Goal: Information Seeking & Learning: Learn about a topic

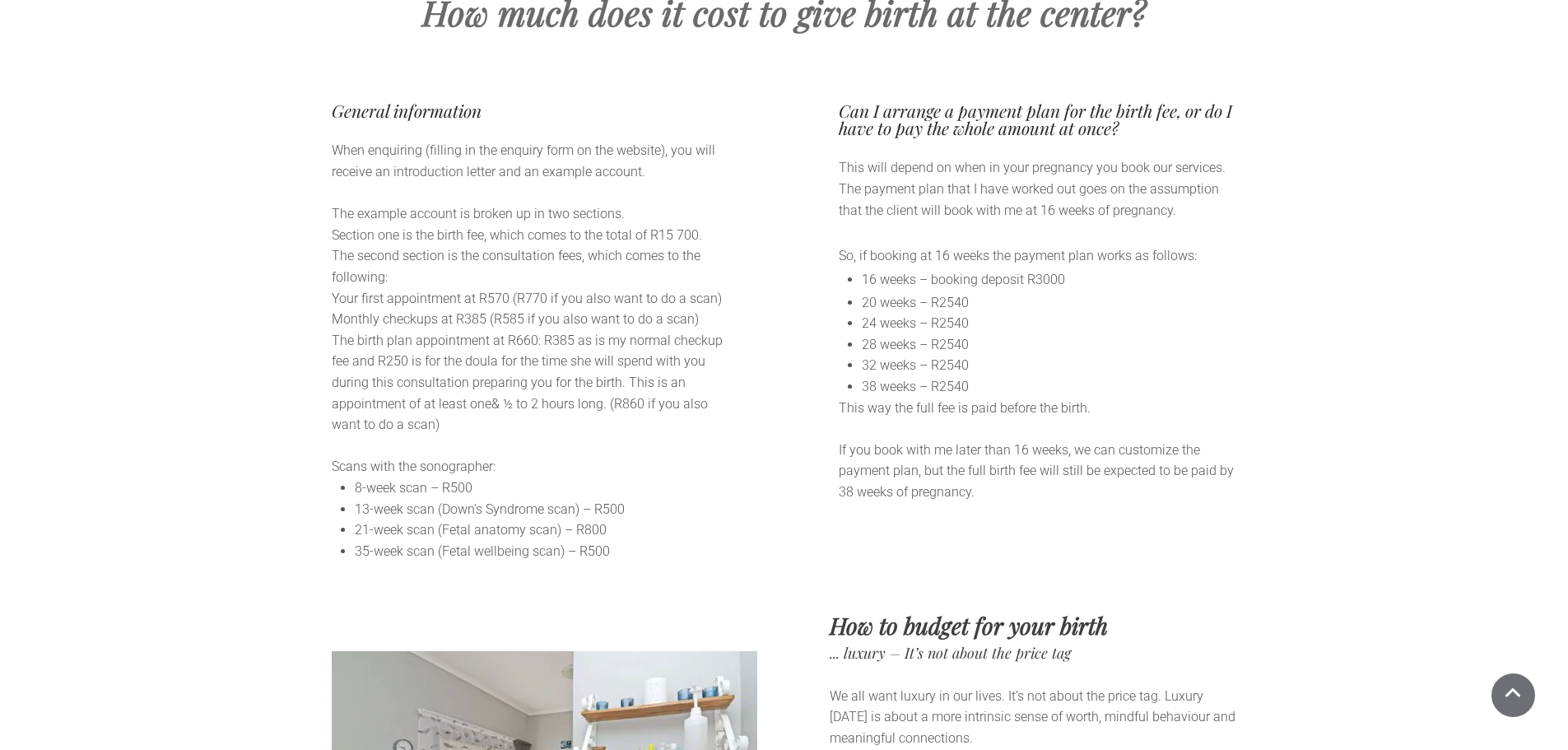
scroll to position [9059, 0]
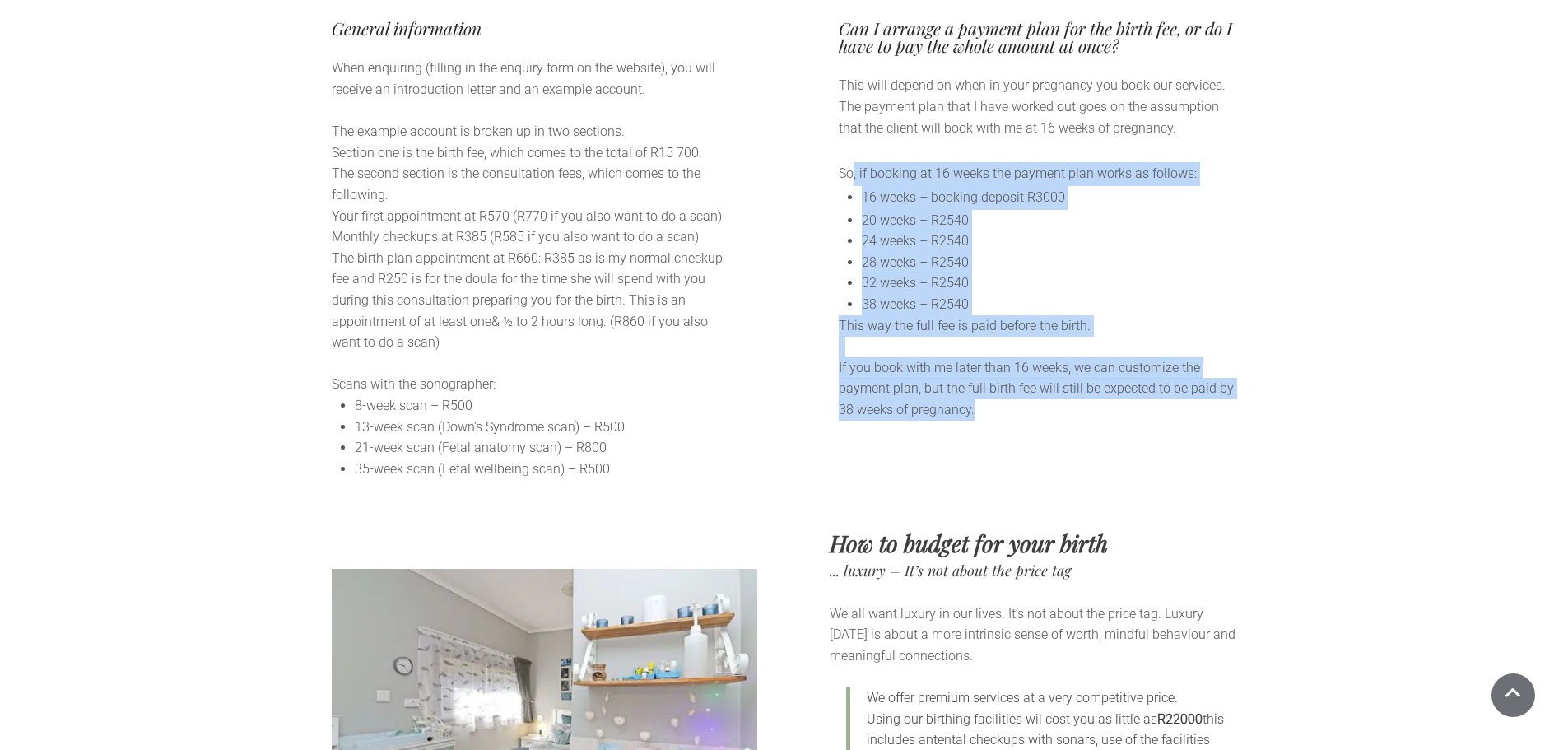
drag, startPoint x: 851, startPoint y: 104, endPoint x: 993, endPoint y: 348, distance: 282.3
click at [993, 348] on div "Can I arrange a payment plan for the birth fee, or do I have to pay the whole a…" at bounding box center [1037, 220] width 399 height 402
click at [993, 357] on p "If you book with me later than 16 weeks, we can customize the payment plan, but…" at bounding box center [1037, 389] width 399 height 64
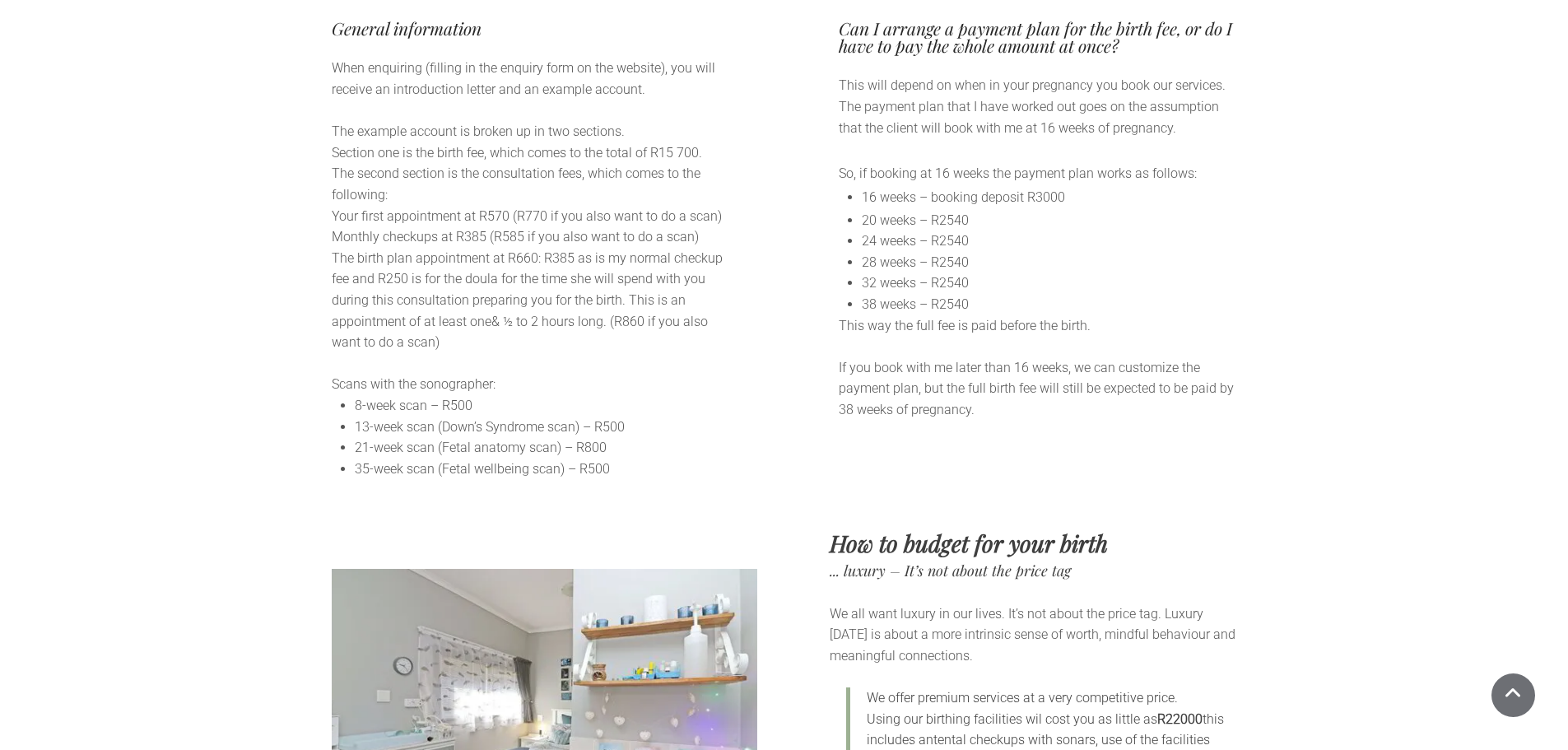
scroll to position [8730, 0]
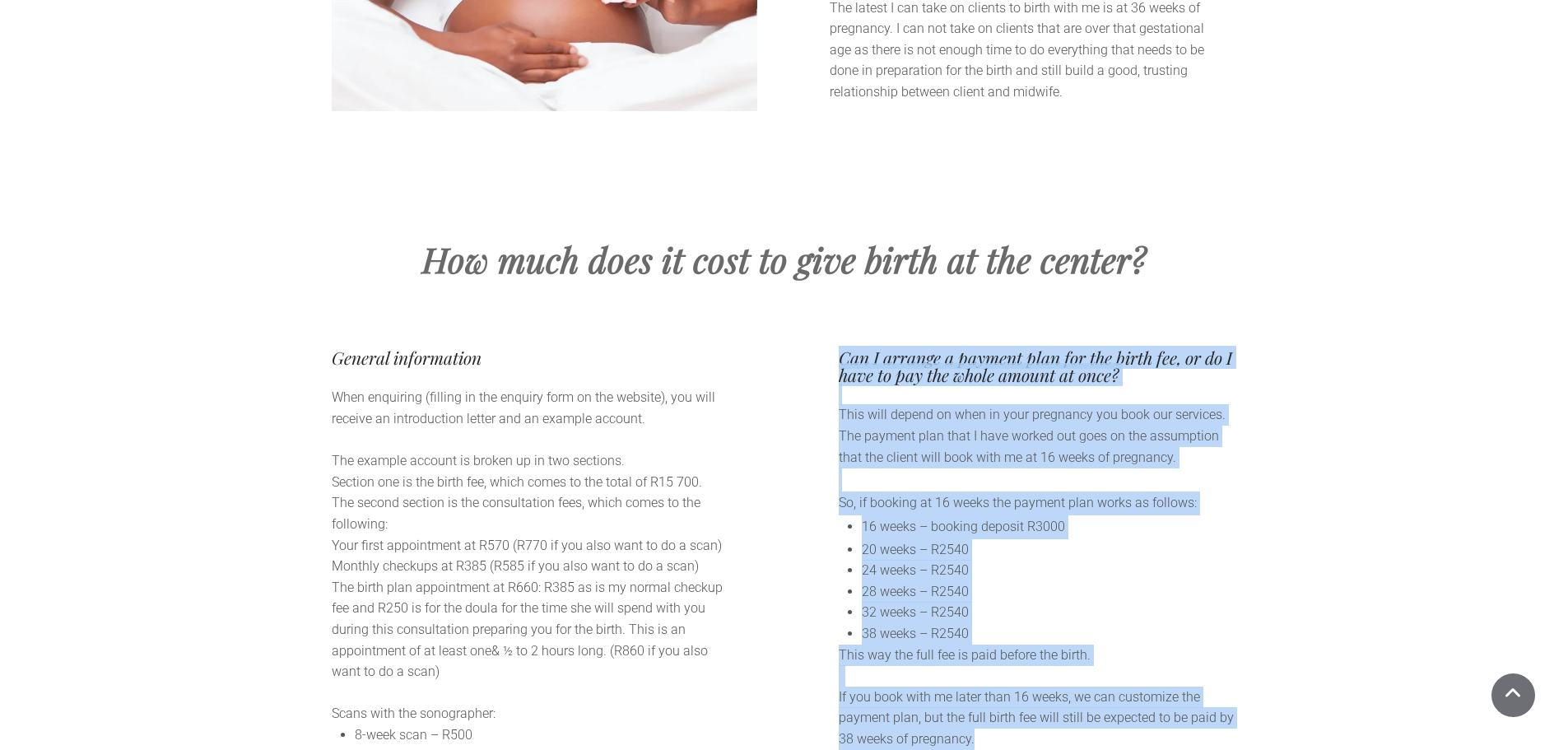
drag, startPoint x: 889, startPoint y: 294, endPoint x: 1064, endPoint y: 680, distance: 423.8
click at [1064, 680] on div "General information When enquiring (filling in the enquiry form on the website)…" at bounding box center [784, 578] width 906 height 468
click at [1059, 687] on p "If you book with me later than 16 weeks, we can customize the payment plan, but…" at bounding box center [1037, 719] width 399 height 64
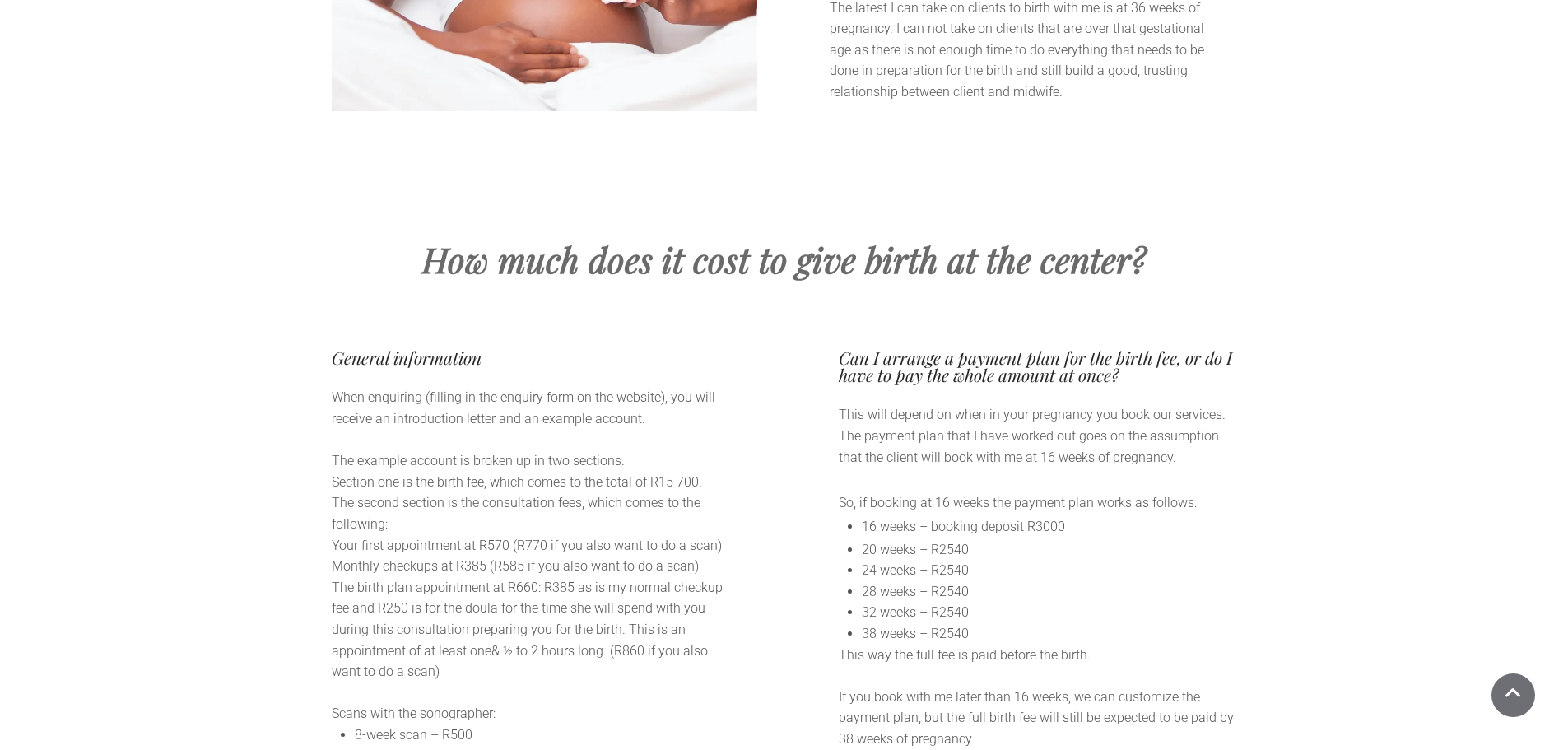
click at [659, 387] on p "When enquiring (filling in the enquiry form on the website), you will receive a…" at bounding box center [531, 408] width 399 height 42
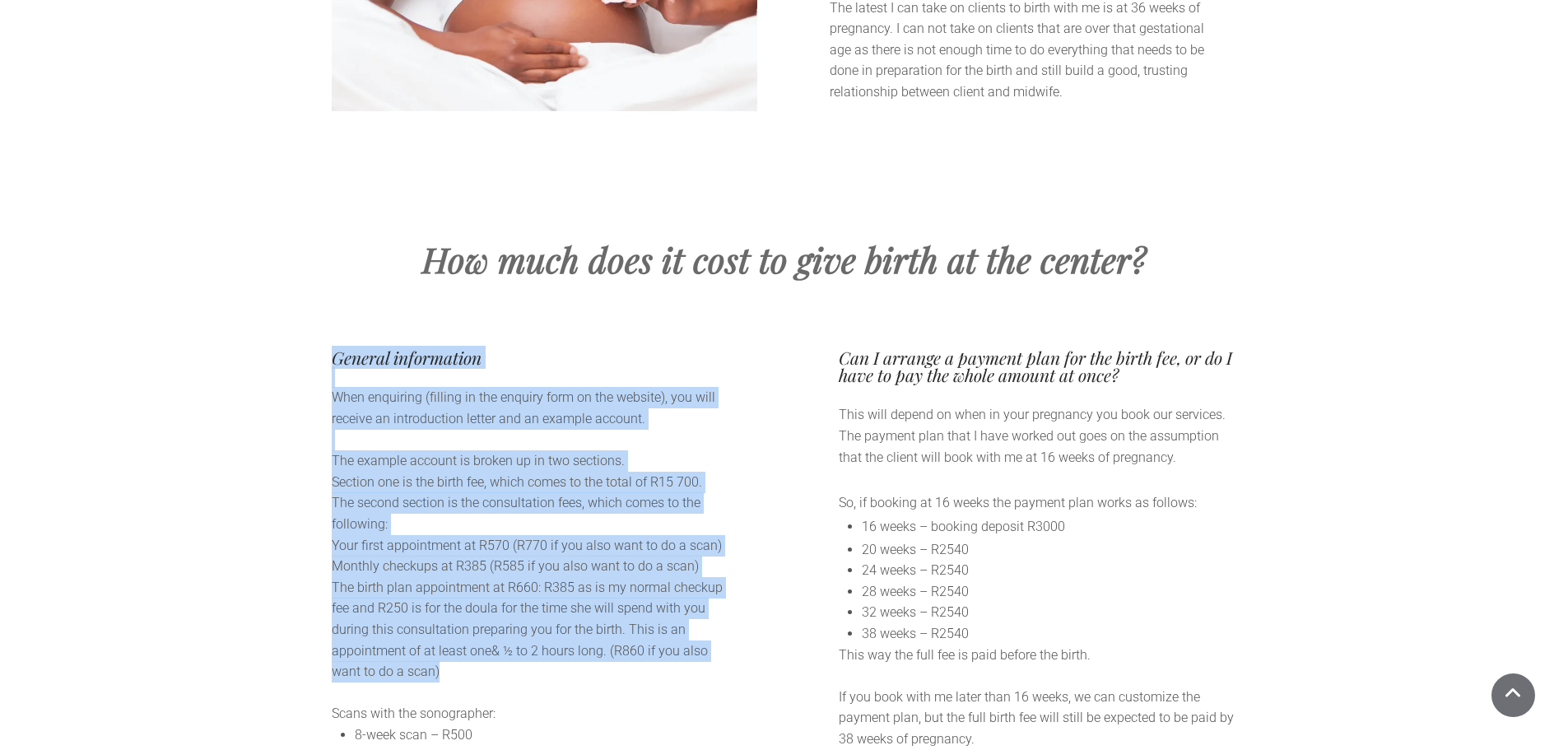
drag, startPoint x: 333, startPoint y: 294, endPoint x: 582, endPoint y: 599, distance: 393.7
click at [582, 599] on div "General information When enquiring (filling in the enquiry form on the website)…" at bounding box center [531, 579] width 399 height 459
click at [582, 599] on p "The birth plan appointment at R660: R385 as is my normal checkup fee and R250 i…" at bounding box center [531, 629] width 399 height 105
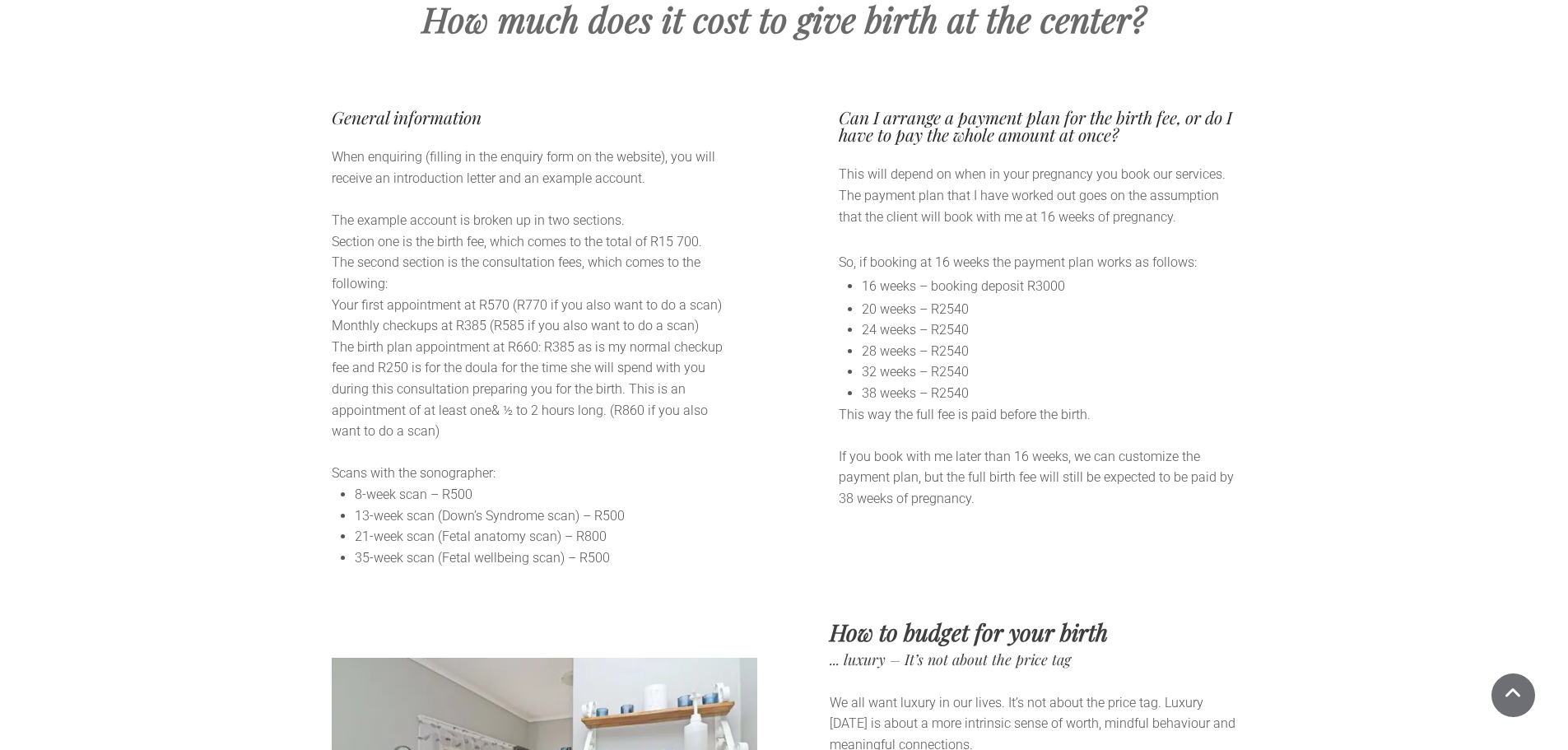
scroll to position [8977, 0]
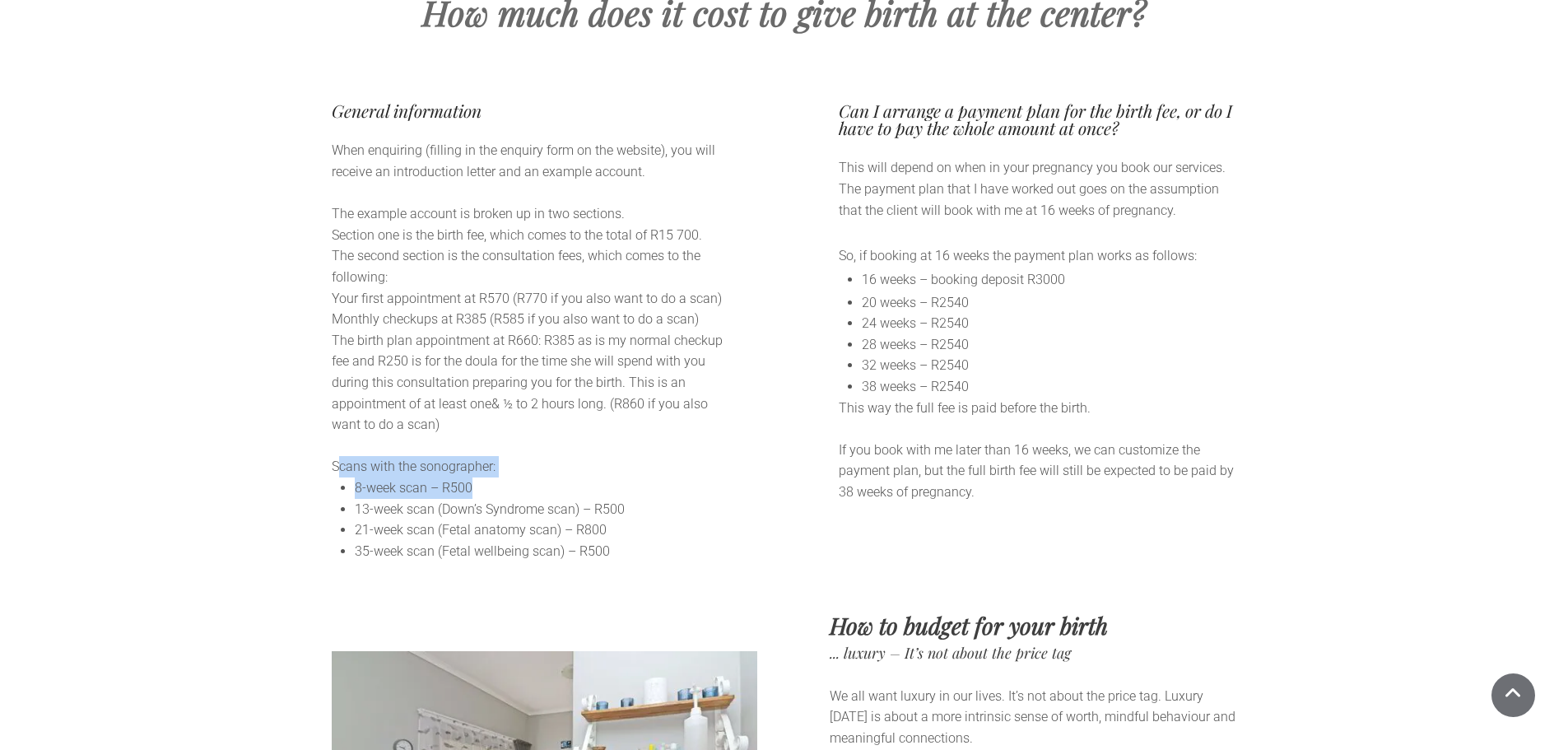
drag, startPoint x: 342, startPoint y: 406, endPoint x: 487, endPoint y: 425, distance: 146.2
click at [487, 425] on div "General information When enquiring (filling in the enquiry form on the website)…" at bounding box center [531, 332] width 399 height 459
click at [487, 478] on li "8-week scan – R500" at bounding box center [542, 488] width 375 height 21
drag, startPoint x: 357, startPoint y: 437, endPoint x: 691, endPoint y: 437, distance: 334.0
click at [691, 499] on li "13-week scan (Down’s Syndrome scan) – R500" at bounding box center [542, 510] width 375 height 21
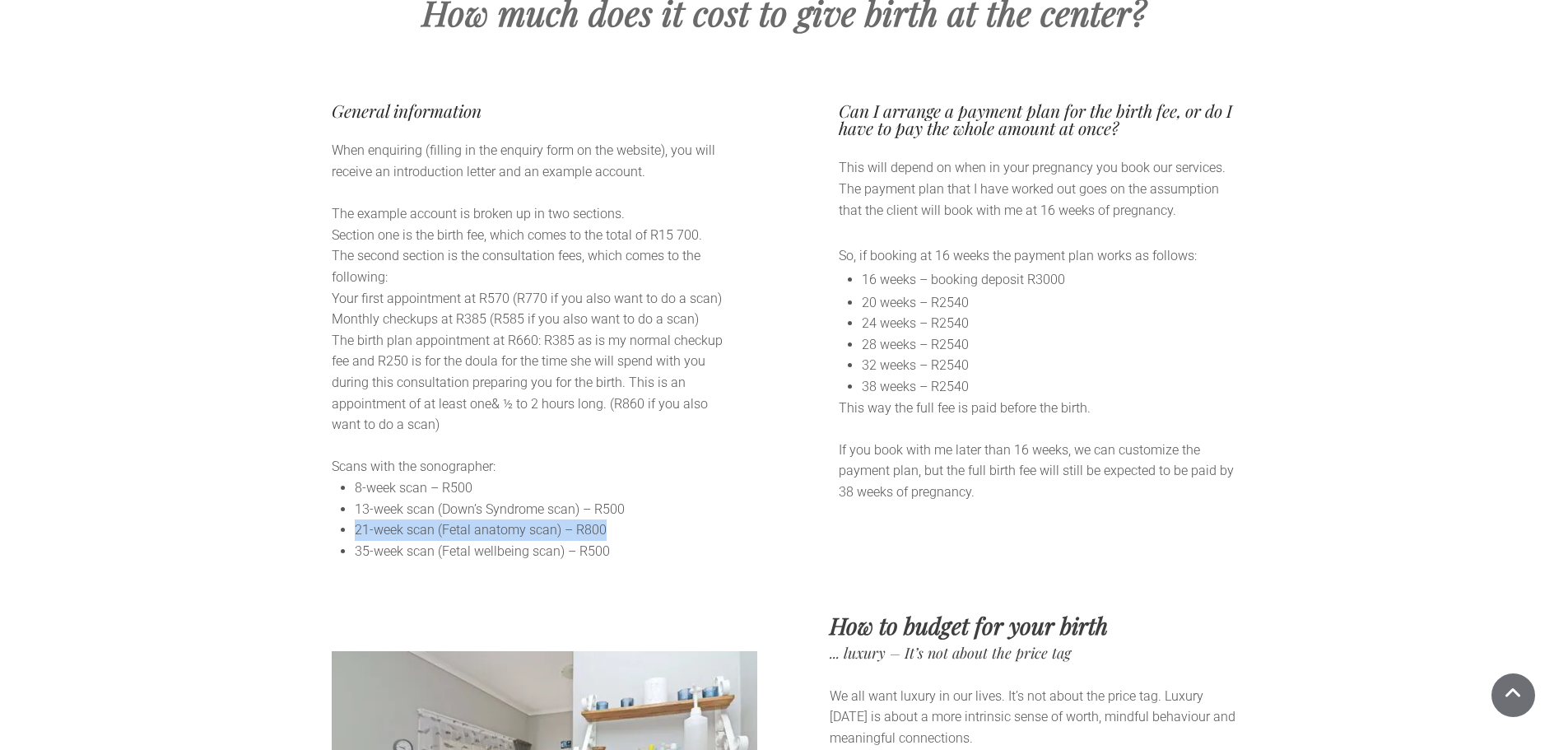
drag, startPoint x: 353, startPoint y: 461, endPoint x: 648, endPoint y: 452, distance: 295.1
click at [648, 478] on ul "8-week scan – R500 13-week scan (Down’s Syndrome scan) – R500 21-week scan (Fet…" at bounding box center [531, 519] width 399 height 84
click at [648, 519] on li "21-week scan (Fetal anatomy scan) – R800" at bounding box center [542, 530] width 375 height 21
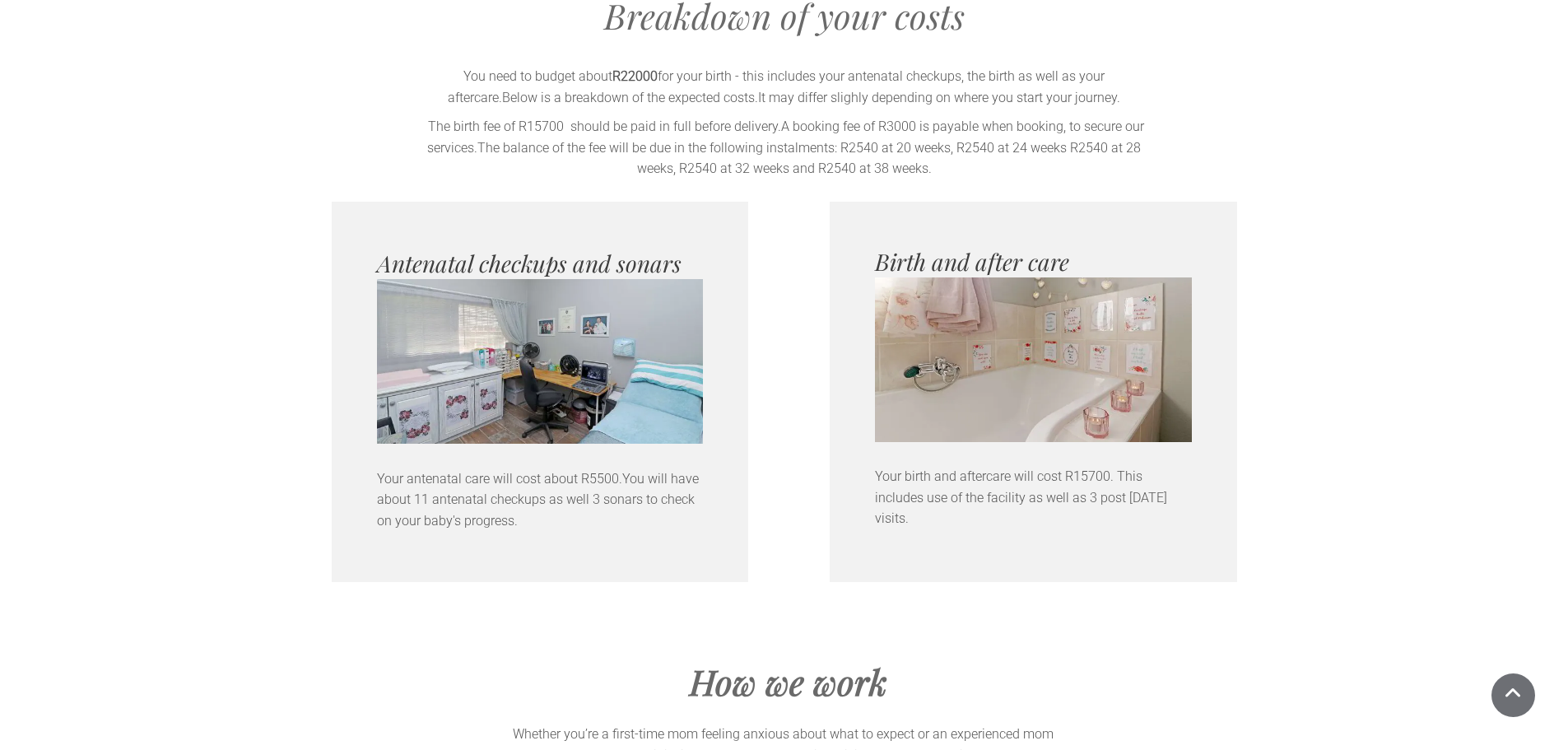
scroll to position [10047, 0]
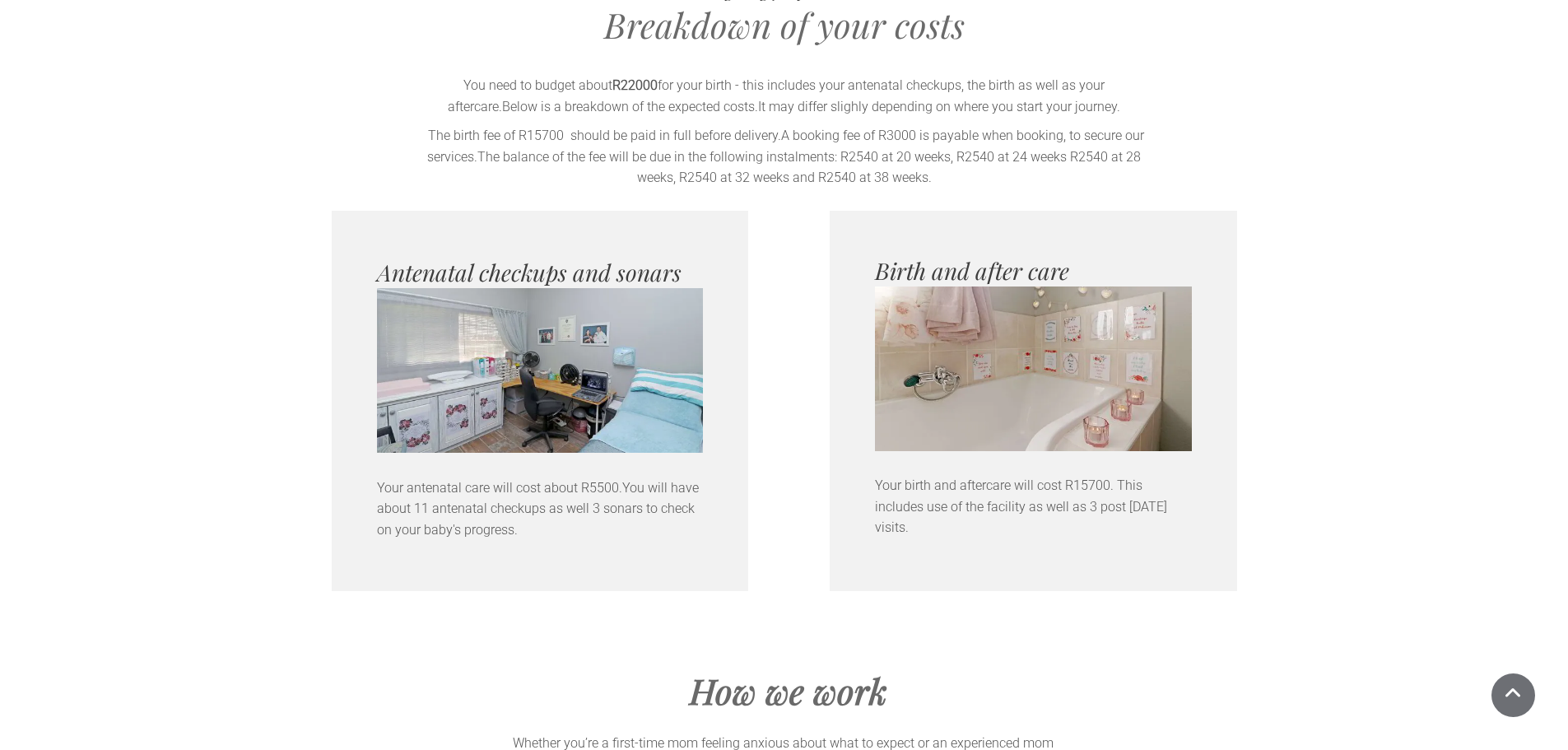
click at [590, 353] on img at bounding box center [540, 370] width 326 height 217
click at [540, 480] on nr-sentence "You will have about 11 antenatal checkups as well 3 sonars to check on your bab…" at bounding box center [538, 509] width 322 height 58
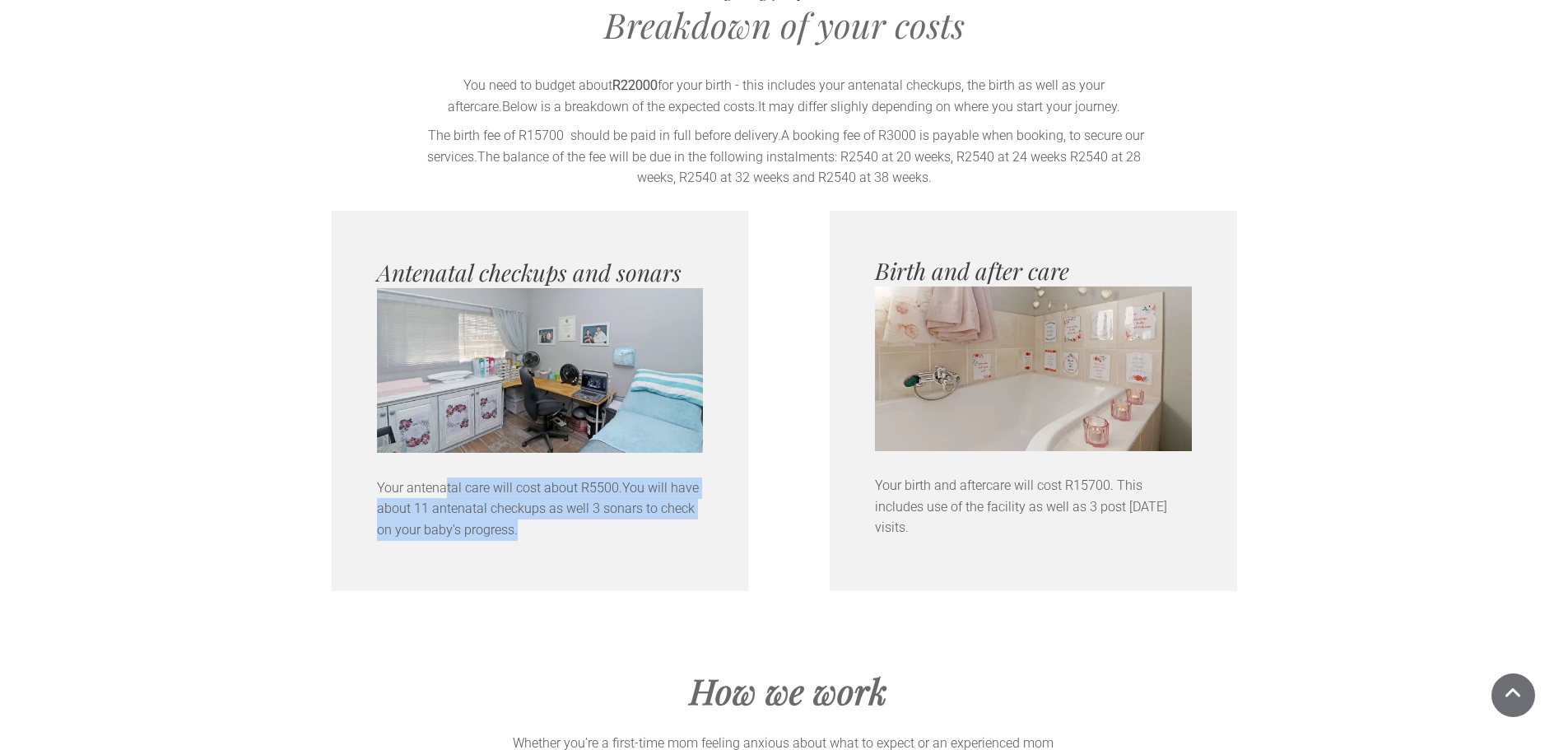
drag, startPoint x: 448, startPoint y: 426, endPoint x: 510, endPoint y: 483, distance: 84.2
click at [510, 483] on div "Antenatal checkups and sonars Your antenatal care will cost about R5500. You wi…" at bounding box center [540, 401] width 417 height 380
click at [522, 545] on div at bounding box center [540, 569] width 326 height 46
drag, startPoint x: 536, startPoint y: 469, endPoint x: 372, endPoint y: 407, distance: 175.3
click at [372, 407] on div "Antenatal checkups and sonars Your antenatal care will cost about R5500. You wi…" at bounding box center [540, 401] width 417 height 380
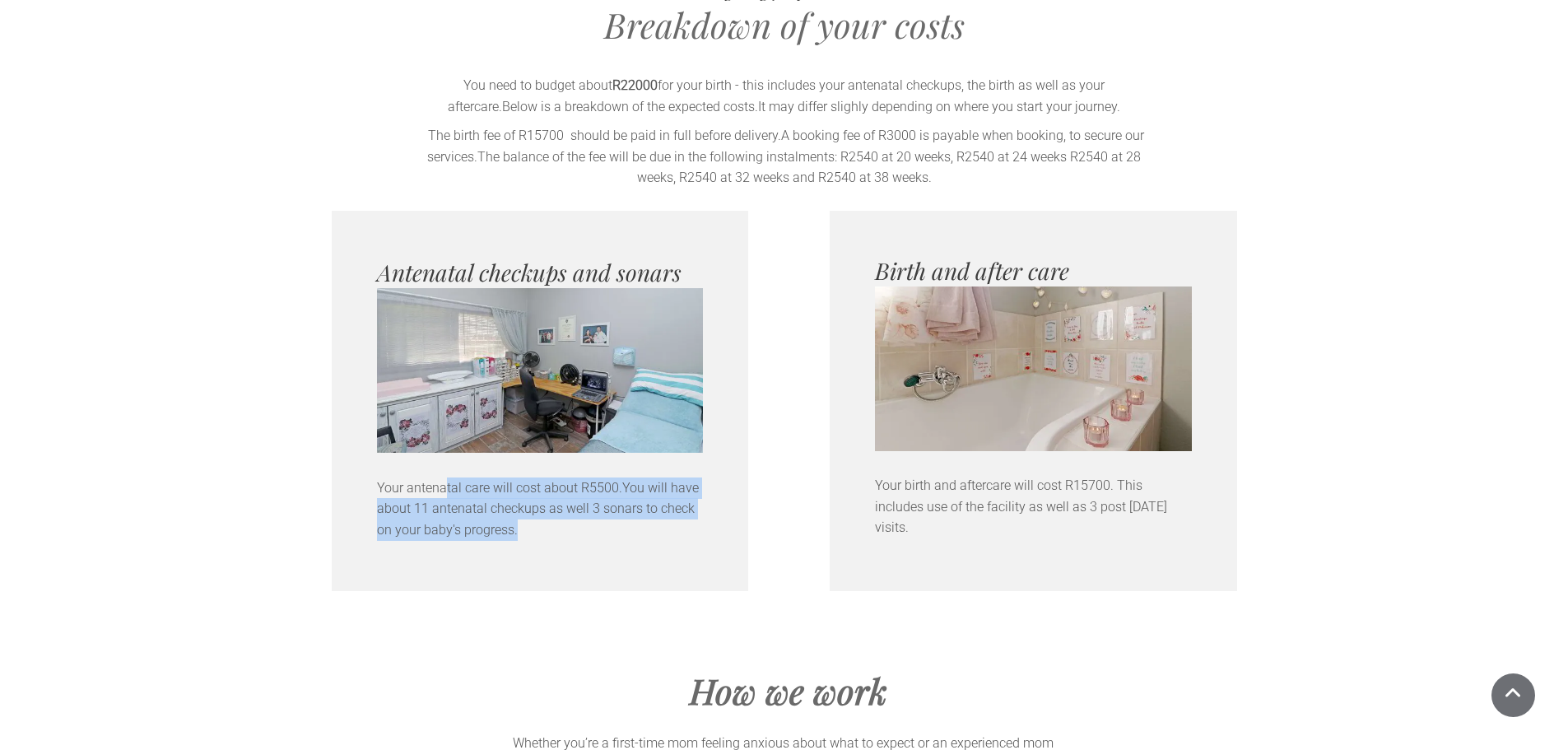
click at [412, 480] on nr-sentence "You will have about 11 antenatal checkups as well 3 sonars to check on your bab…" at bounding box center [538, 509] width 322 height 58
drag, startPoint x: 385, startPoint y: 414, endPoint x: 586, endPoint y: 486, distance: 213.5
click at [586, 486] on div "Antenatal checkups and sonars Your antenatal care will cost about R5500. You wi…" at bounding box center [540, 401] width 417 height 380
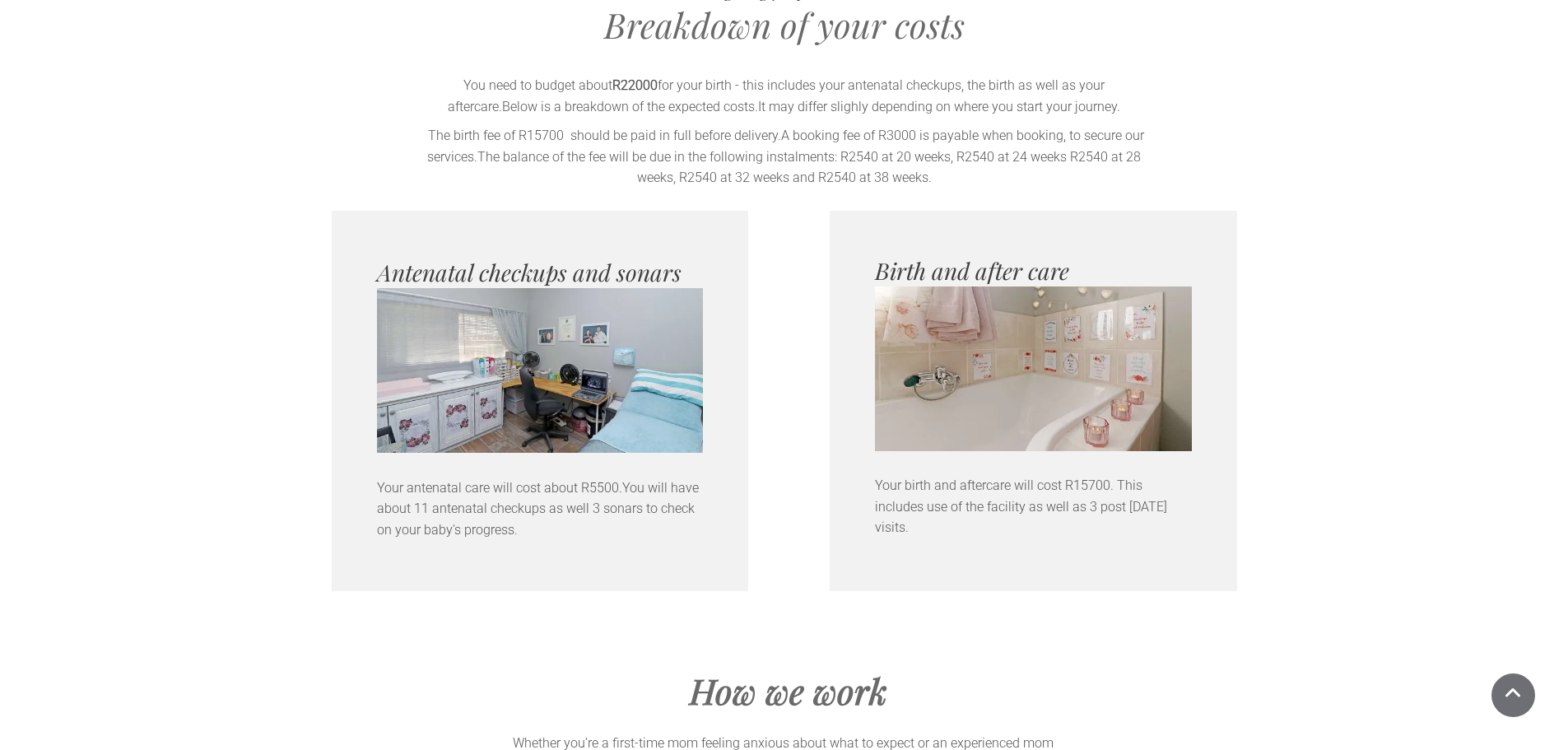
click at [569, 476] on div "Your antenatal care will cost about R5500. You will have about 11 antenatal che…" at bounding box center [540, 510] width 326 height 71
drag, startPoint x: 512, startPoint y: 469, endPoint x: 356, endPoint y: 414, distance: 165.4
click at [356, 414] on div "Antenatal checkups and sonars Your antenatal care will cost about R5500. You wi…" at bounding box center [540, 401] width 417 height 380
click at [430, 480] on nr-sentence "You will have about 11 antenatal checkups as well 3 sonars to check on your bab…" at bounding box center [538, 509] width 322 height 58
drag, startPoint x: 880, startPoint y: 416, endPoint x: 1152, endPoint y: 437, distance: 272.8
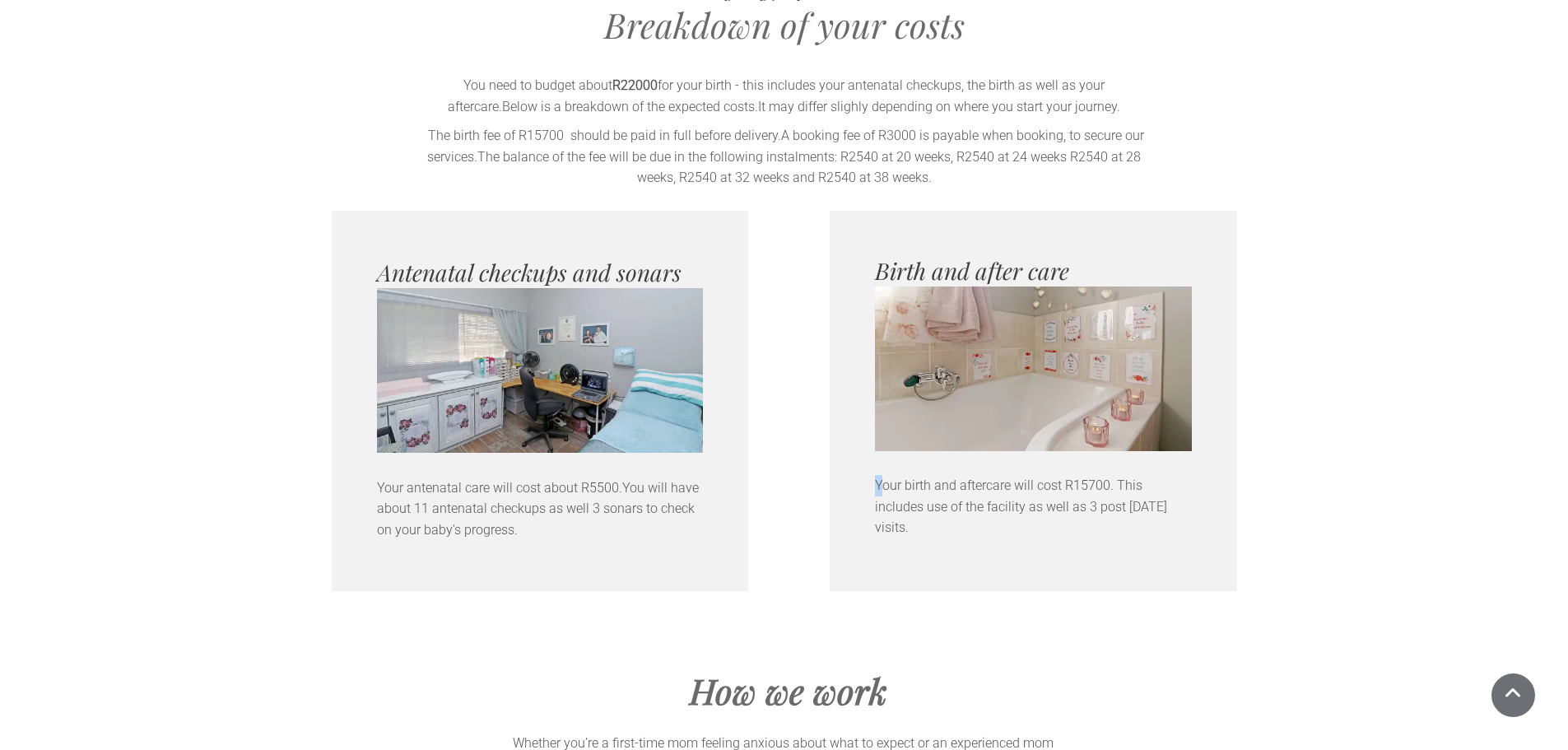
click at [1153, 475] on p "Your birth and aftercare will cost R15700. This includes use of the facility as…" at bounding box center [1033, 507] width 316 height 64
click at [1152, 475] on p "Your birth and aftercare will cost R15700. This includes use of the facility as…" at bounding box center [1033, 507] width 316 height 64
drag, startPoint x: 1068, startPoint y: 438, endPoint x: 839, endPoint y: 406, distance: 231.2
click at [839, 406] on div "Birth and after care Your birth and aftercare will cost R15700. This includes u…" at bounding box center [1033, 401] width 407 height 380
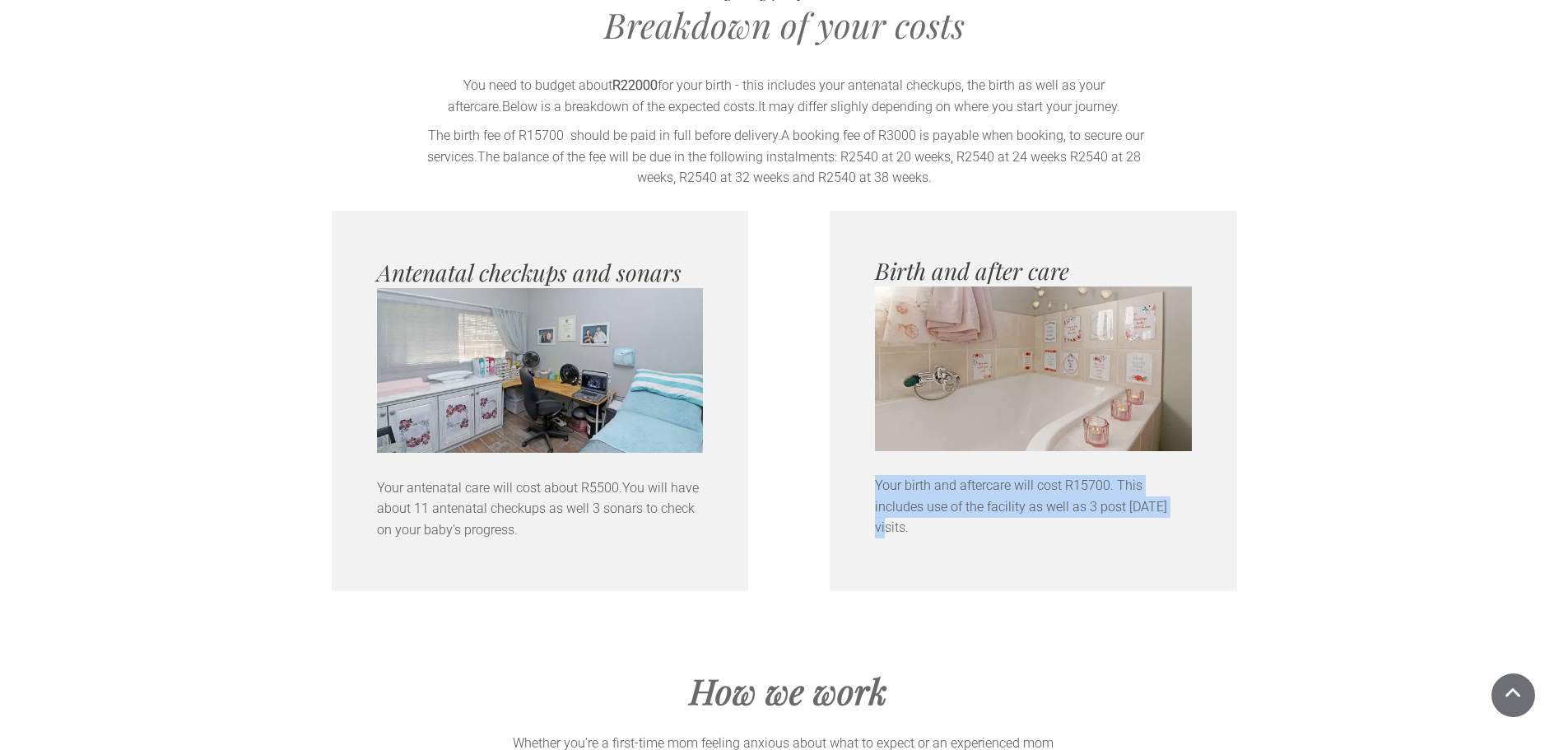
click at [878, 475] on p "Your birth and aftercare will cost R15700. This includes use of the facility as…" at bounding box center [1033, 507] width 316 height 64
drag, startPoint x: 898, startPoint y: 409, endPoint x: 1144, endPoint y: 443, distance: 248.3
click at [1144, 475] on p "Your birth and aftercare will cost R15700. This includes use of the facility as…" at bounding box center [1033, 507] width 316 height 64
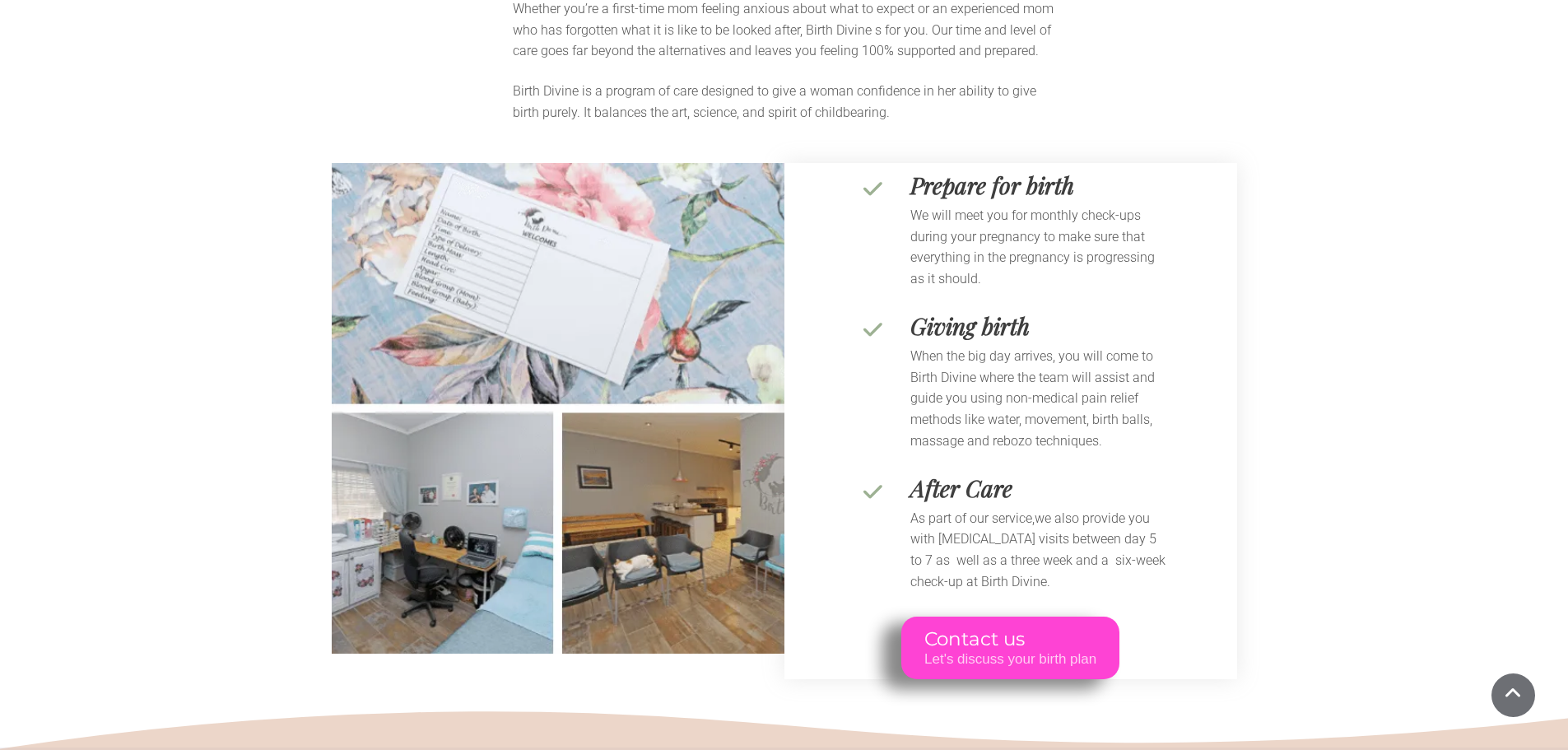
scroll to position [10789, 0]
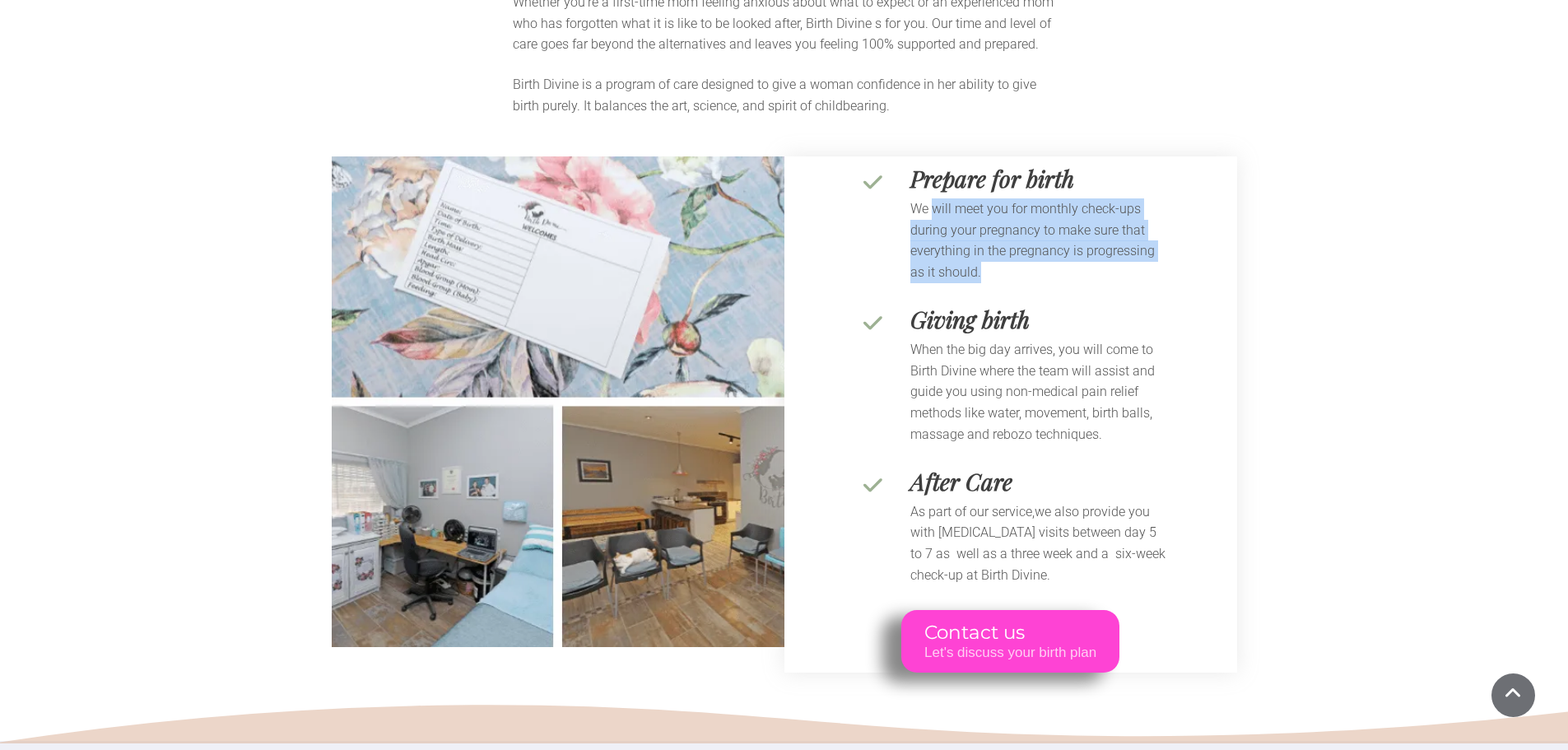
drag, startPoint x: 932, startPoint y: 145, endPoint x: 990, endPoint y: 204, distance: 82.7
click at [990, 204] on p "We will meet you for monthly check-ups during your pregnancy to make sure that …" at bounding box center [1040, 240] width 259 height 84
drag, startPoint x: 926, startPoint y: 182, endPoint x: 906, endPoint y: 168, distance: 24.4
click at [906, 199] on div "We will meet you for monthly check-ups during your pregnancy to make sure that …" at bounding box center [1011, 240] width 316 height 84
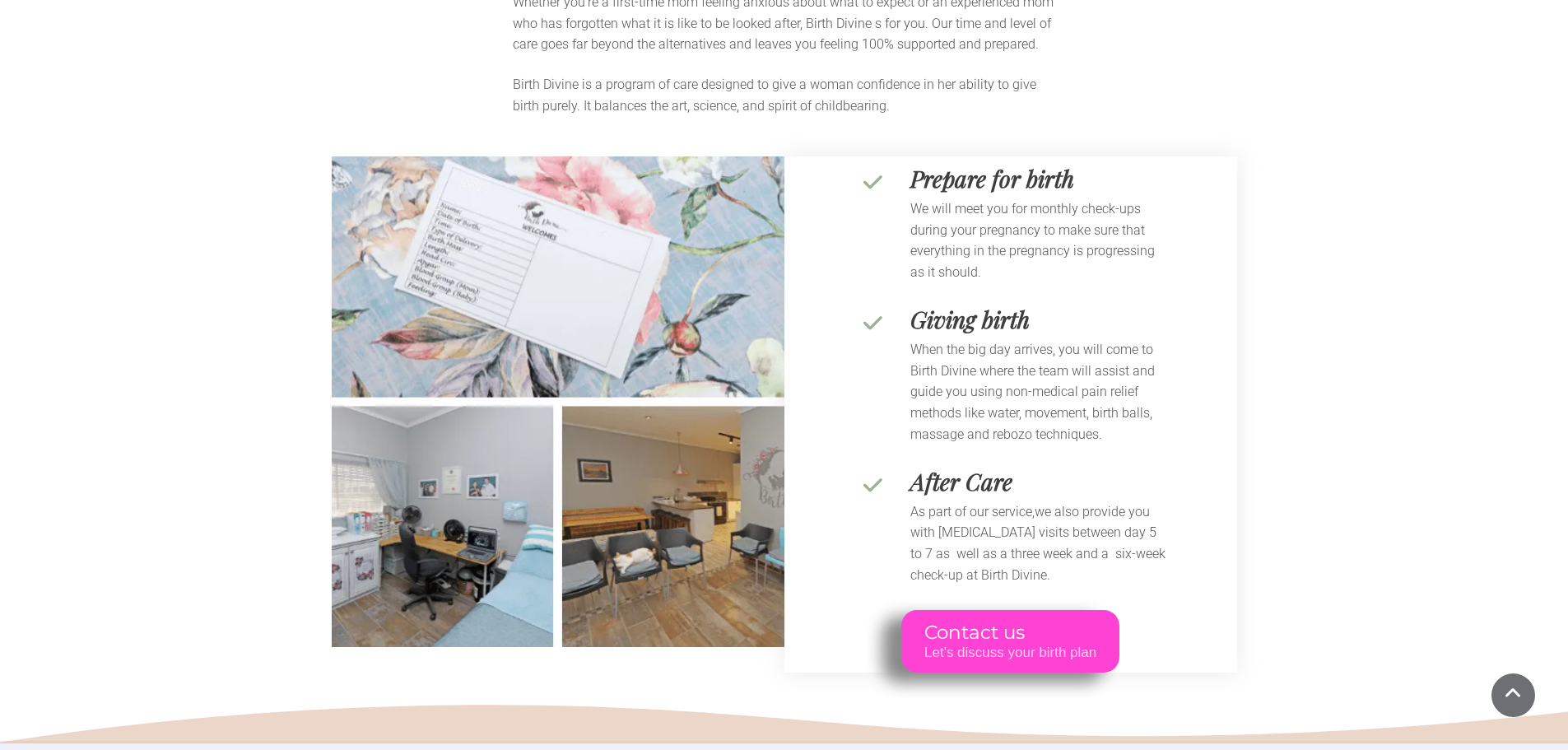
click at [947, 199] on p "We will meet you for monthly check-ups during your pregnancy to make sure that …" at bounding box center [1040, 240] width 259 height 84
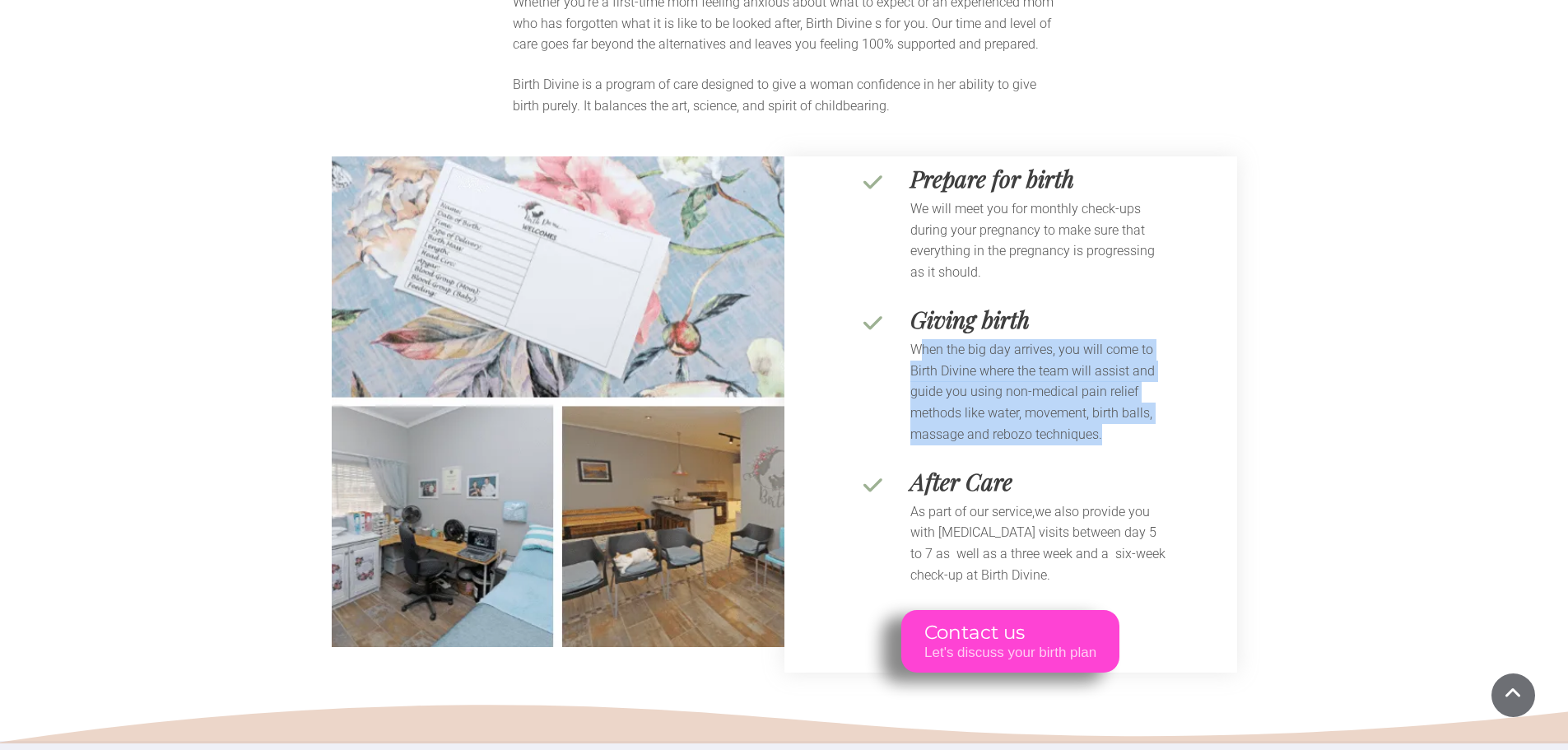
drag, startPoint x: 922, startPoint y: 281, endPoint x: 1127, endPoint y: 375, distance: 225.5
click at [1127, 375] on p "When the big day arrives, you will come to Birth Divine where the team will ass…" at bounding box center [1040, 392] width 259 height 105
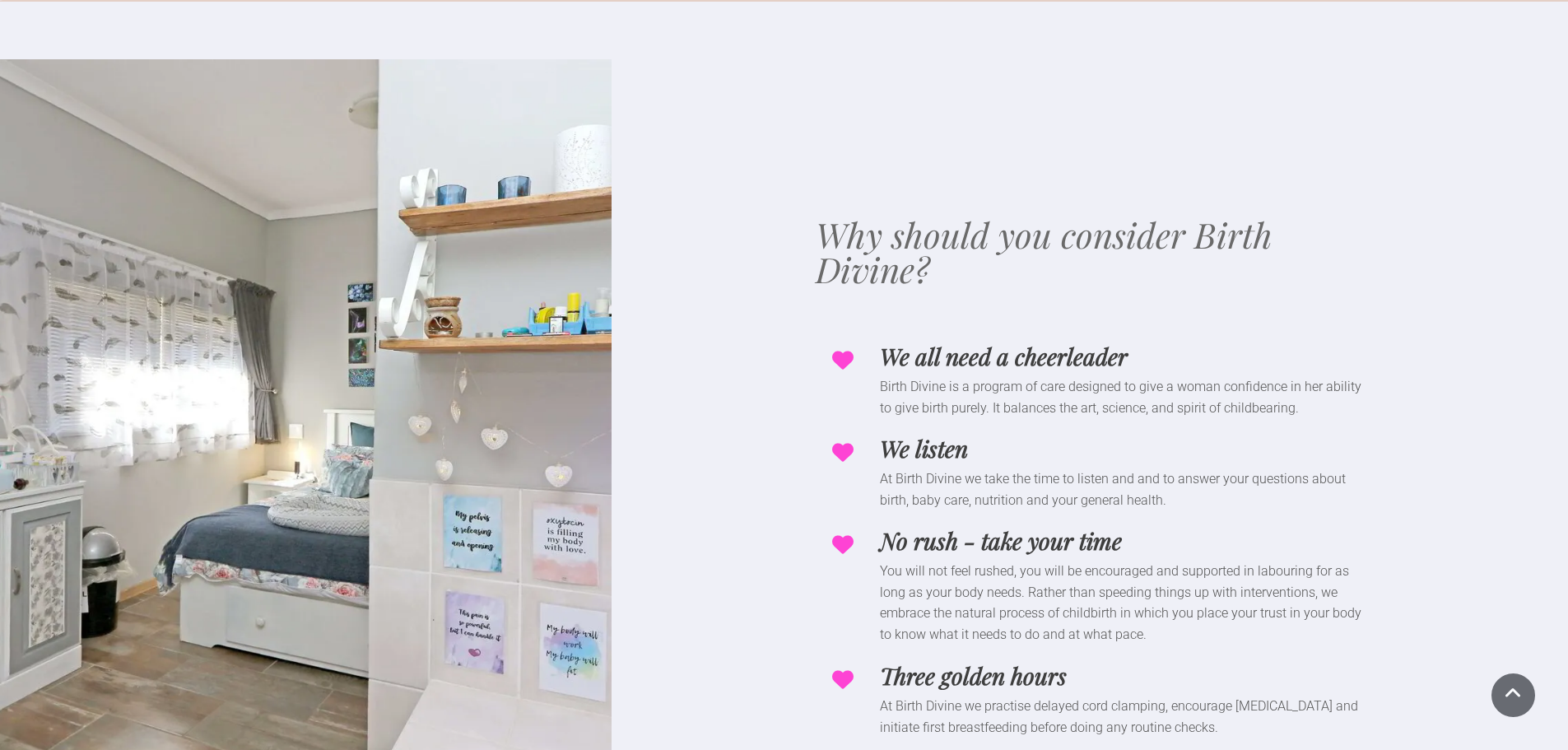
scroll to position [11612, 0]
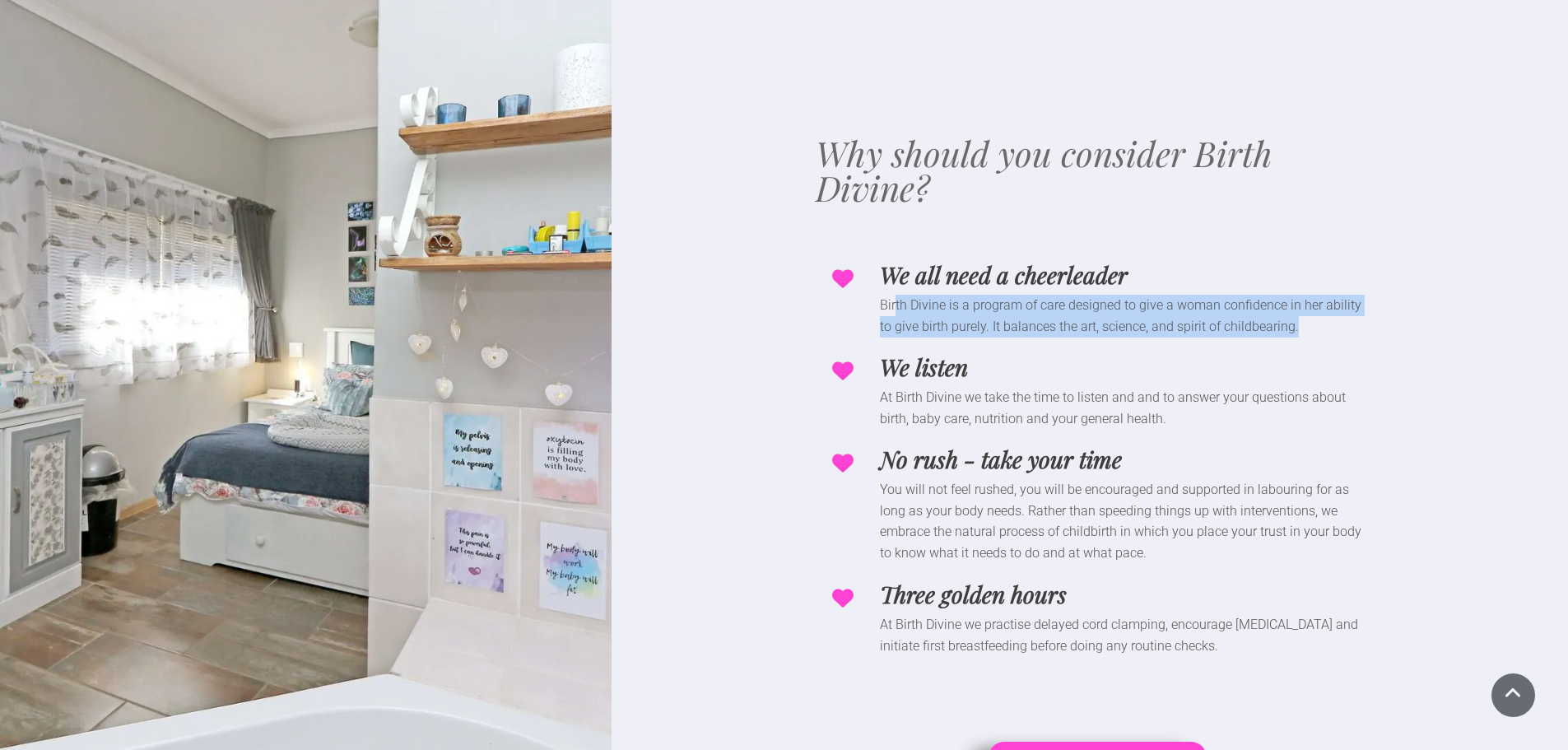
drag, startPoint x: 895, startPoint y: 233, endPoint x: 1357, endPoint y: 260, distance: 462.8
click at [1357, 294] on p "Birth Divine is a program of care designed to give a woman confidence in her ab…" at bounding box center [1127, 316] width 494 height 42
drag, startPoint x: 1319, startPoint y: 258, endPoint x: 957, endPoint y: 237, distance: 362.6
click at [957, 294] on p "Birth Divine is a program of care designed to give a woman confidence in her ab…" at bounding box center [1127, 316] width 494 height 42
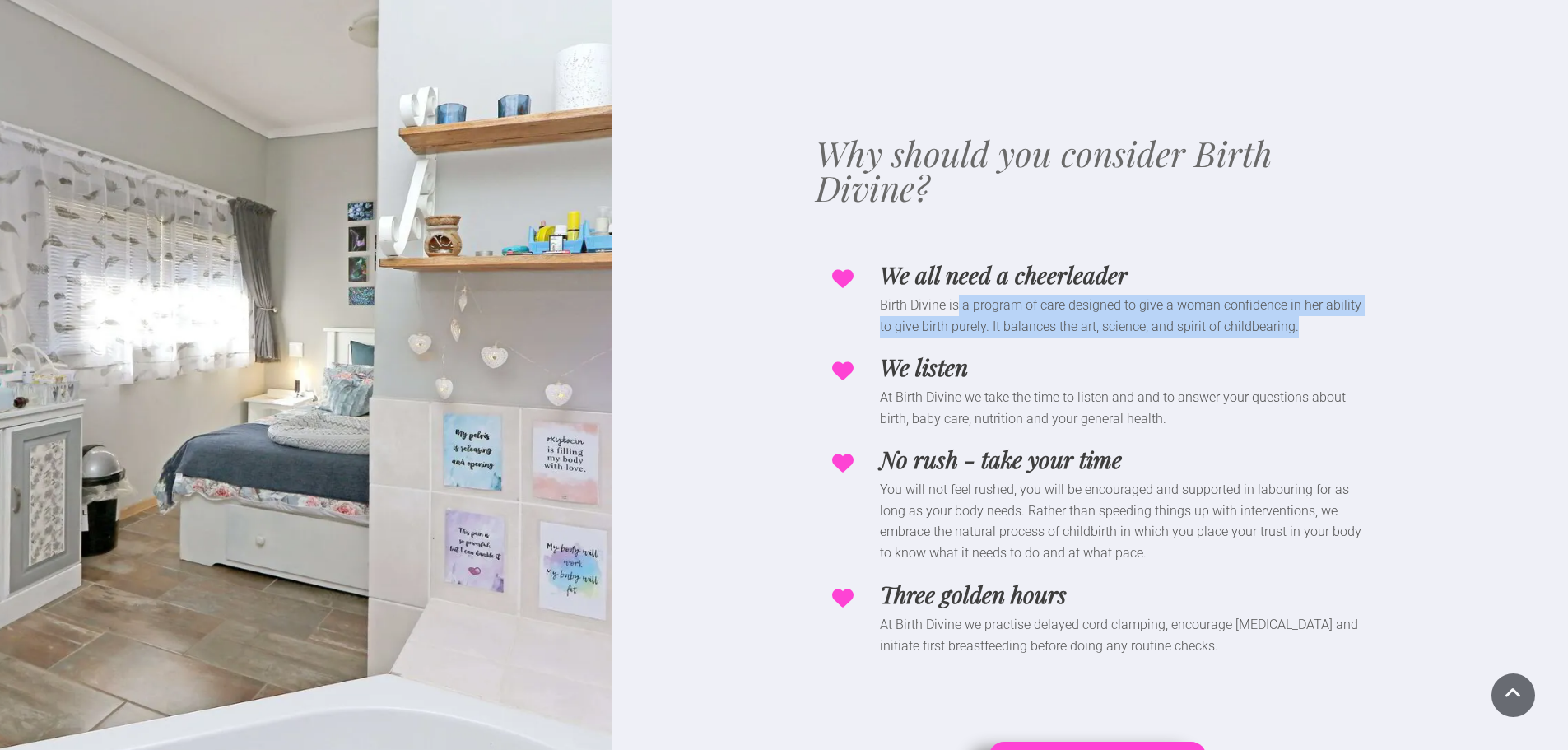
click at [978, 294] on p "Birth Divine is a program of care designed to give a woman confidence in her ab…" at bounding box center [1127, 316] width 494 height 42
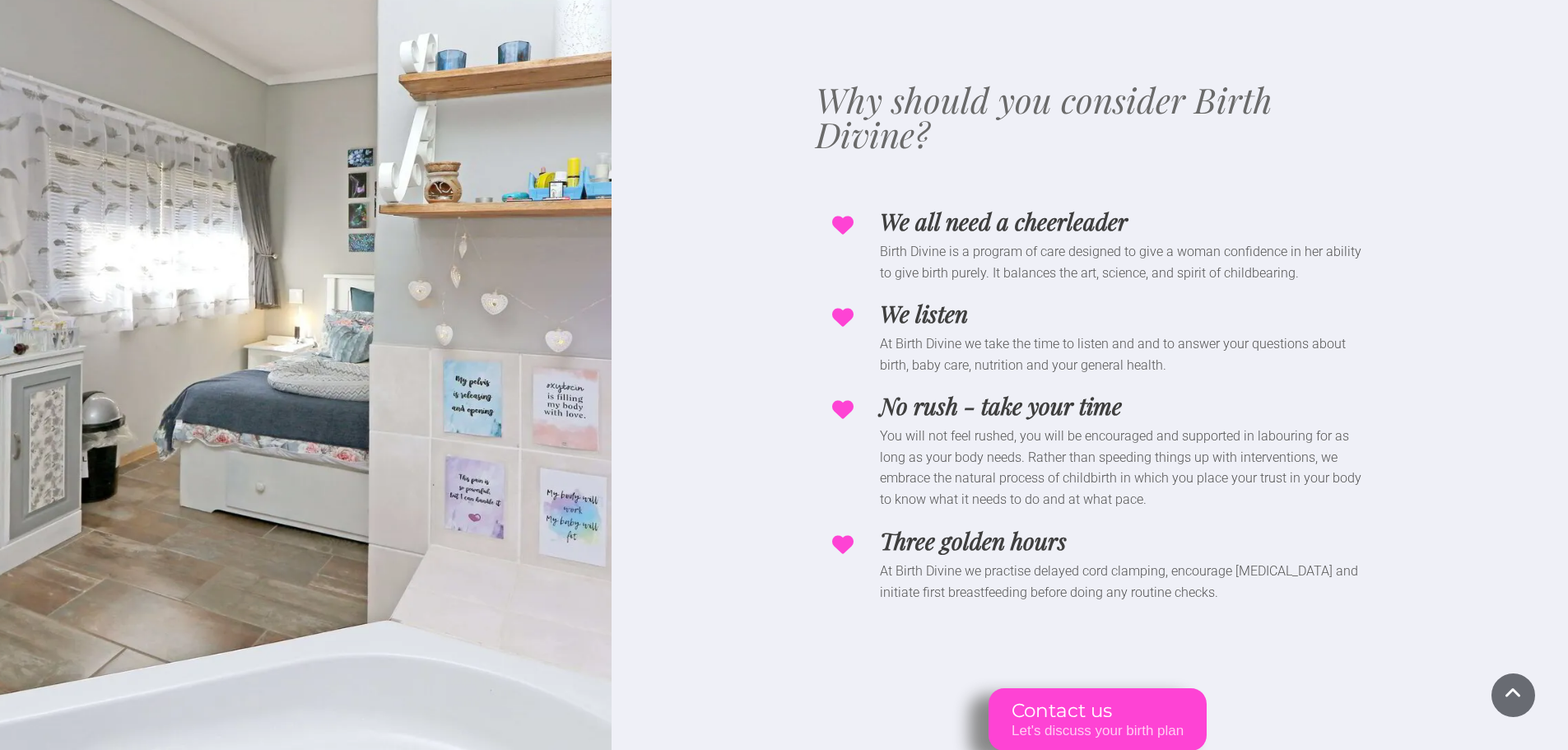
scroll to position [11694, 0]
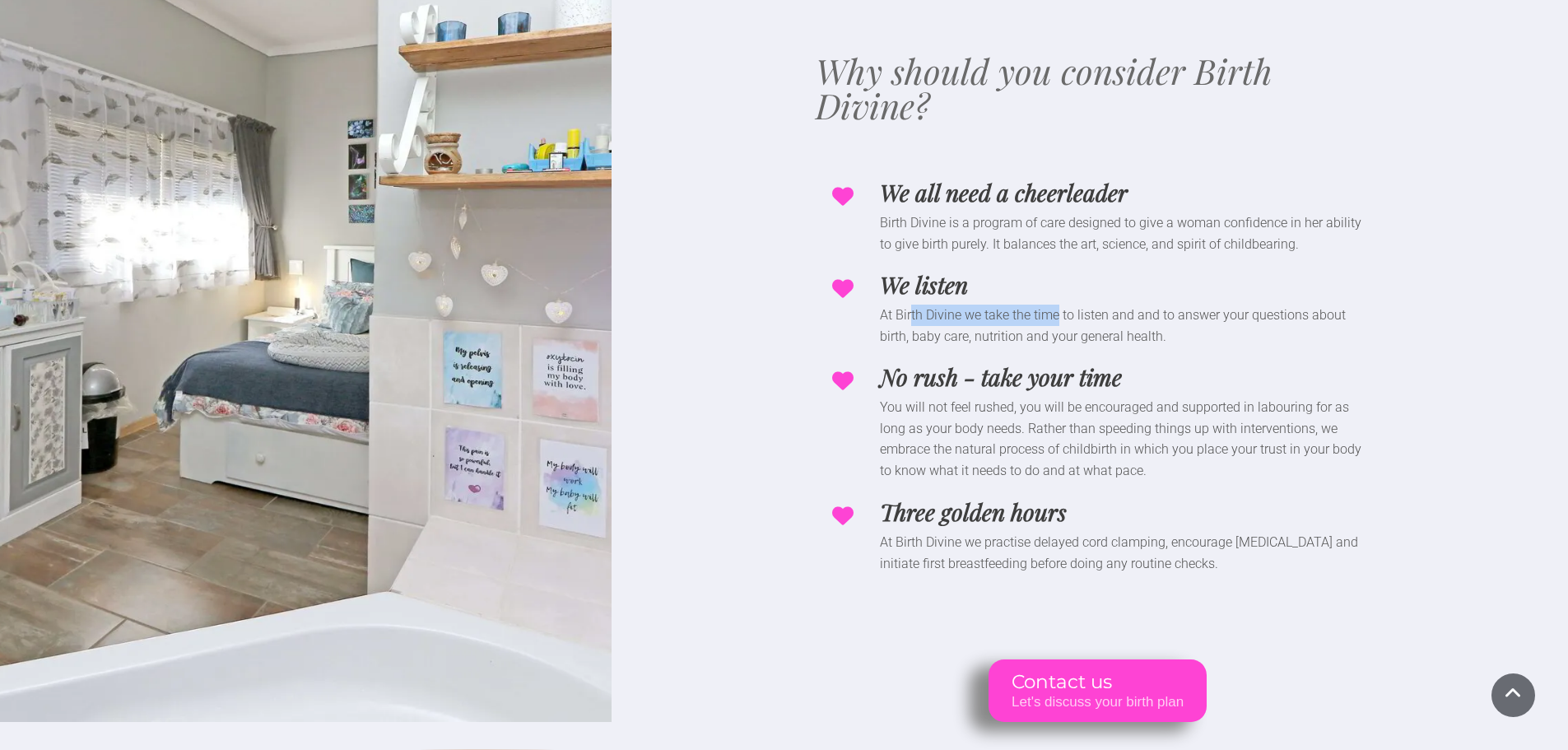
drag, startPoint x: 911, startPoint y: 244, endPoint x: 1060, endPoint y: 252, distance: 149.2
click at [1060, 305] on p "At Birth Divine we take the time to listen and and to answer your questions abo…" at bounding box center [1127, 326] width 494 height 42
click at [960, 305] on p "At Birth Divine we take the time to listen and and to answer your questions abo…" at bounding box center [1127, 326] width 494 height 42
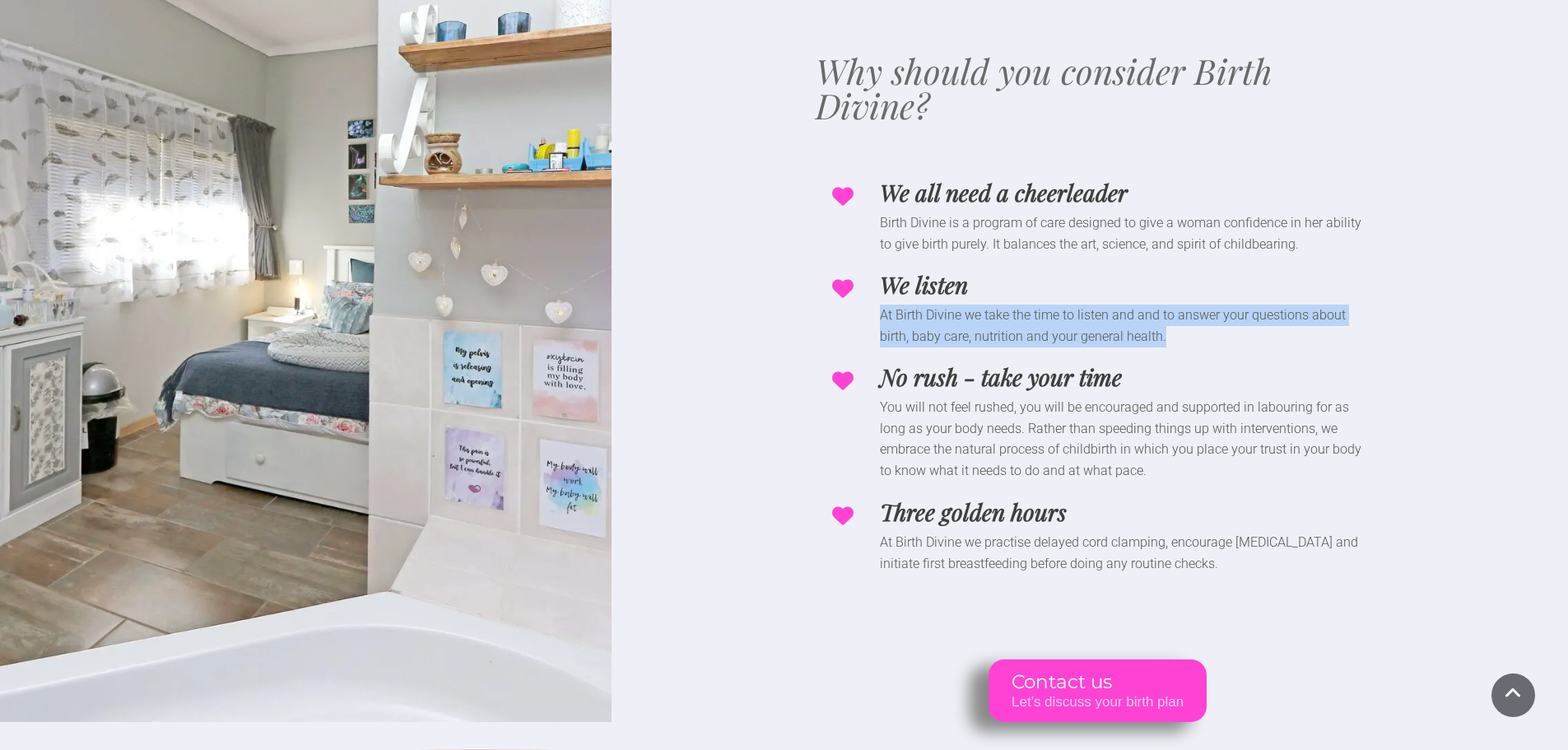
drag, startPoint x: 878, startPoint y: 242, endPoint x: 1216, endPoint y: 280, distance: 340.1
click at [1216, 305] on div "At Birth Divine we take the time to listen and and to answer your questions abo…" at bounding box center [1098, 326] width 552 height 42
click at [1216, 305] on p "At Birth Divine we take the time to listen and and to answer your questions abo…" at bounding box center [1127, 326] width 494 height 42
drag, startPoint x: 1065, startPoint y: 274, endPoint x: 881, endPoint y: 236, distance: 187.9
click at [881, 261] on div "We listen At Birth Divine we take the time to listen and and to answer your que…" at bounding box center [1098, 307] width 564 height 93
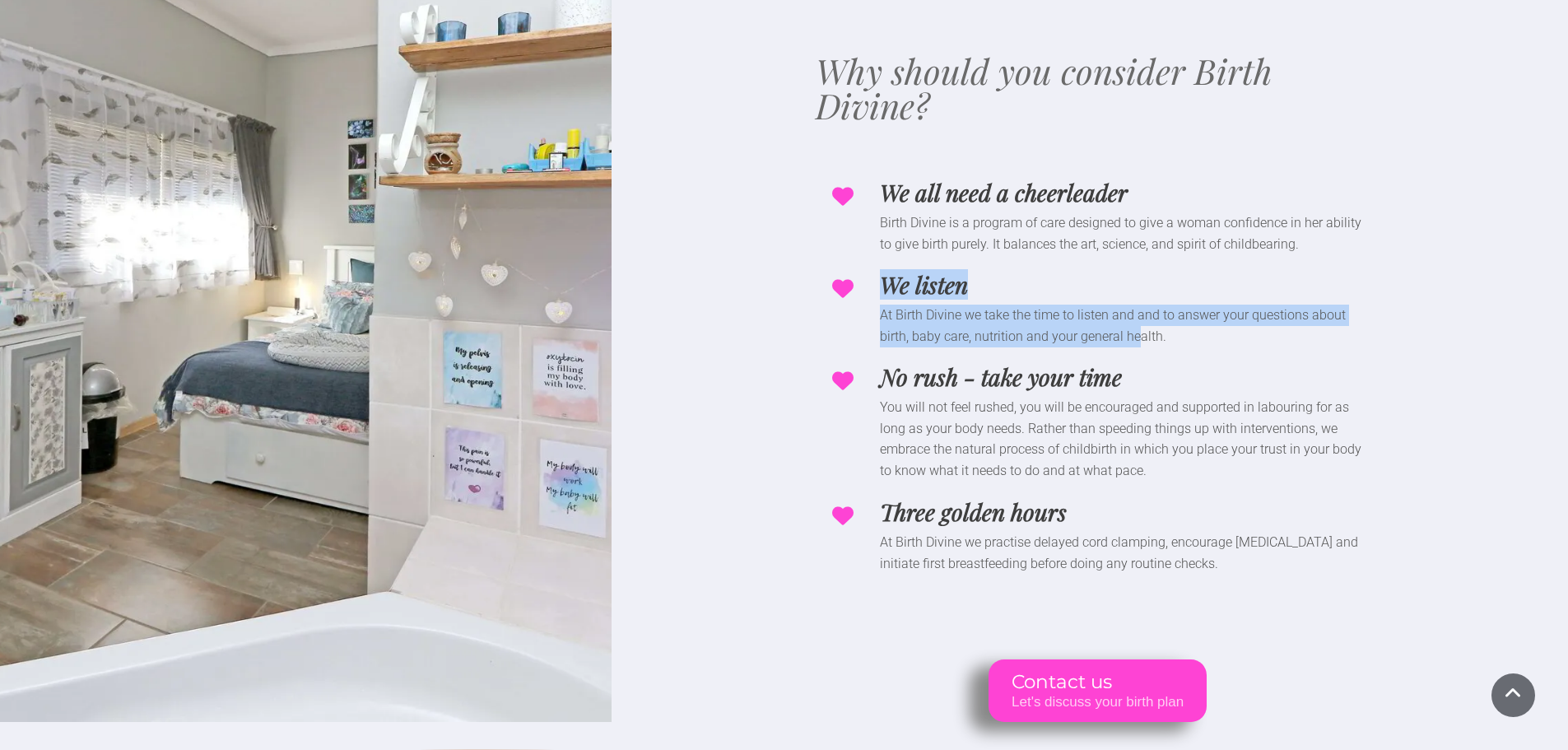
click at [952, 305] on p "At Birth Divine we take the time to listen and and to answer your questions abo…" at bounding box center [1127, 326] width 494 height 42
drag, startPoint x: 928, startPoint y: 239, endPoint x: 1124, endPoint y: 298, distance: 204.7
click at [1203, 294] on div "Why should you consider Birth Divine? We all need a cheerleader Birth Divine is…" at bounding box center [1098, 309] width 564 height 827
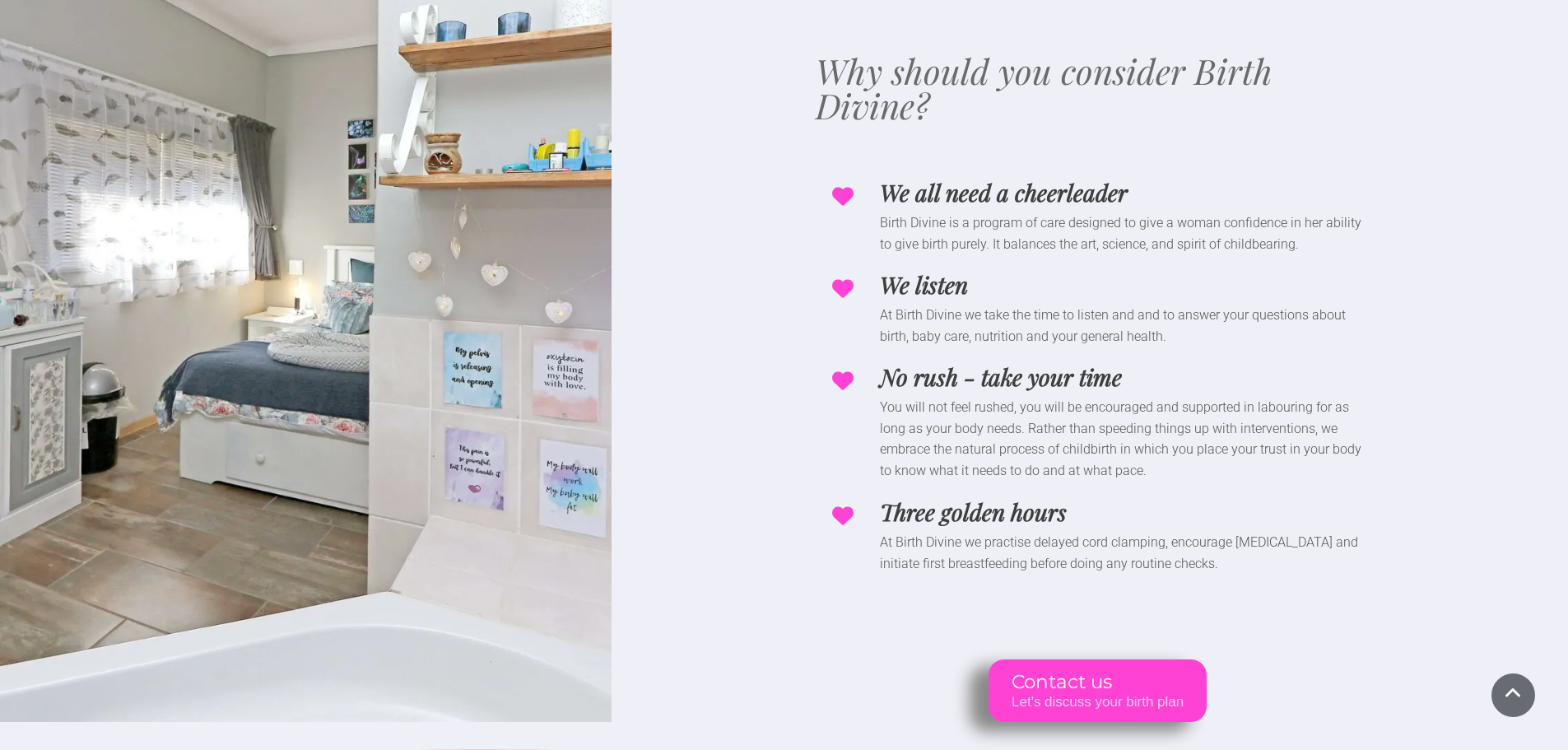
click at [1017, 397] on p "You will not feel rushed, you will be encouraged and supported in labouring for…" at bounding box center [1127, 438] width 494 height 84
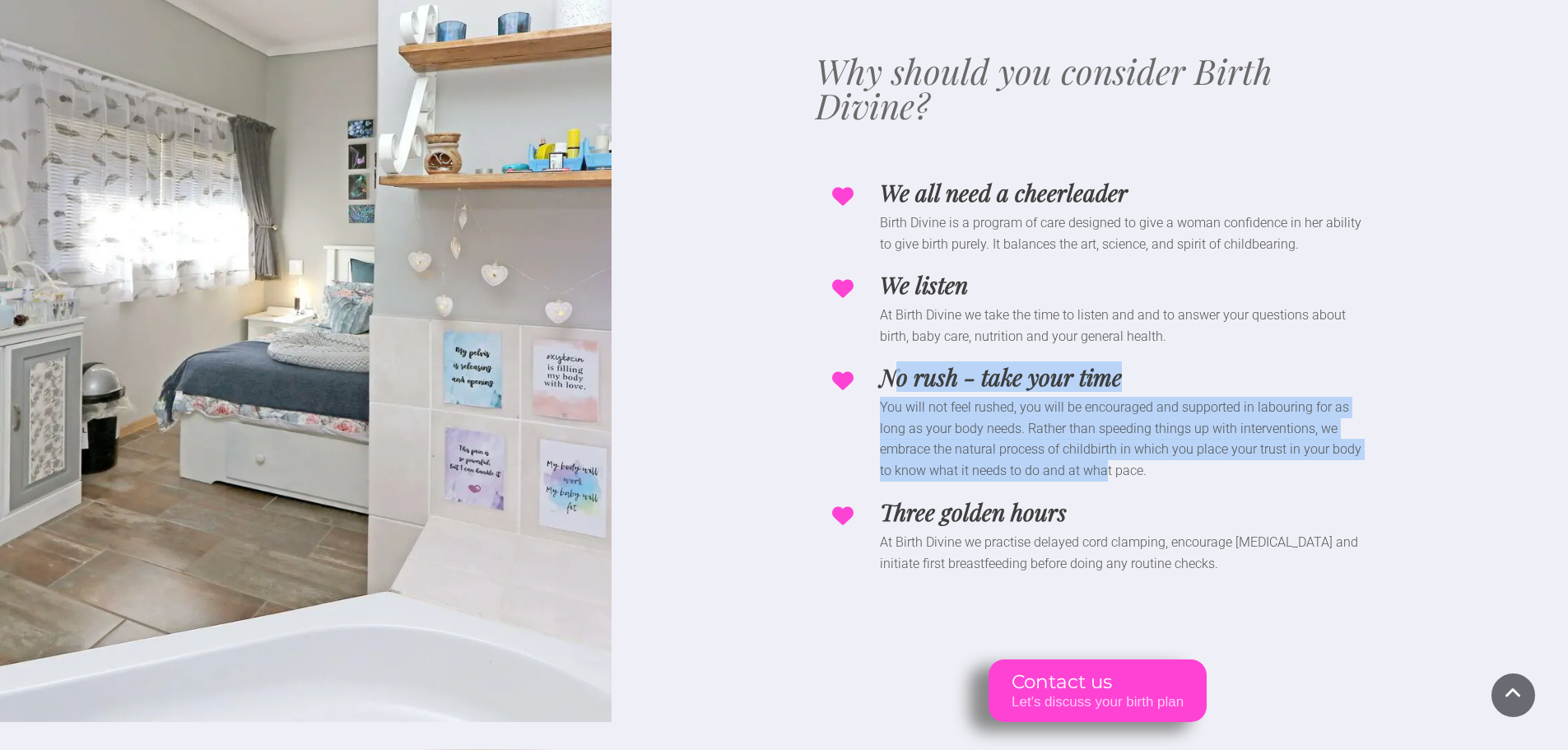
drag, startPoint x: 894, startPoint y: 312, endPoint x: 1057, endPoint y: 406, distance: 188.2
click at [1057, 406] on div "No rush - take your time You will not feel rushed, you will be encouraged and s…" at bounding box center [1098, 420] width 564 height 134
click at [1057, 406] on p "You will not feel rushed, you will be encouraged and supported in labouring for…" at bounding box center [1127, 438] width 494 height 84
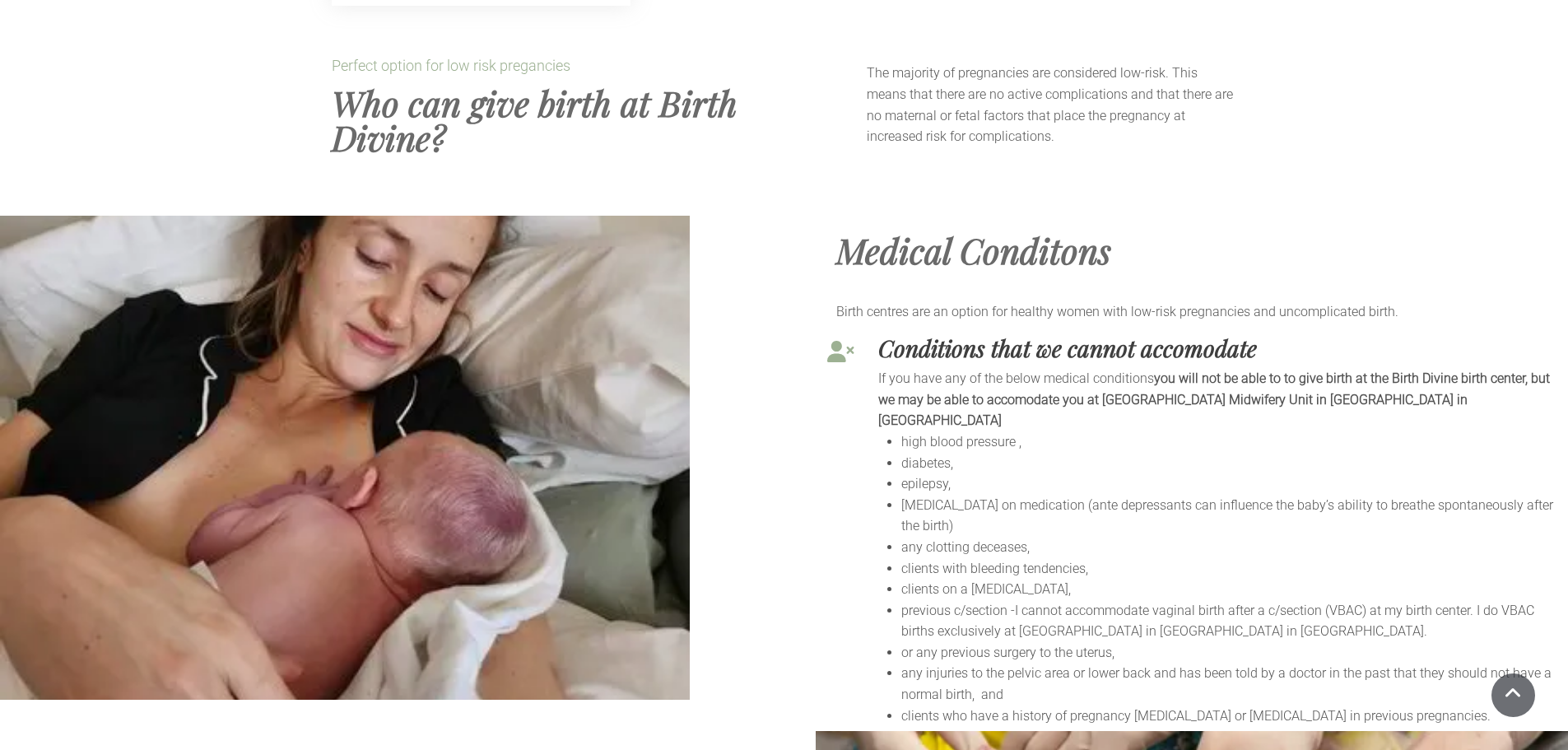
scroll to position [7085, 0]
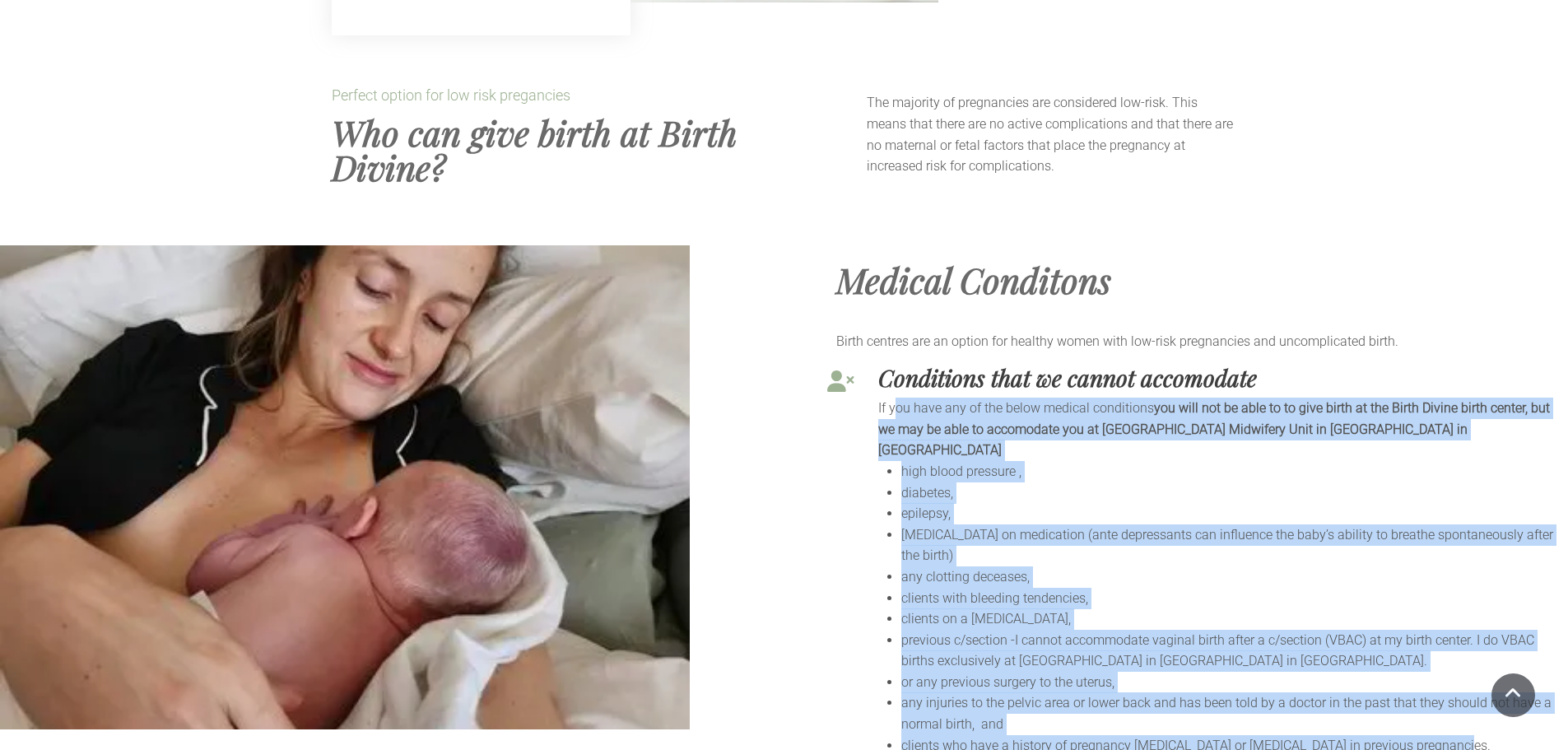
drag, startPoint x: 894, startPoint y: 360, endPoint x: 1472, endPoint y: 671, distance: 656.4
click at [1480, 673] on div "If you have any of the below medical conditions you will not be able to to give…" at bounding box center [1221, 576] width 685 height 358
click at [1113, 567] on li "any clotting deceases," at bounding box center [1232, 577] width 662 height 21
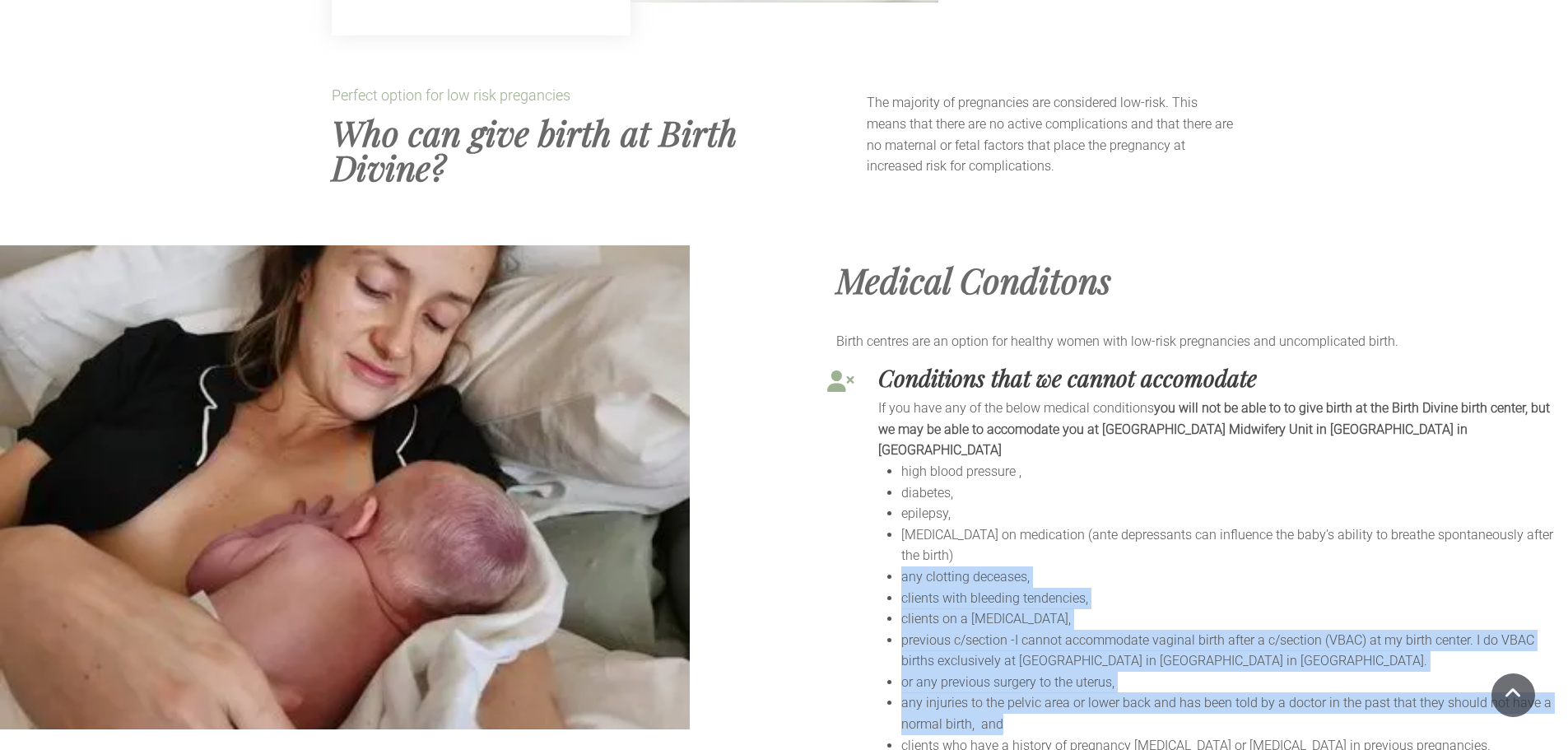
drag, startPoint x: 900, startPoint y: 512, endPoint x: 1285, endPoint y: 652, distance: 409.7
click at [1285, 652] on ul "h igh blood pressure , di abetes, e pilepsy, [MEDICAL_DATA] on medication (ante…" at bounding box center [1221, 608] width 685 height 294
click at [975, 632] on span "previous c/section -I cannot accommodate vaginal birth after a c/section (VBAC)…" at bounding box center [1218, 651] width 633 height 37
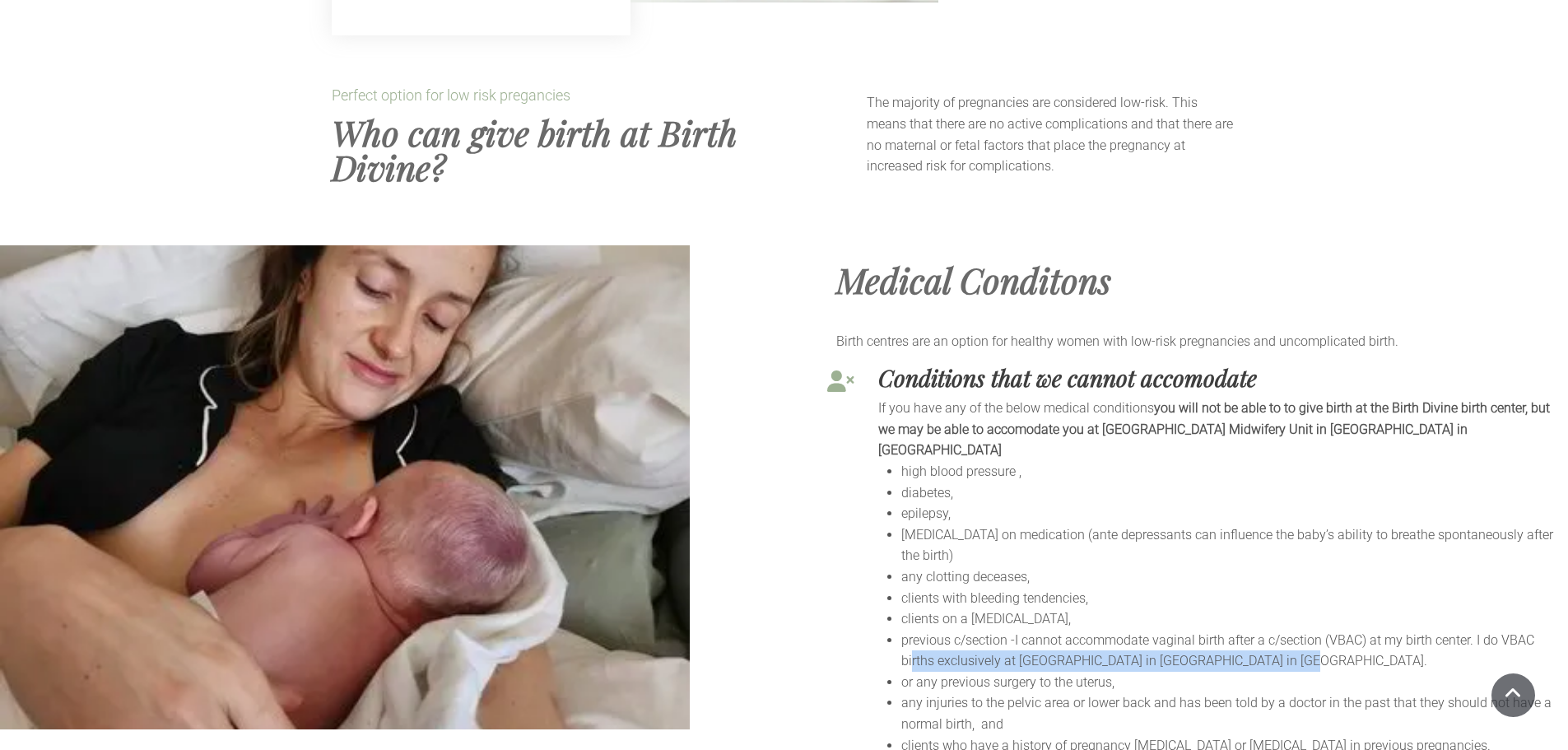
drag, startPoint x: 934, startPoint y: 593, endPoint x: 1307, endPoint y: 596, distance: 373.0
click at [1307, 630] on li "previous c/section -I cannot accommodate vaginal birth after a c/section (VBAC)…" at bounding box center [1232, 652] width 662 height 42
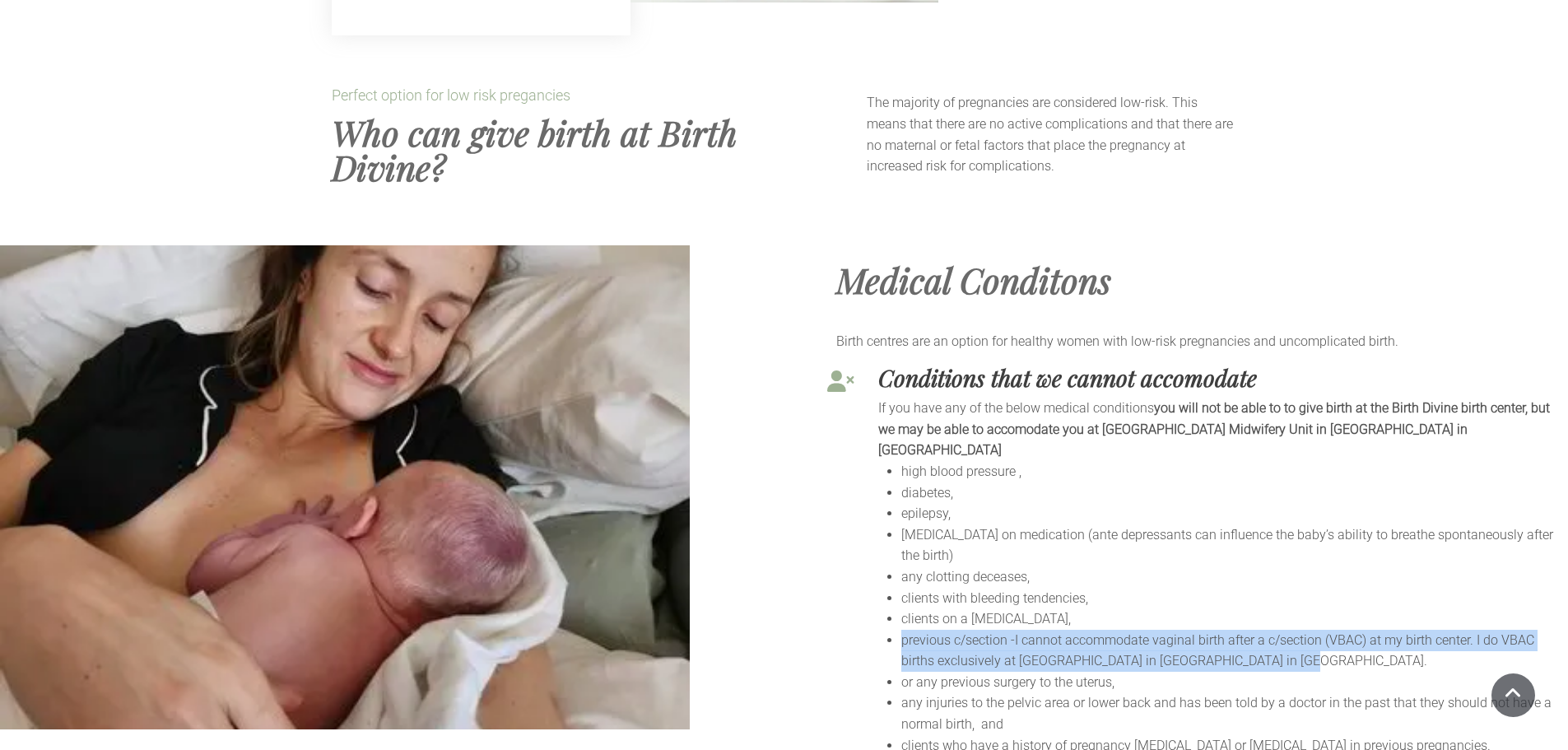
drag, startPoint x: 1301, startPoint y: 593, endPoint x: 900, endPoint y: 579, distance: 401.2
click at [901, 630] on li "previous c/section -I cannot accommodate vaginal birth after a c/section (VBAC)…" at bounding box center [1232, 652] width 662 height 42
click at [925, 632] on span "previous c/section -I cannot accommodate vaginal birth after a c/section (VBAC)…" at bounding box center [1218, 651] width 633 height 37
drag, startPoint x: 921, startPoint y: 574, endPoint x: 1339, endPoint y: 597, distance: 418.6
click at [1339, 630] on li "previous c/section -I cannot accommodate vaginal birth after a c/section (VBAC)…" at bounding box center [1232, 652] width 662 height 42
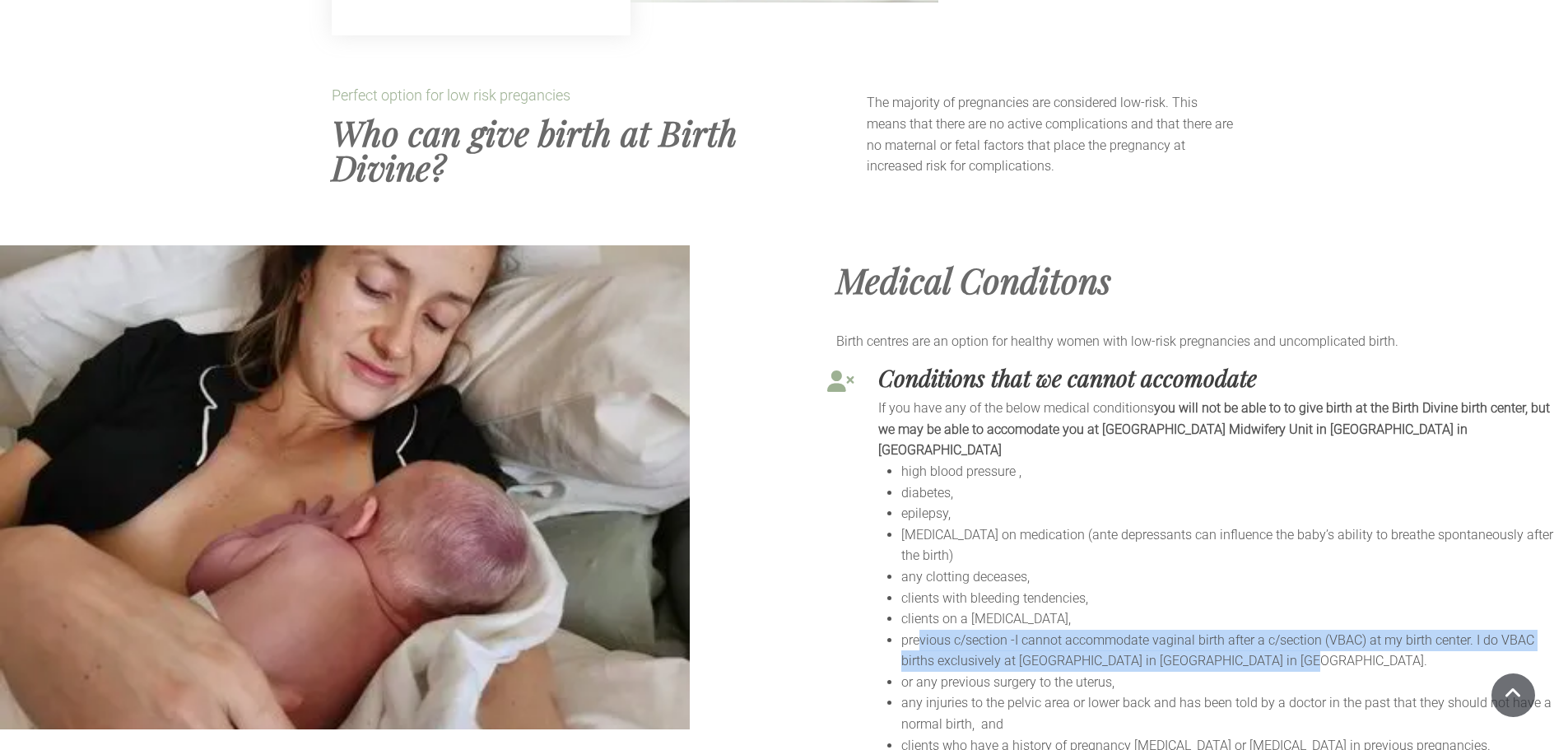
click at [1339, 630] on li "previous c/section -I cannot accommodate vaginal birth after a c/section (VBAC)…" at bounding box center [1232, 652] width 662 height 42
drag, startPoint x: 1229, startPoint y: 594, endPoint x: 900, endPoint y: 575, distance: 329.5
click at [900, 575] on ul "h igh blood pressure , di abetes, e pilepsy, [MEDICAL_DATA] on medication (ante…" at bounding box center [1221, 608] width 685 height 294
click at [900, 603] on ul "h igh blood pressure , di abetes, e pilepsy, [MEDICAL_DATA] on medication (ante…" at bounding box center [1221, 608] width 685 height 294
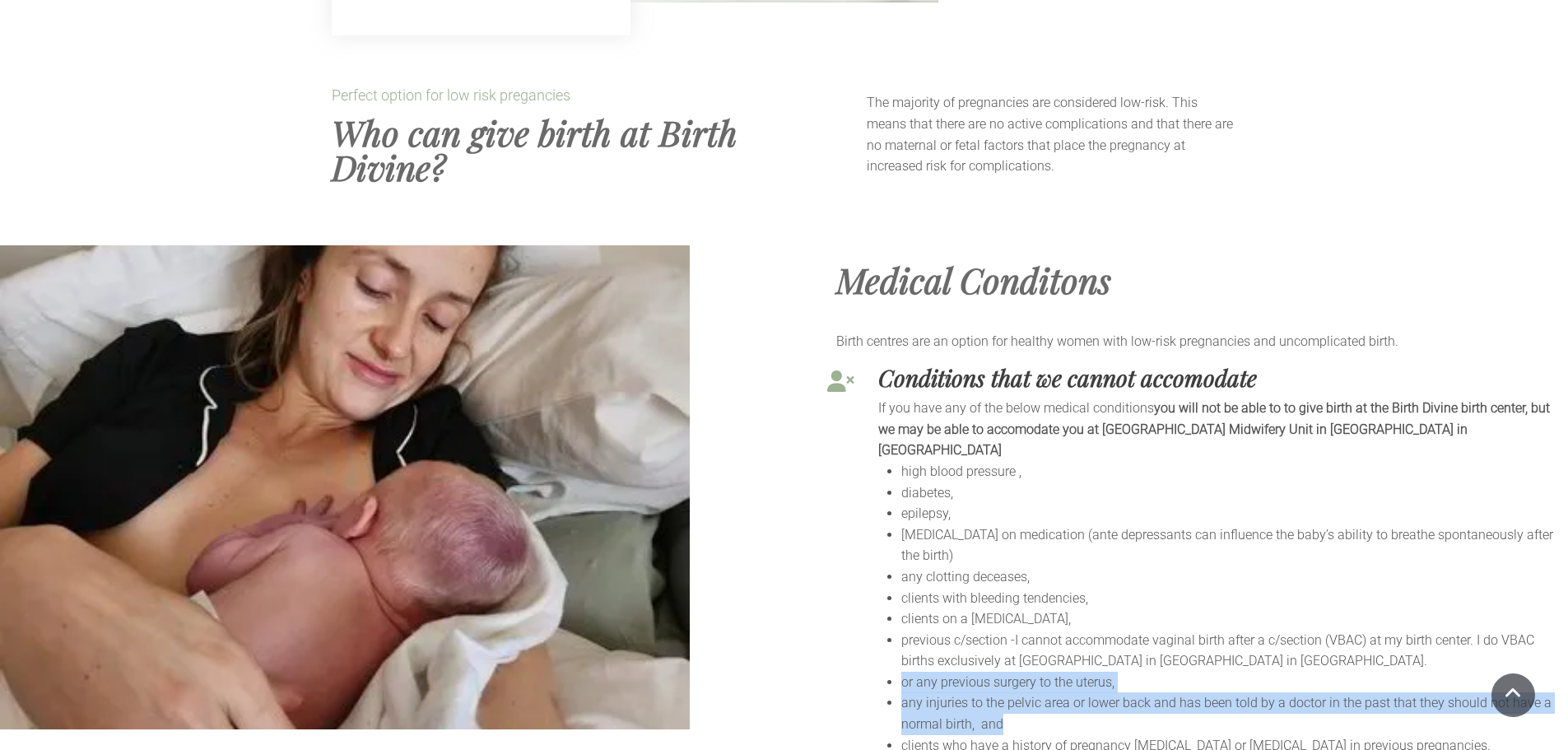
drag, startPoint x: 900, startPoint y: 611, endPoint x: 1130, endPoint y: 659, distance: 235.0
click at [1130, 659] on ul "h igh blood pressure , di abetes, e pilepsy, [MEDICAL_DATA] on medication (ante…" at bounding box center [1221, 608] width 685 height 294
click at [1130, 693] on li "any injuries to the pelvic area or lower back and has been told by a doctor in …" at bounding box center [1232, 714] width 662 height 42
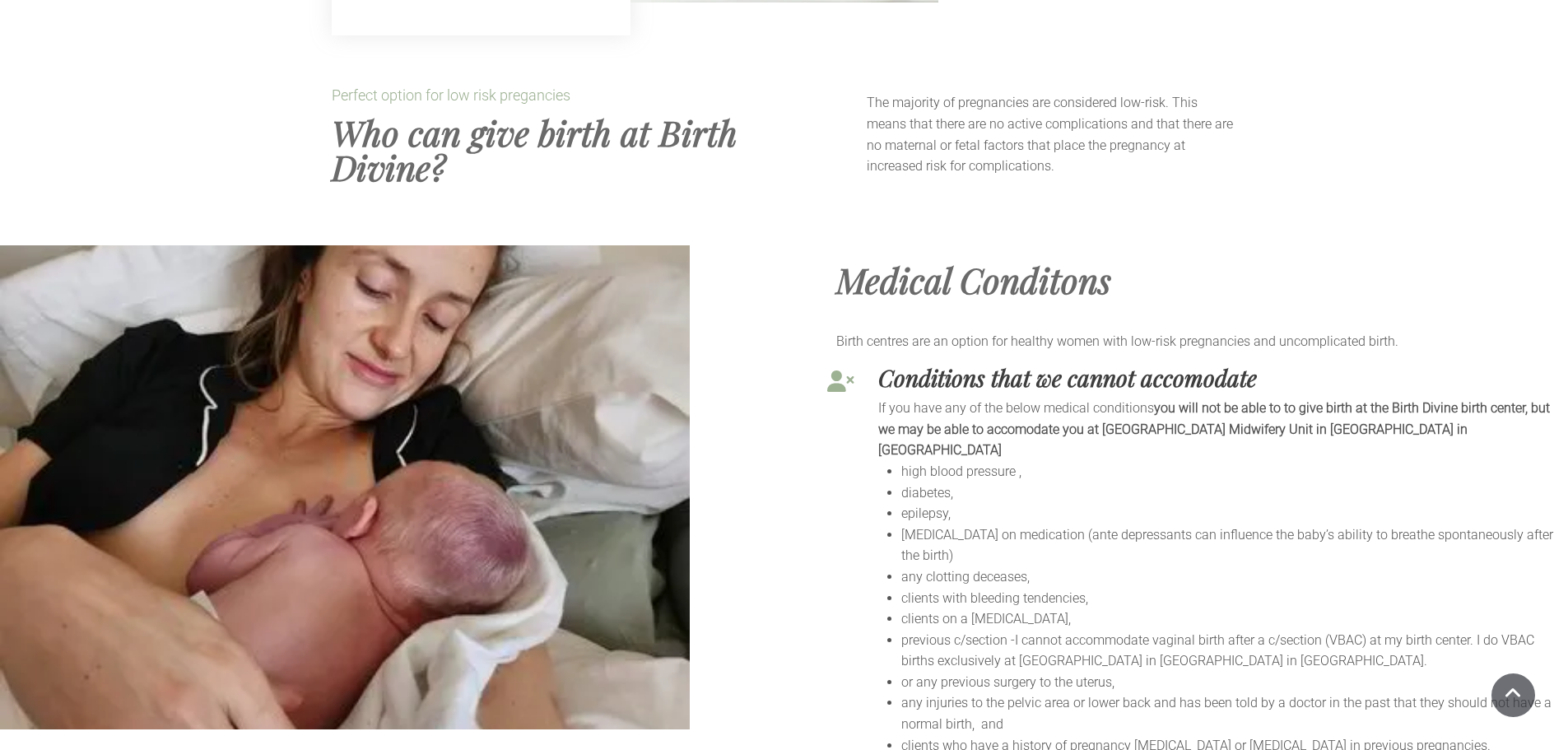
drag, startPoint x: 1130, startPoint y: 659, endPoint x: 1457, endPoint y: 675, distance: 327.4
click at [1457, 675] on ul "h igh blood pressure , di abetes, e pilepsy, [MEDICAL_DATA] on medication (ante…" at bounding box center [1221, 608] width 685 height 294
click at [901, 672] on li "or any previous surgery to the uterus," at bounding box center [1232, 682] width 662 height 21
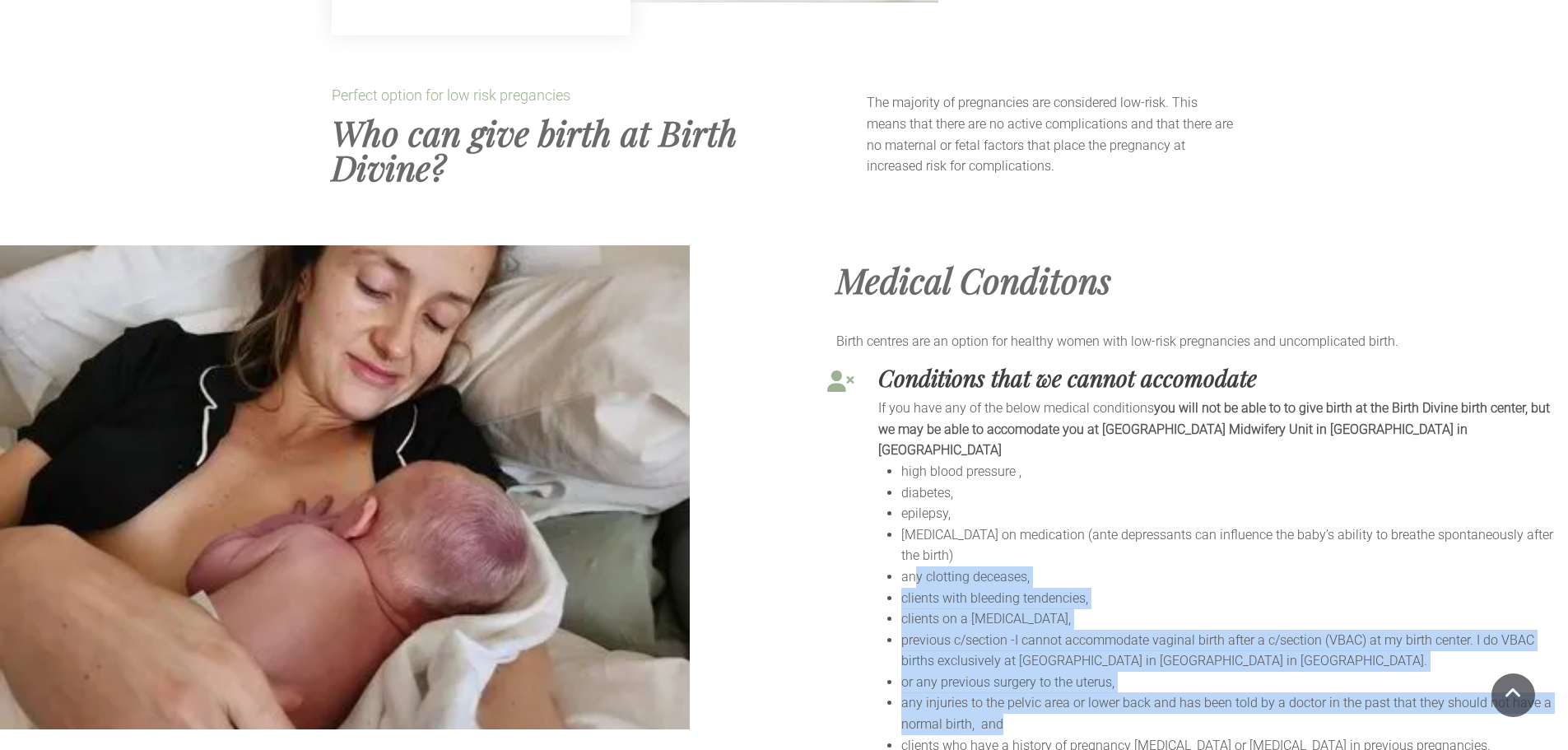
drag, startPoint x: 913, startPoint y: 514, endPoint x: 1103, endPoint y: 665, distance: 242.7
click at [1103, 665] on ul "h igh blood pressure , di abetes, e pilepsy, [MEDICAL_DATA] on medication (ante…" at bounding box center [1221, 608] width 685 height 294
click at [1096, 693] on li "any injuries to the pelvic area or lower back and has been told by a doctor in …" at bounding box center [1232, 714] width 662 height 42
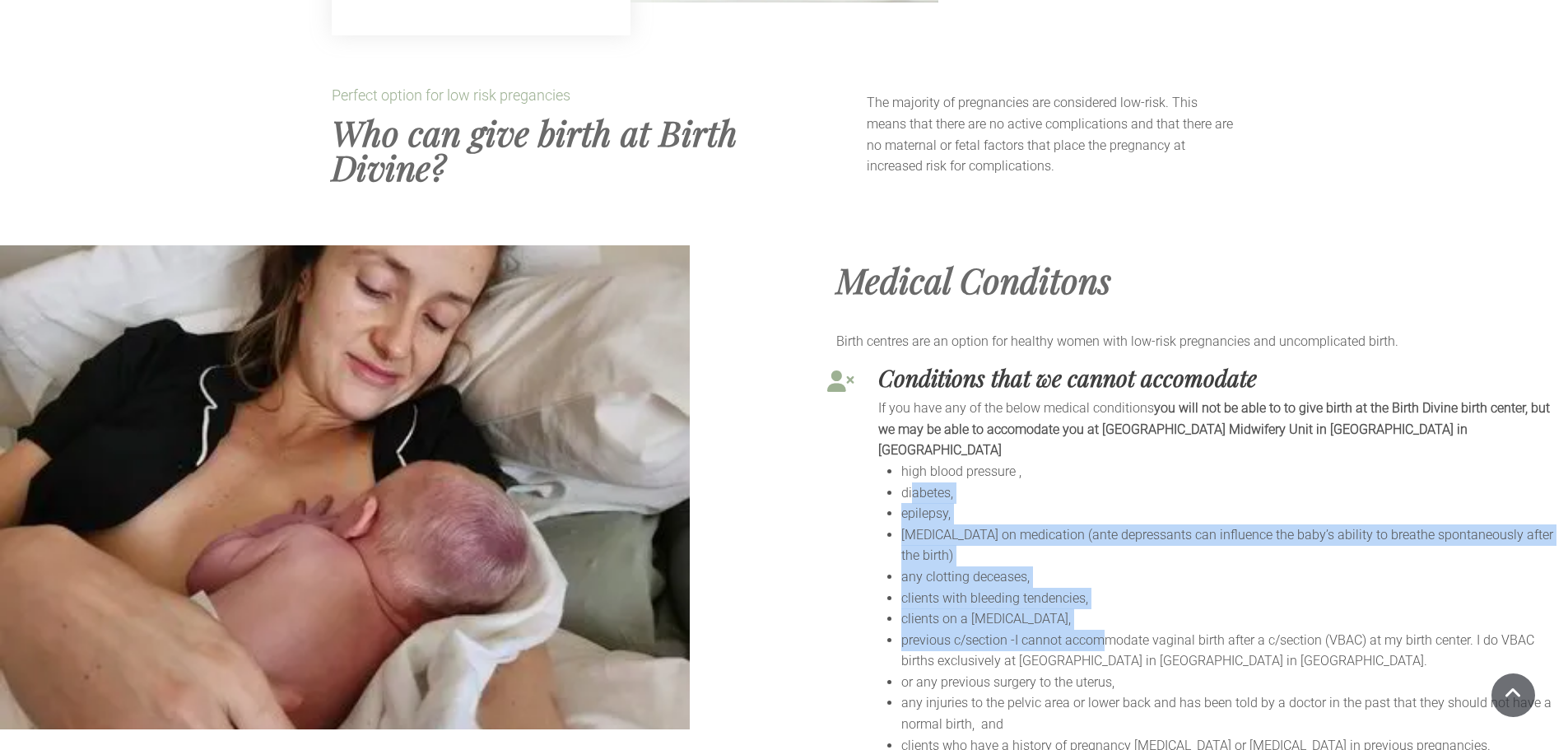
drag, startPoint x: 912, startPoint y: 436, endPoint x: 1108, endPoint y: 565, distance: 234.6
click at [1108, 565] on ul "h igh blood pressure , di abetes, e pilepsy, [MEDICAL_DATA] on medication (ante…" at bounding box center [1221, 608] width 685 height 294
click at [1046, 527] on span "[MEDICAL_DATA] on medication (ante depressants can influence the baby’s ability…" at bounding box center [1227, 545] width 652 height 37
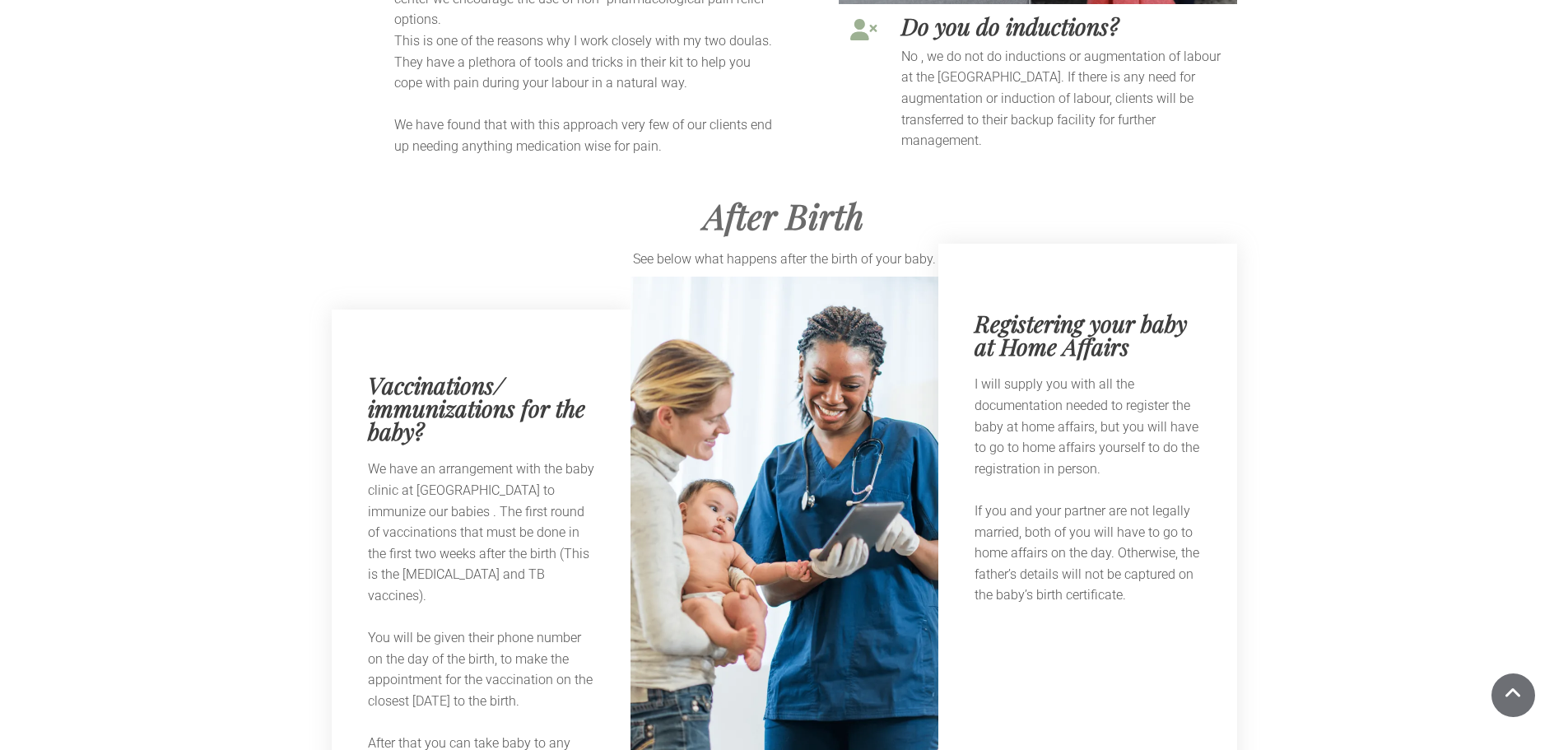
scroll to position [6262, 0]
click at [1030, 416] on p "I will supply you with all the documentation needed to register the baby at hom…" at bounding box center [1087, 427] width 227 height 105
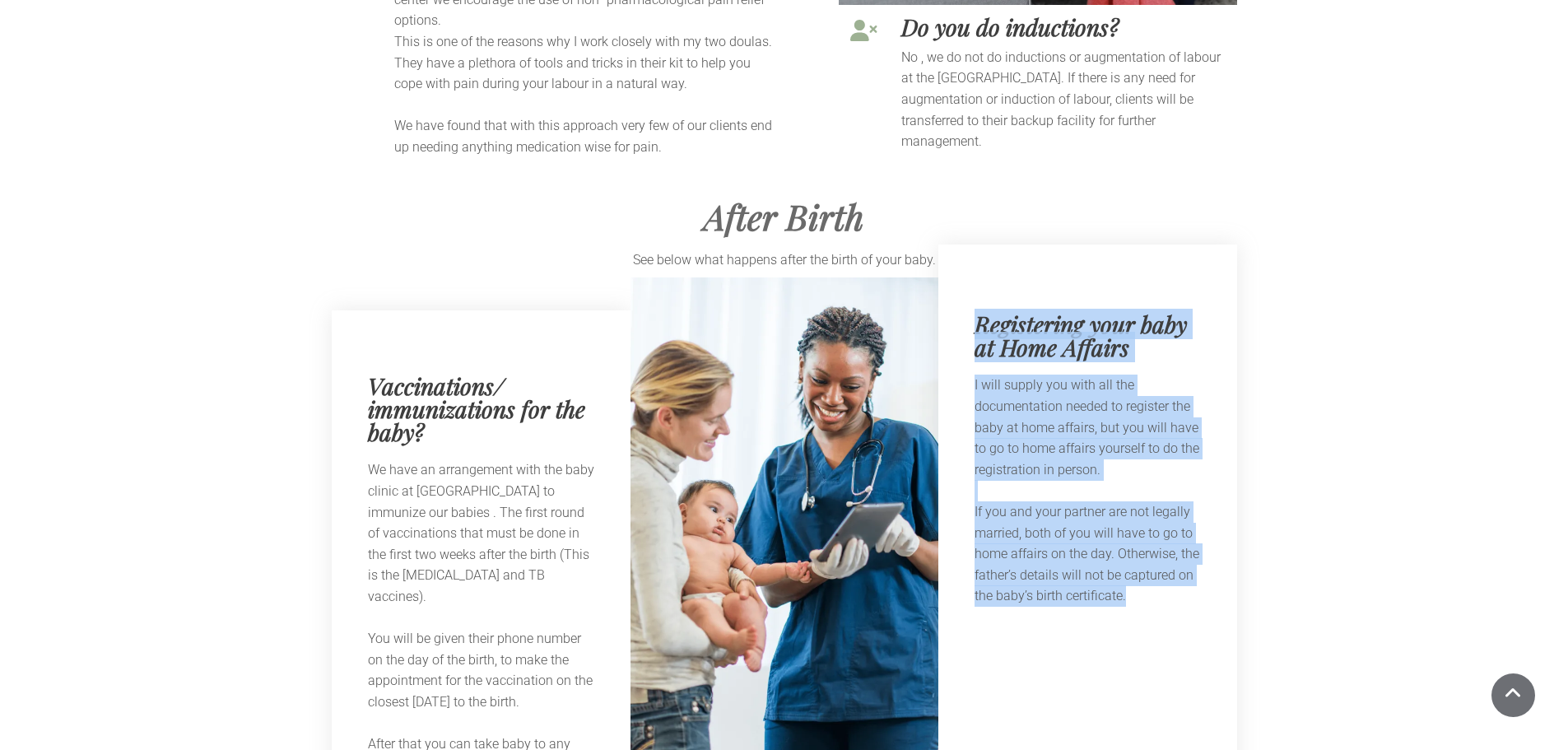
drag, startPoint x: 976, startPoint y: 285, endPoint x: 1152, endPoint y: 571, distance: 335.8
click at [1152, 571] on div "Registering your baby at Home Affairs I will supply you with all the documentat…" at bounding box center [1088, 518] width 299 height 548
click at [1052, 404] on p "I will supply you with all the documentation needed to register the baby at hom…" at bounding box center [1087, 427] width 227 height 105
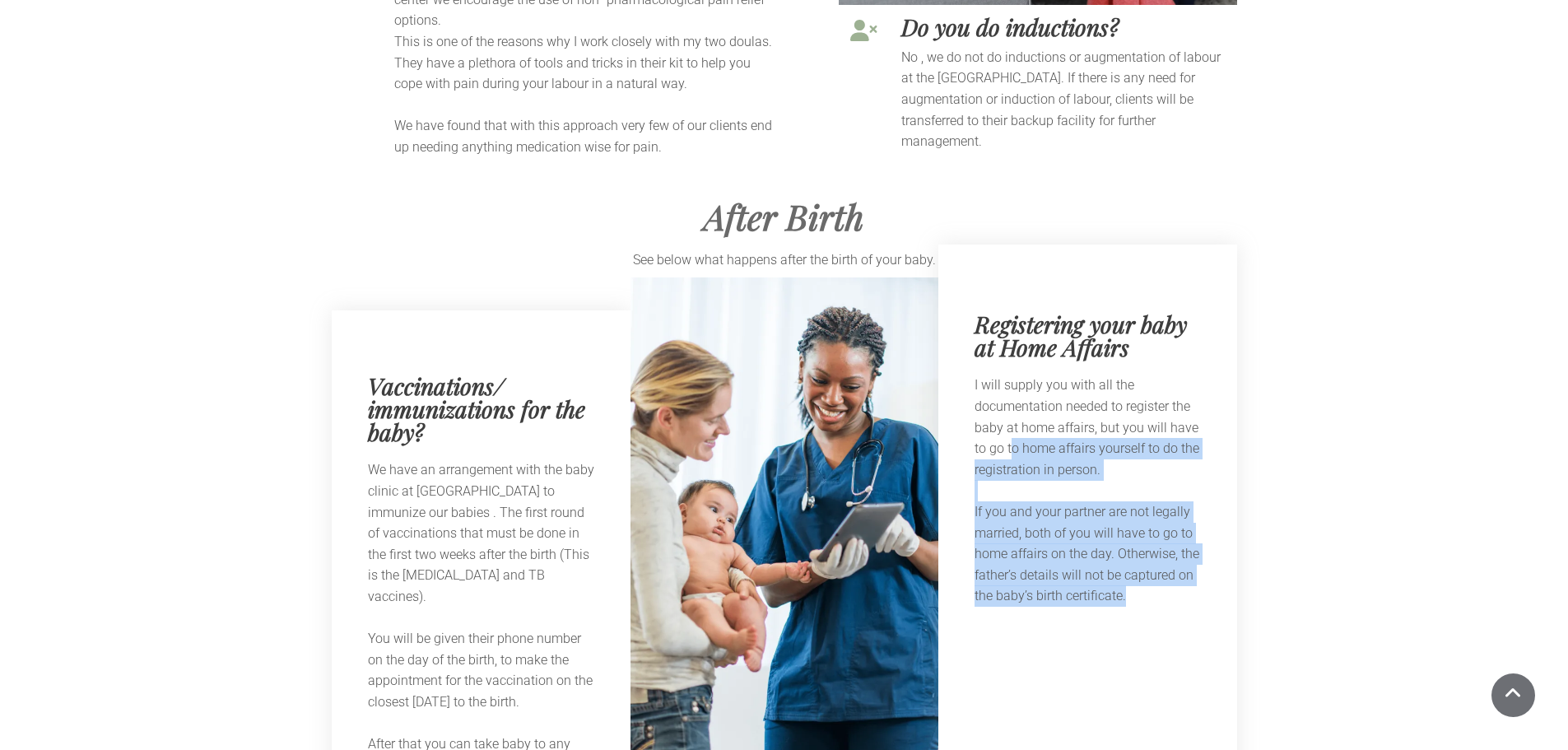
drag, startPoint x: 1010, startPoint y: 403, endPoint x: 1158, endPoint y: 569, distance: 222.4
click at [1158, 569] on div "Registering your baby at Home Affairs I will supply you with all the documentat…" at bounding box center [1088, 518] width 299 height 548
click at [1148, 559] on p "If you and your partner are not legally married, both of you will have to go to…" at bounding box center [1087, 554] width 227 height 105
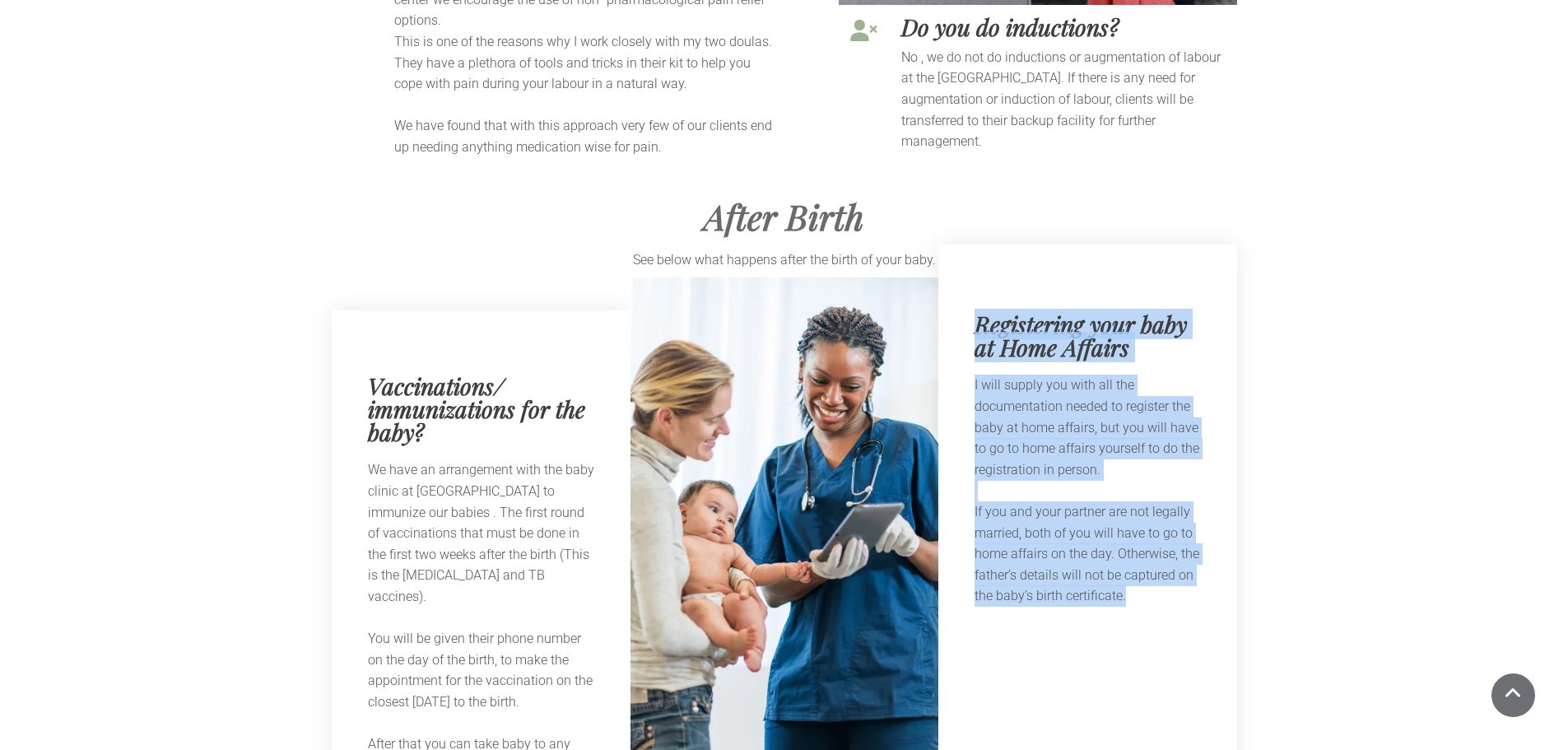
drag, startPoint x: 1140, startPoint y: 551, endPoint x: 965, endPoint y: 270, distance: 331.0
click at [965, 270] on div "Registering your baby at Home Affairs I will supply you with all the documentat…" at bounding box center [1088, 518] width 299 height 548
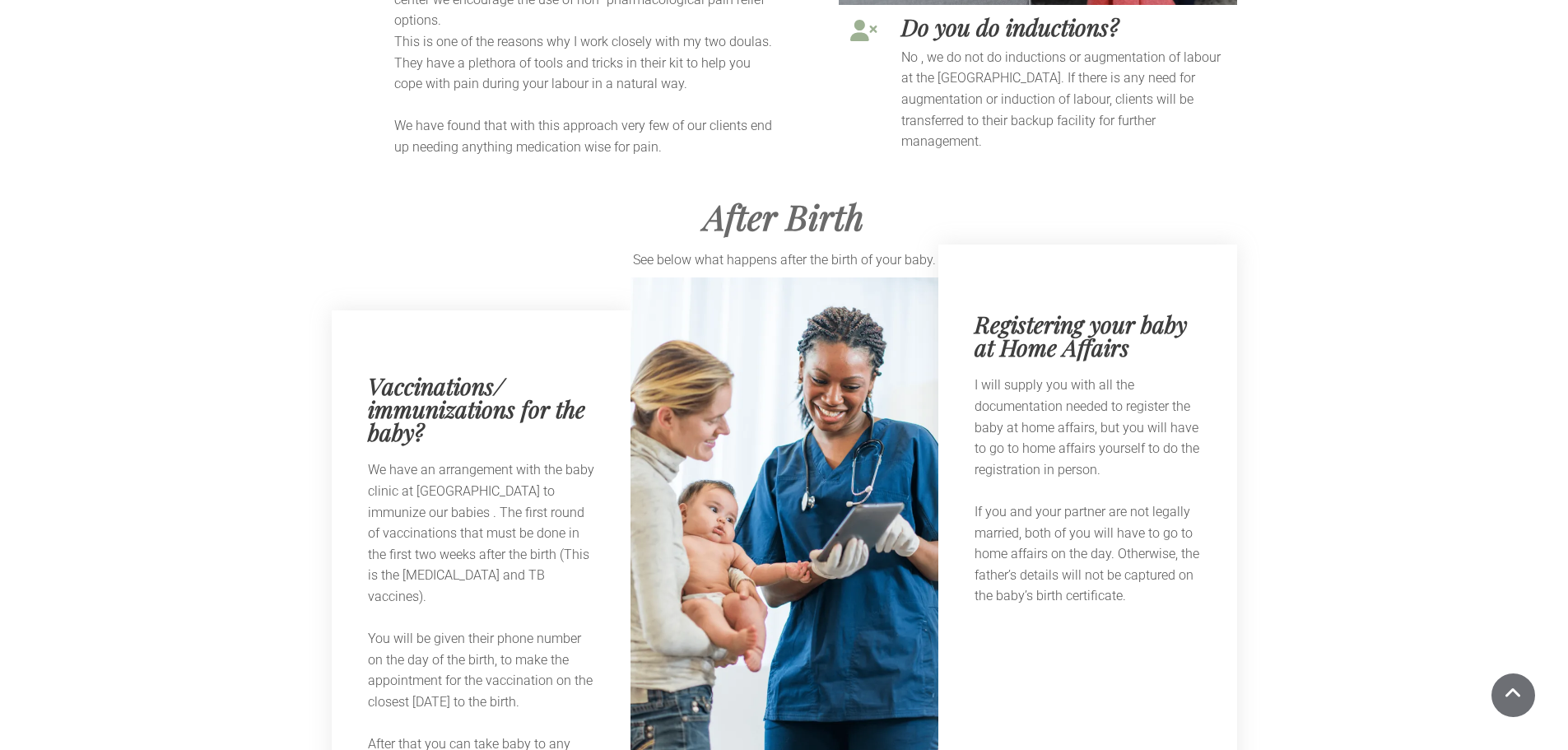
click at [384, 459] on p "We have an arrangement with the baby clinic at [GEOGRAPHIC_DATA] to immunize ou…" at bounding box center [481, 533] width 227 height 148
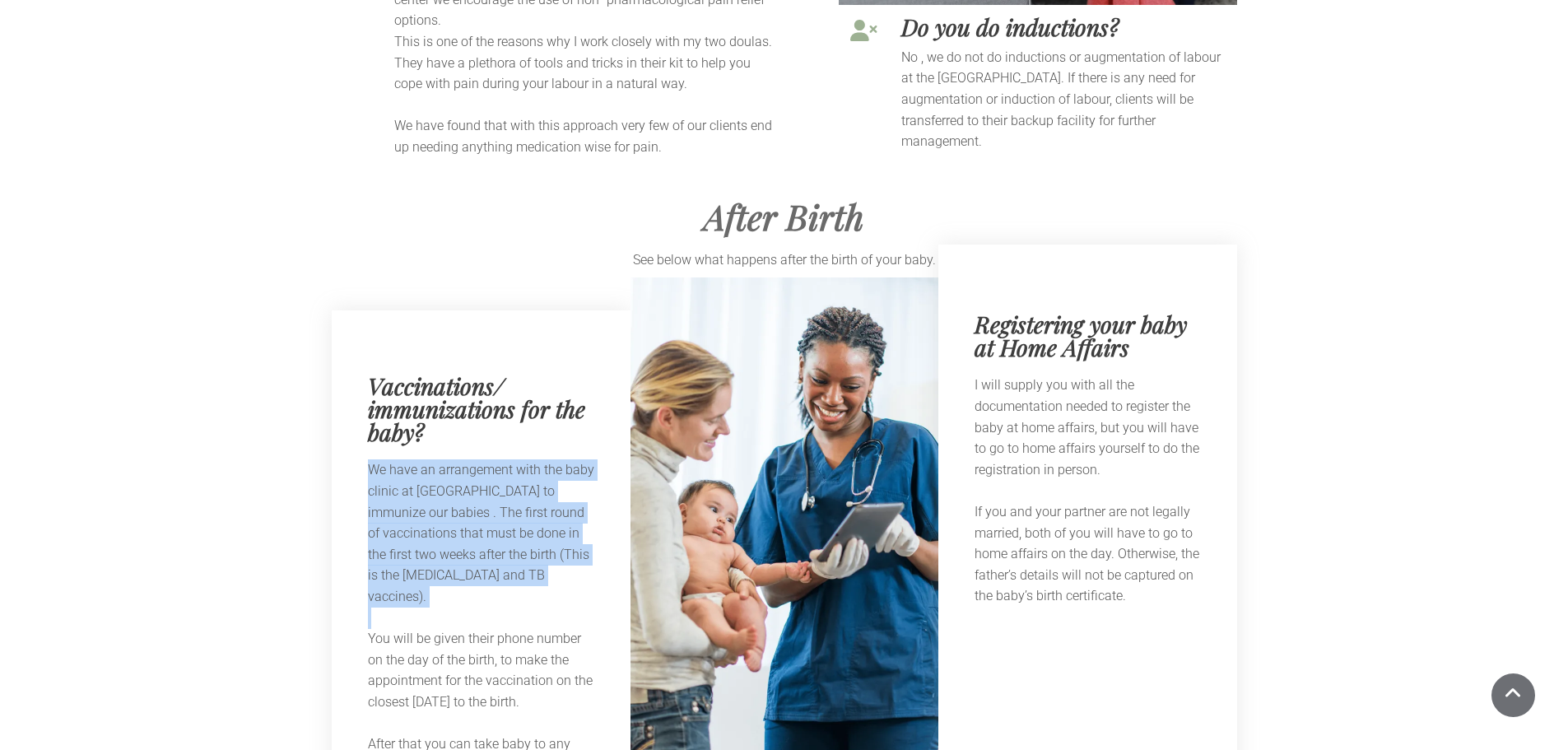
drag, startPoint x: 377, startPoint y: 412, endPoint x: 454, endPoint y: 563, distance: 169.5
click at [454, 563] on div "We have an arrangement with the baby clinic at [GEOGRAPHIC_DATA] to immunize ou…" at bounding box center [481, 628] width 227 height 346
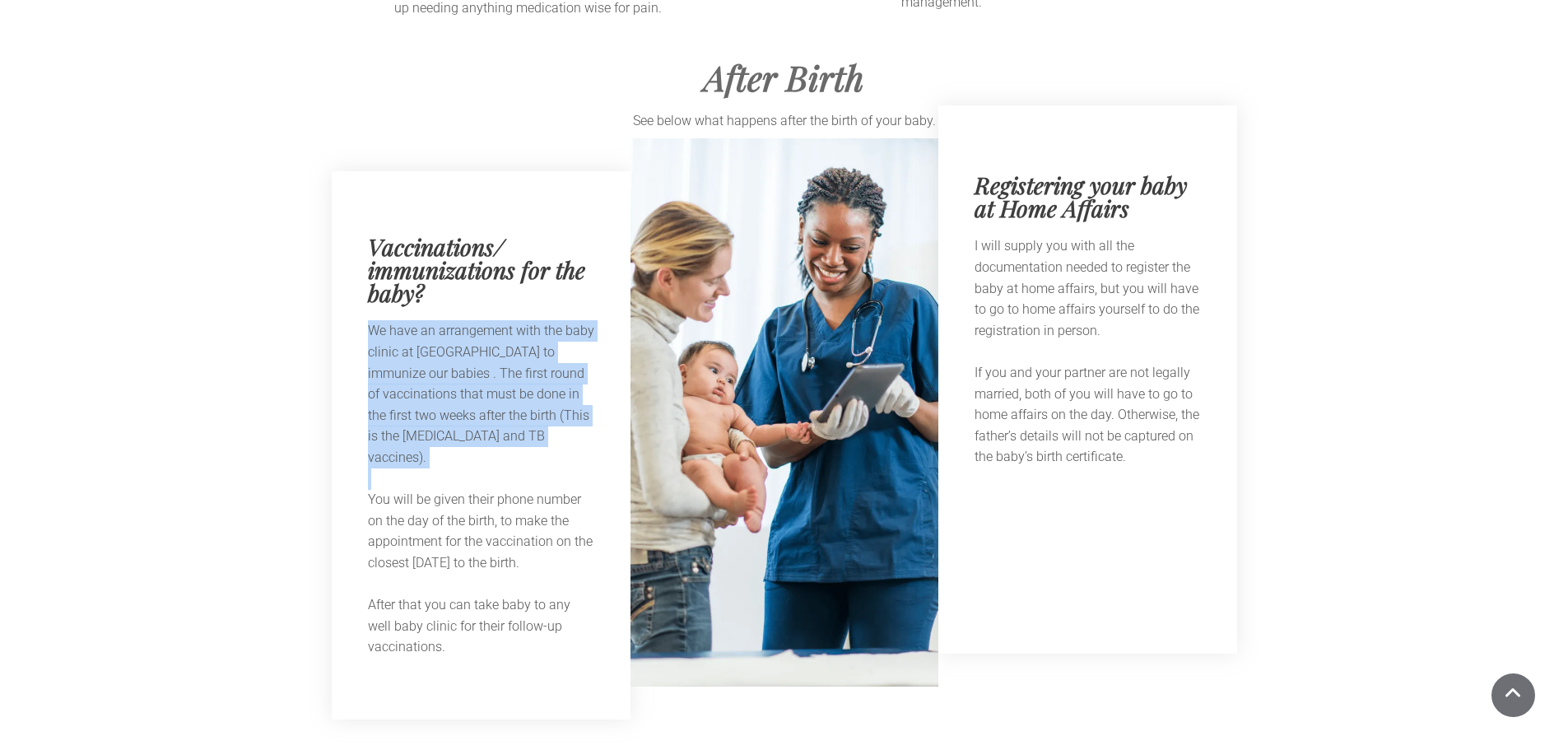
scroll to position [6426, 0]
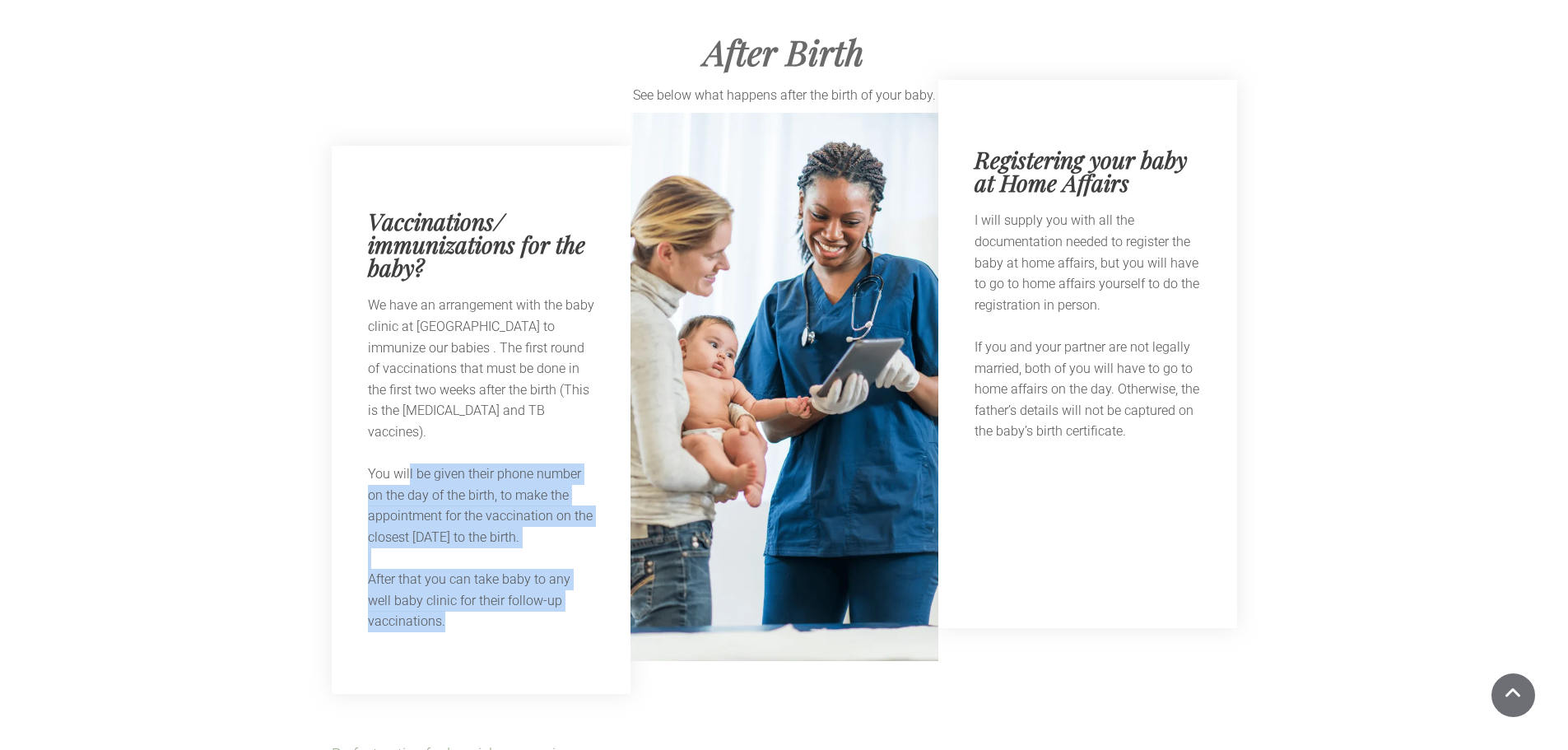
drag, startPoint x: 408, startPoint y: 429, endPoint x: 524, endPoint y: 584, distance: 193.6
click at [524, 584] on div "We have an arrangement with the baby clinic at [GEOGRAPHIC_DATA] to immunize ou…" at bounding box center [481, 463] width 227 height 338
click at [524, 584] on p "After that you can take baby to any well baby clinic for their follow-up vaccin…" at bounding box center [481, 601] width 227 height 64
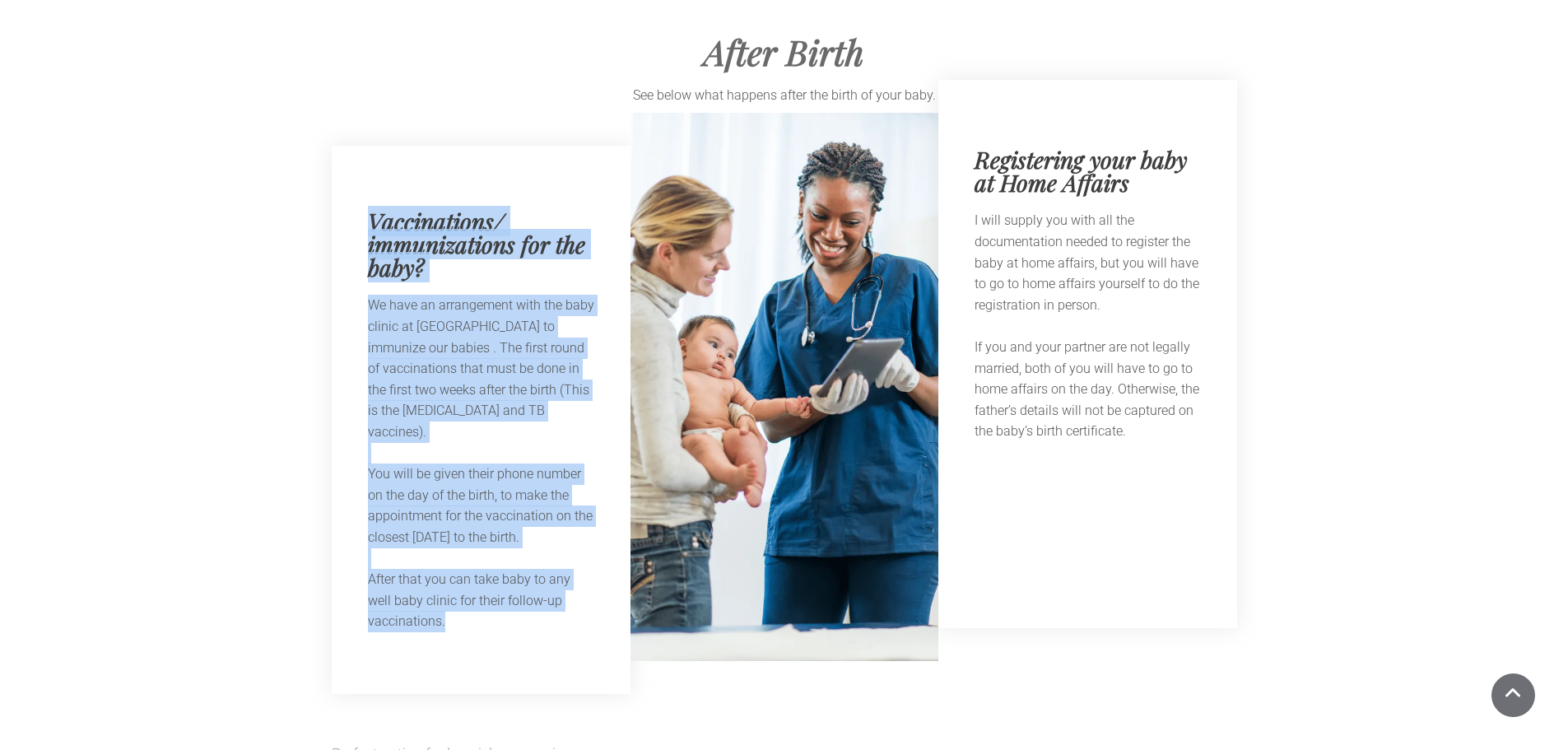
drag, startPoint x: 362, startPoint y: 486, endPoint x: 306, endPoint y: 137, distance: 353.5
click at [306, 146] on div "Vaccinations/ immunizations for the baby? We have an arrangement with the baby …" at bounding box center [784, 420] width 1568 height 548
click at [463, 569] on p "After that you can take baby to any well baby clinic for their follow-up vaccin…" at bounding box center [481, 601] width 227 height 64
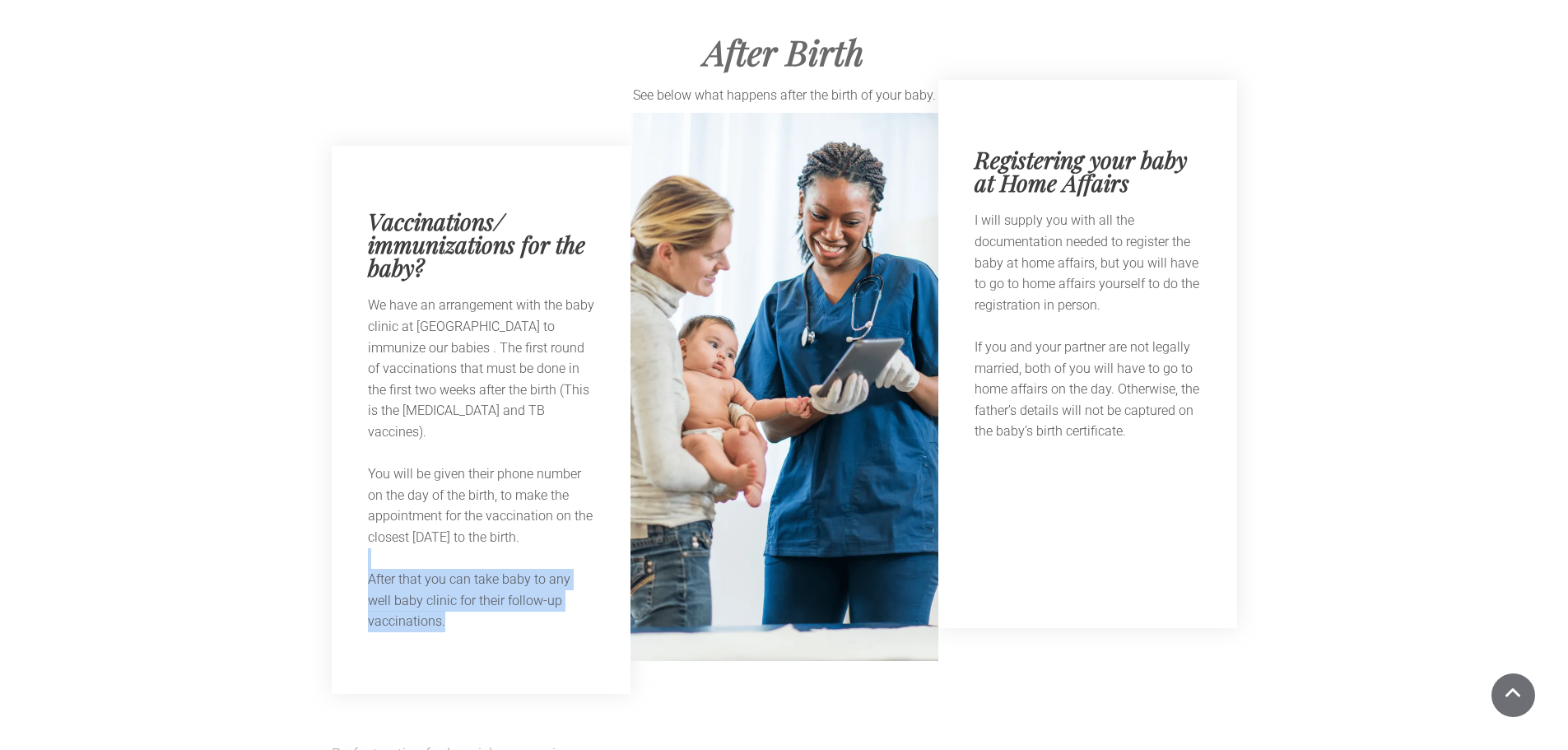
drag, startPoint x: 426, startPoint y: 510, endPoint x: 485, endPoint y: 582, distance: 93.1
click at [485, 582] on div "We have an arrangement with the baby clinic at [GEOGRAPHIC_DATA] to immunize ou…" at bounding box center [481, 463] width 227 height 338
click at [485, 582] on p "After that you can take baby to any well baby clinic for their follow-up vaccin…" at bounding box center [481, 601] width 227 height 64
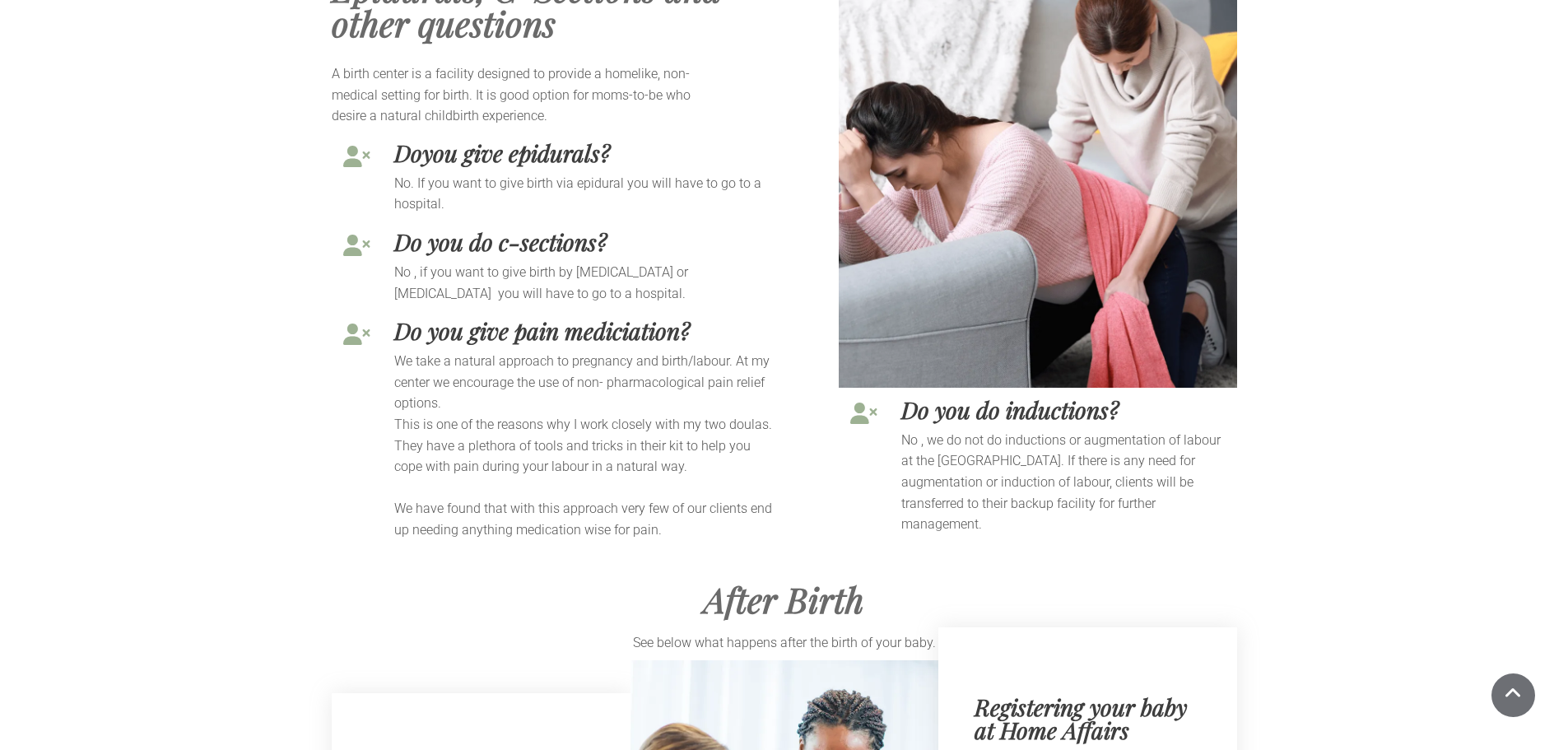
scroll to position [5849, 0]
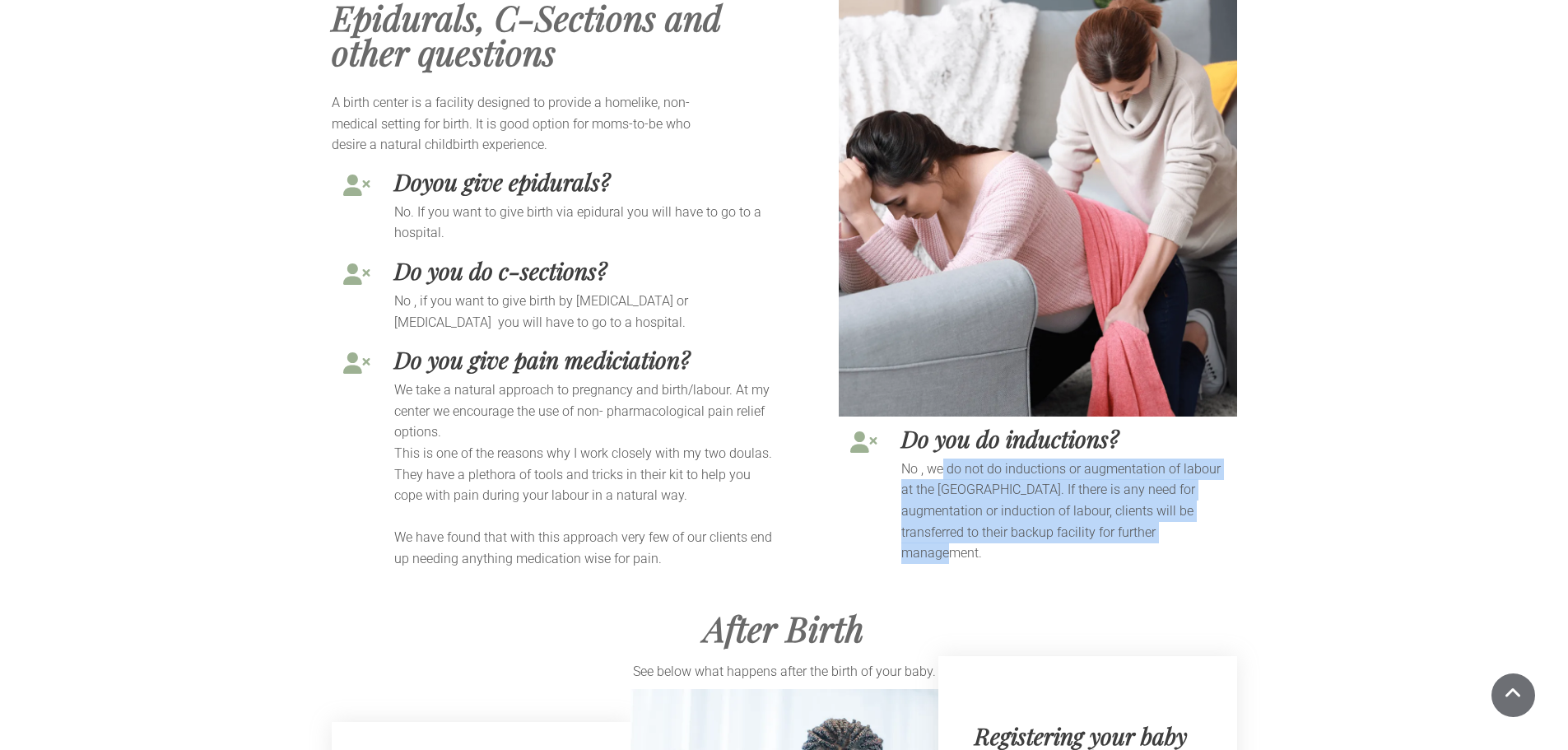
drag, startPoint x: 1006, startPoint y: 431, endPoint x: 1142, endPoint y: 491, distance: 148.6
click at [1142, 491] on p "No , we do not do inductions or augmentation of labour at the [GEOGRAPHIC_DATA]…" at bounding box center [1066, 511] width 331 height 105
drag, startPoint x: 1142, startPoint y: 491, endPoint x: 868, endPoint y: 396, distance: 290.0
click at [868, 417] on div "Do you do inductions? No , we do not do inductions or augmentation of labour at…" at bounding box center [1037, 493] width 399 height 153
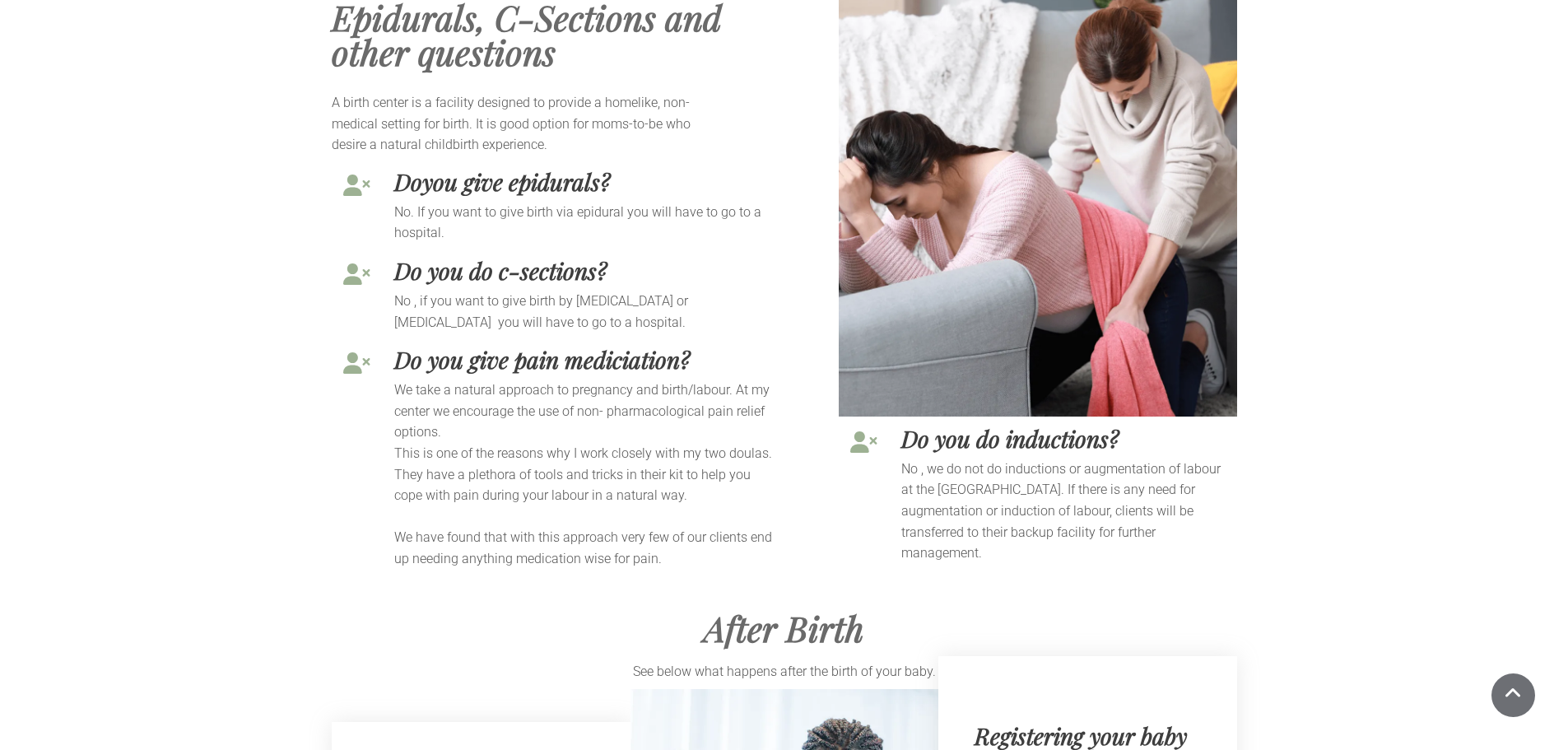
click at [736, 507] on p at bounding box center [587, 517] width 385 height 21
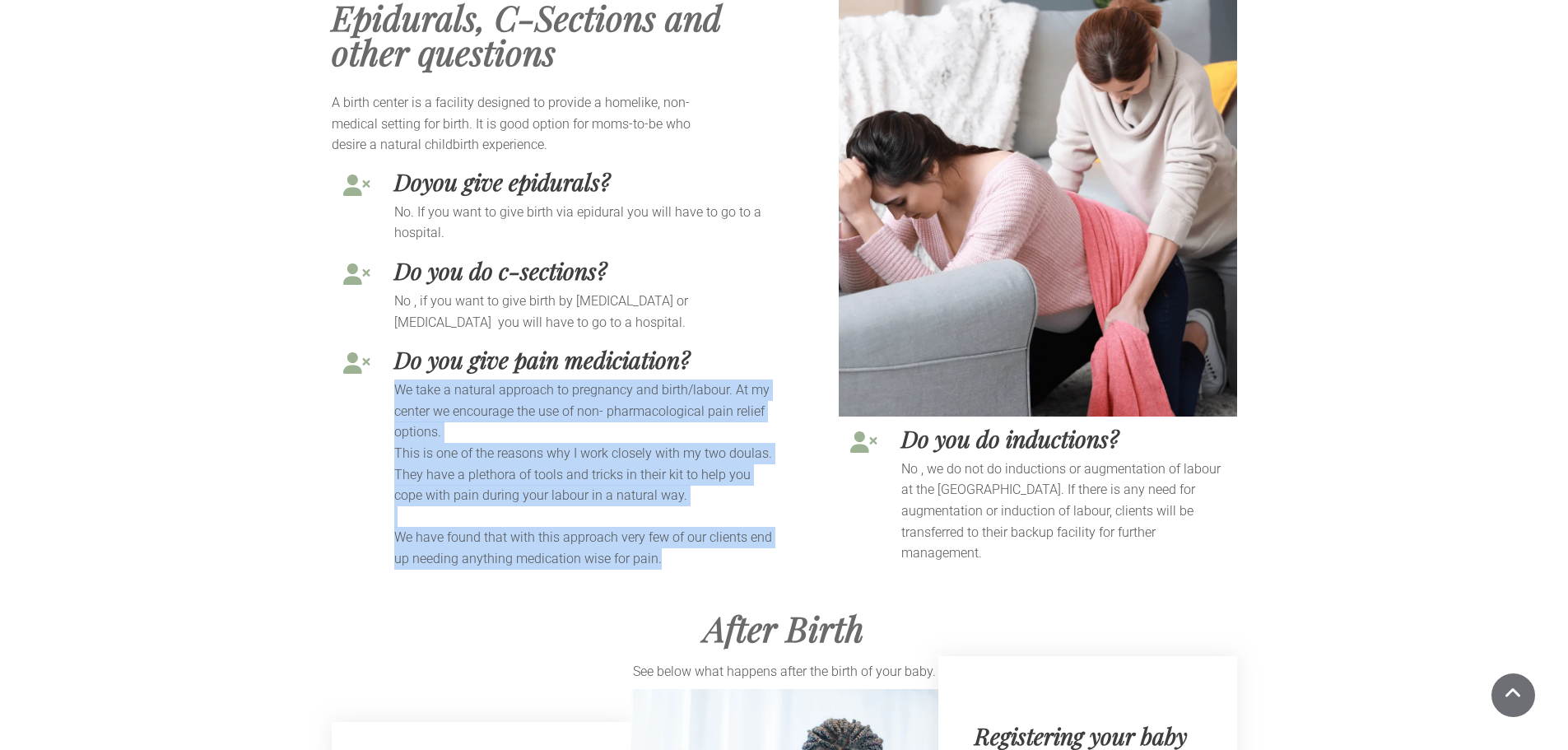
drag, startPoint x: 674, startPoint y: 520, endPoint x: 395, endPoint y: 340, distance: 332.0
click at [395, 379] on div "We take a natural approach to pregnancy and birth/labour. At my center we encou…" at bounding box center [587, 474] width 385 height 189
click at [395, 379] on p "We take a natural approach to pregnancy and birth/labour. At my center we encou…" at bounding box center [587, 411] width 385 height 64
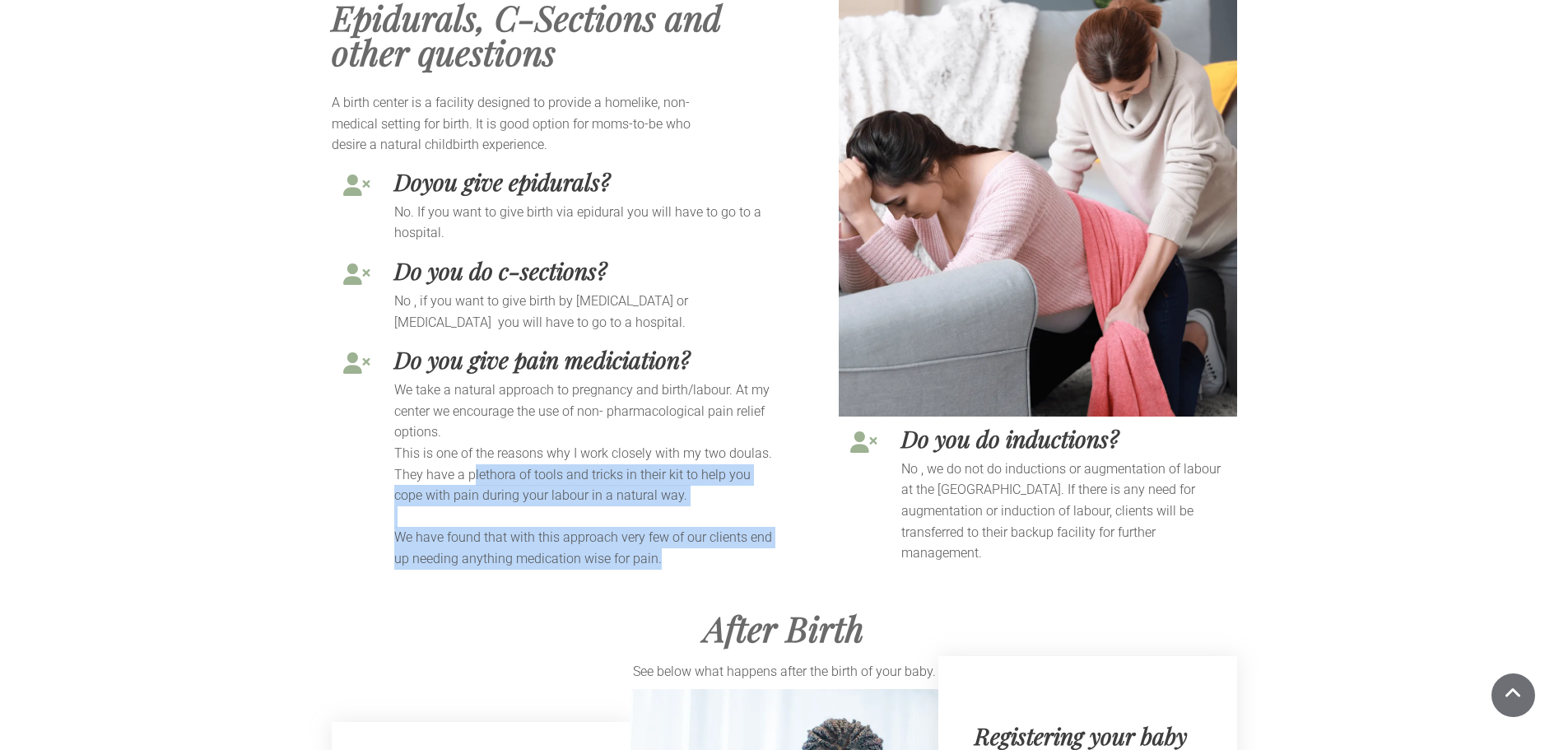
drag, startPoint x: 470, startPoint y: 423, endPoint x: 702, endPoint y: 513, distance: 248.8
click at [702, 513] on div "We take a natural approach to pregnancy and birth/labour. At my center we encou…" at bounding box center [587, 474] width 385 height 189
click at [702, 527] on p "We have found that with this approach very few of our clients end up needing an…" at bounding box center [587, 548] width 385 height 42
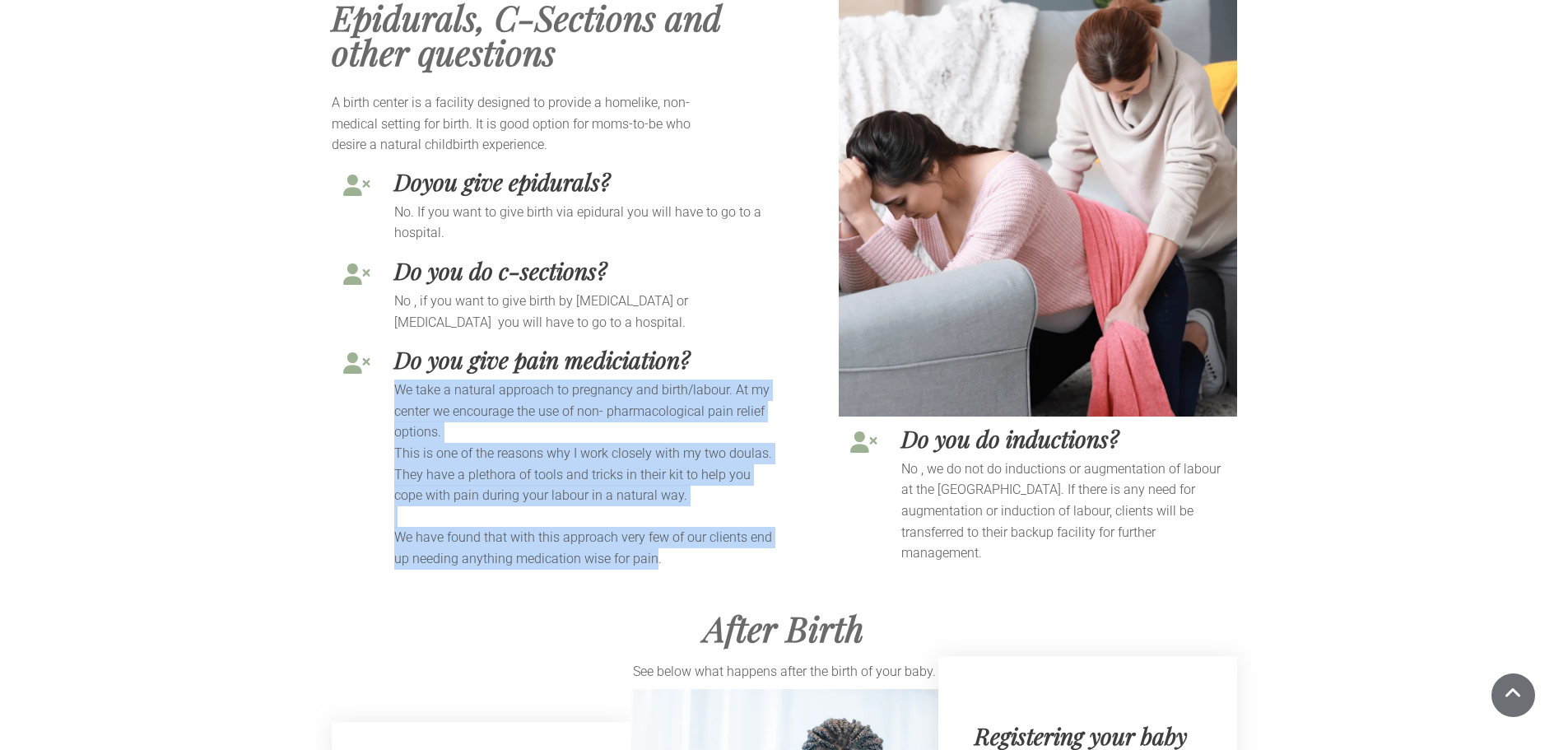
drag, startPoint x: 556, startPoint y: 485, endPoint x: 378, endPoint y: 338, distance: 230.9
click at [378, 379] on div "We take a natural approach to pregnancy and birth/labour. At my center we encou…" at bounding box center [558, 474] width 443 height 189
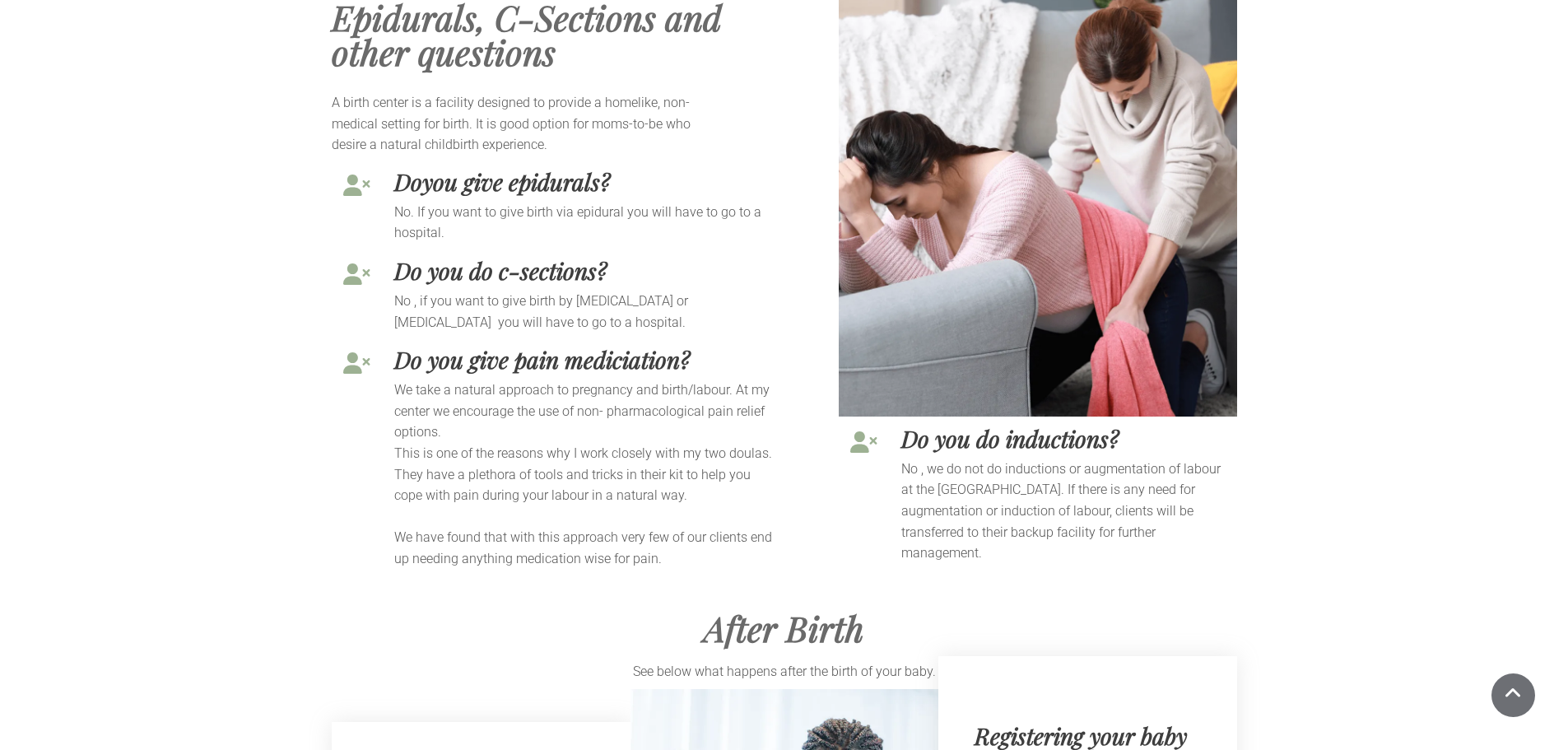
click at [505, 291] on p "No , if you want to give birth by [MEDICAL_DATA] or [MEDICAL_DATA] you will hav…" at bounding box center [587, 312] width 385 height 42
drag, startPoint x: 482, startPoint y: 249, endPoint x: 610, endPoint y: 288, distance: 133.8
click at [610, 291] on p "No , if you want to give birth by [MEDICAL_DATA] or [MEDICAL_DATA] you will hav…" at bounding box center [587, 312] width 385 height 42
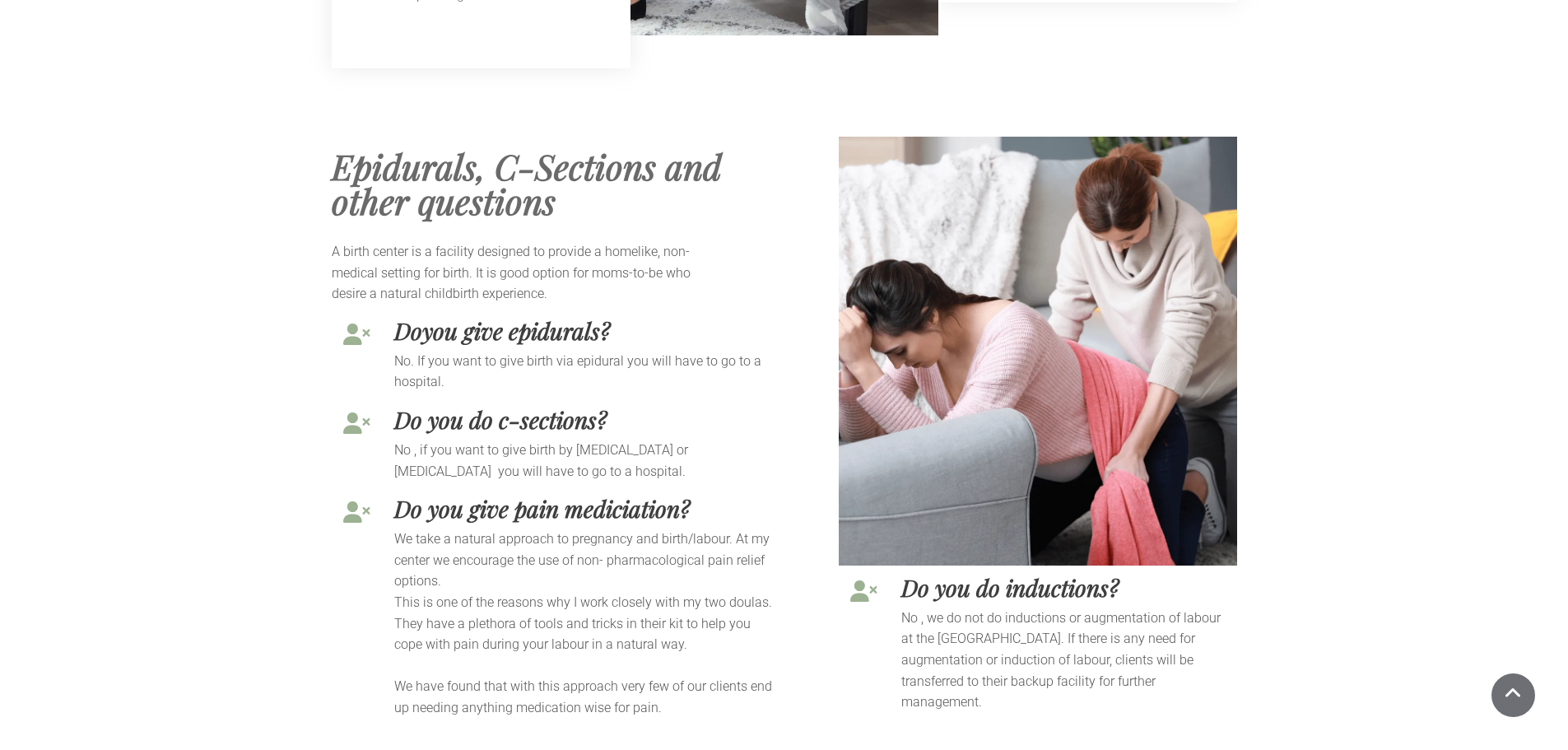
scroll to position [5685, 0]
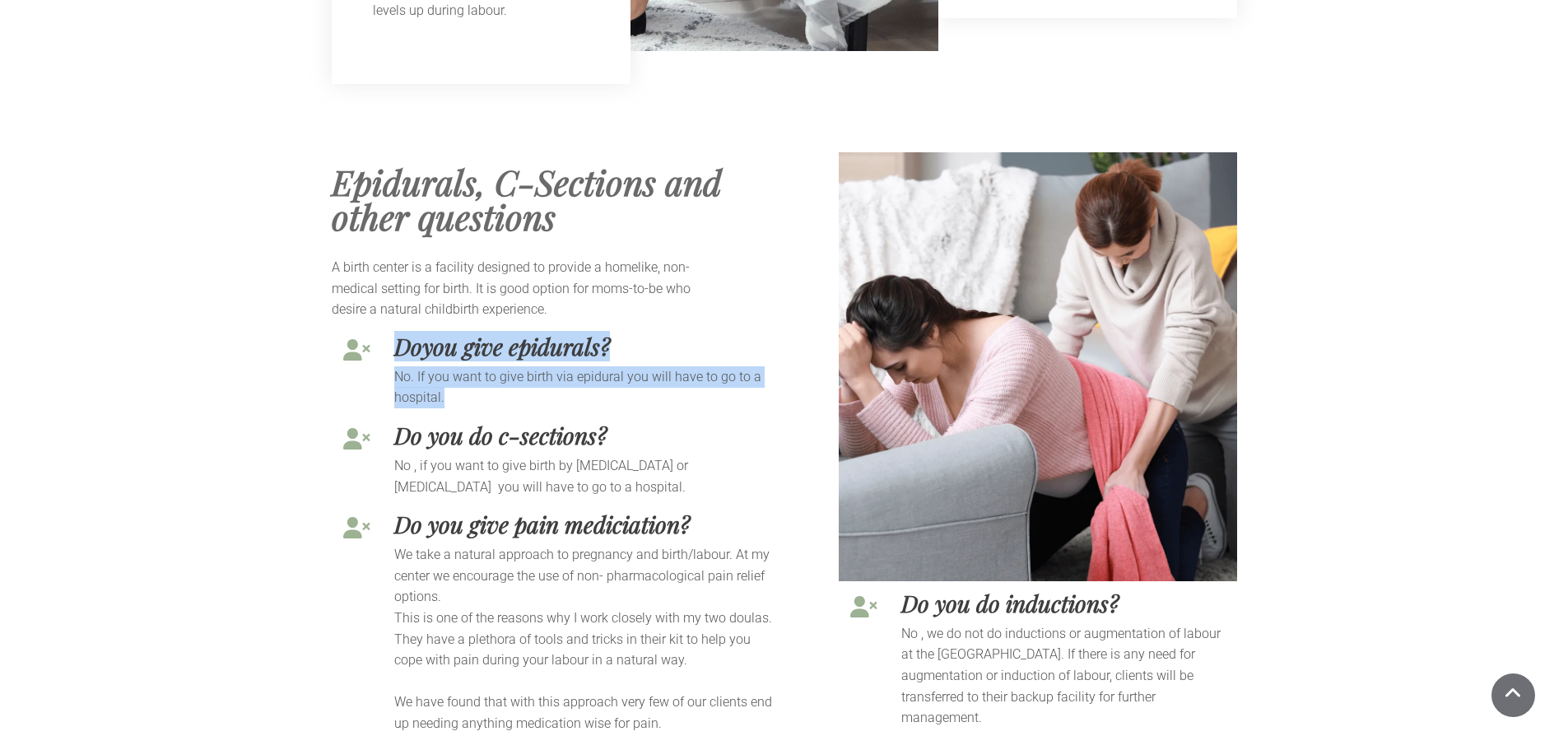
drag, startPoint x: 394, startPoint y: 300, endPoint x: 511, endPoint y: 359, distance: 131.0
click at [511, 359] on div "Do you give epidurals? No. If you want to give birth via epidural you will have…" at bounding box center [558, 369] width 453 height 89
click at [509, 367] on p "No. If you want to give birth via epidural you will have to go to a hospital." at bounding box center [587, 388] width 385 height 42
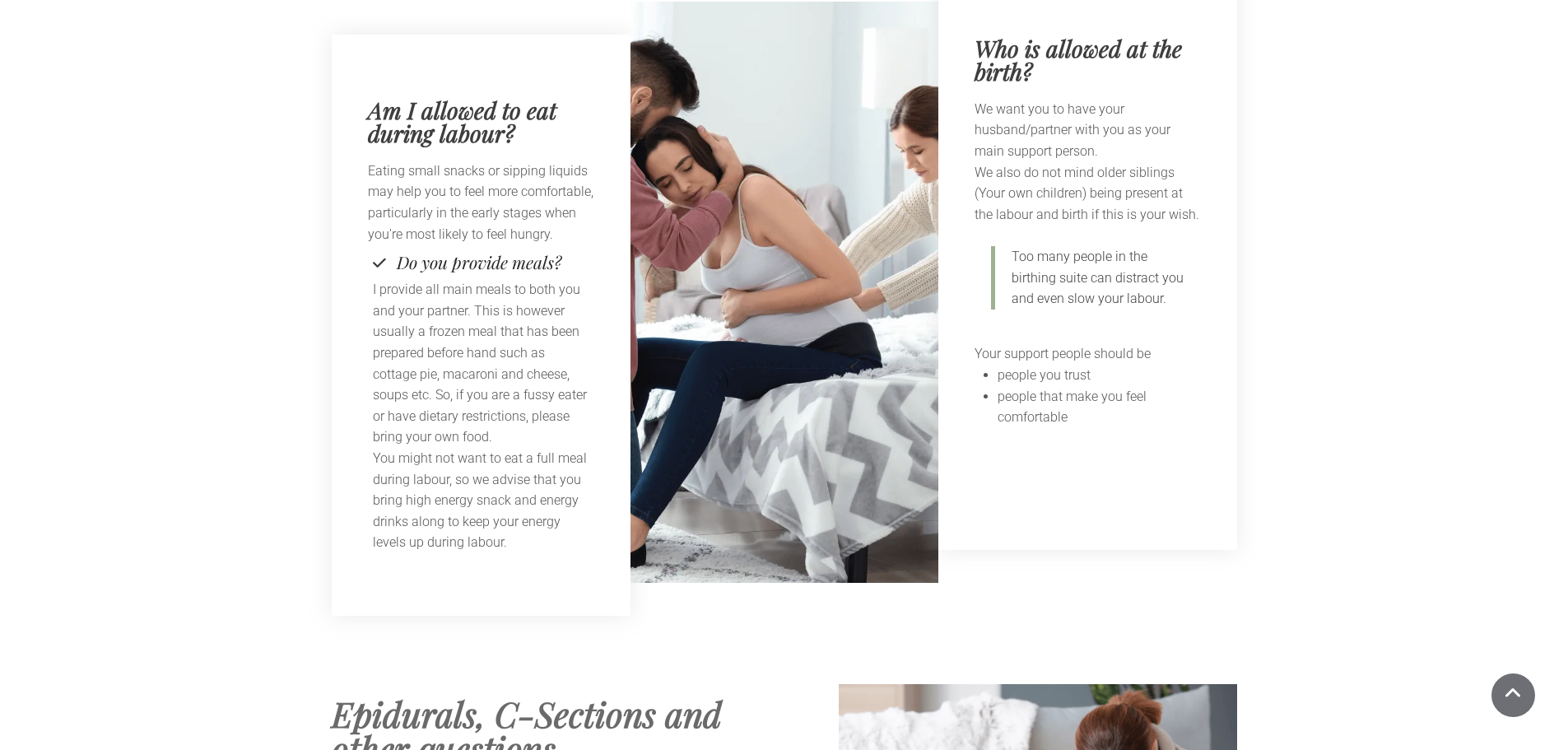
scroll to position [4944, 0]
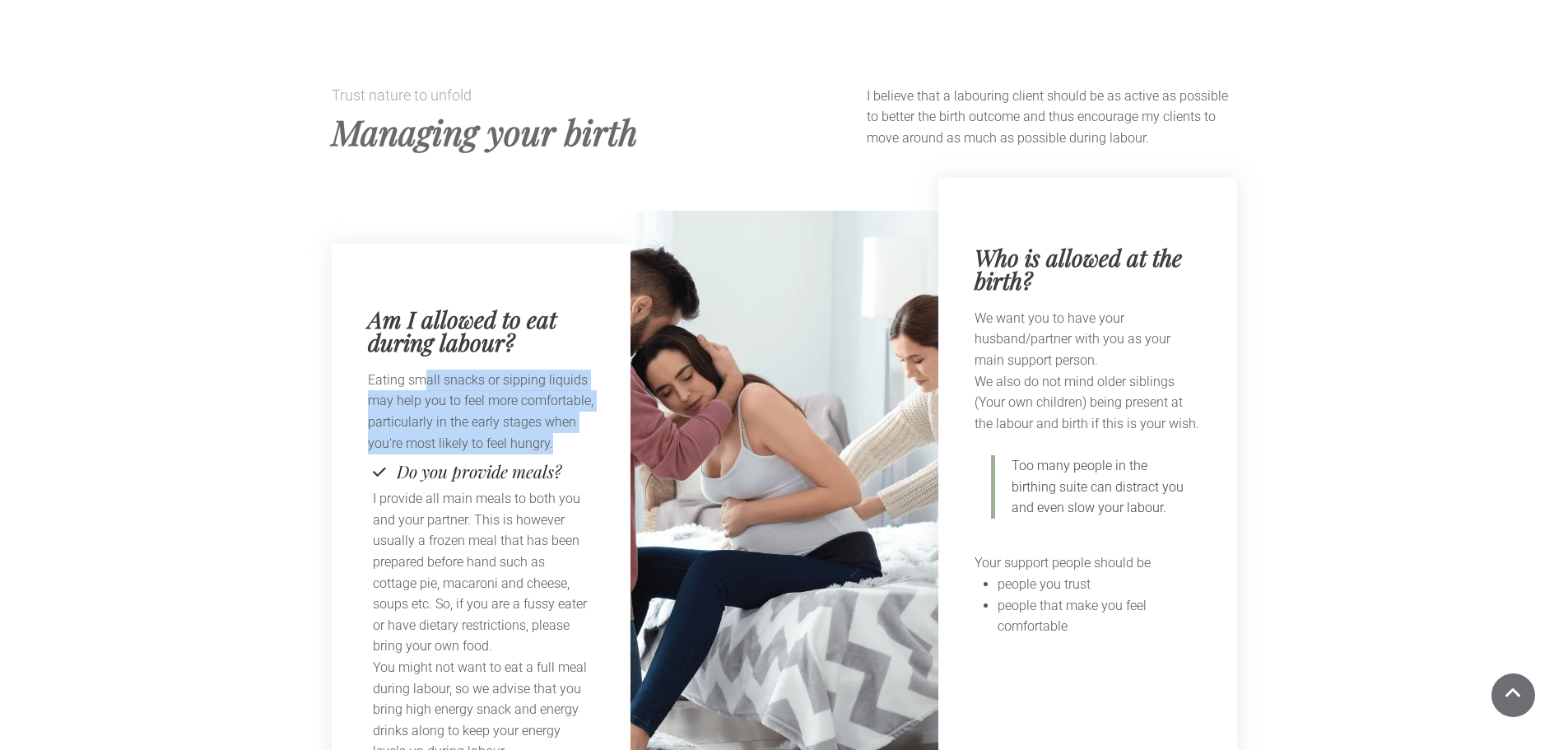
drag, startPoint x: 423, startPoint y: 342, endPoint x: 574, endPoint y: 405, distance: 163.6
click at [574, 405] on p "Eating small snacks or sipping liquids may help you to feel more comfortable, p…" at bounding box center [481, 411] width 227 height 84
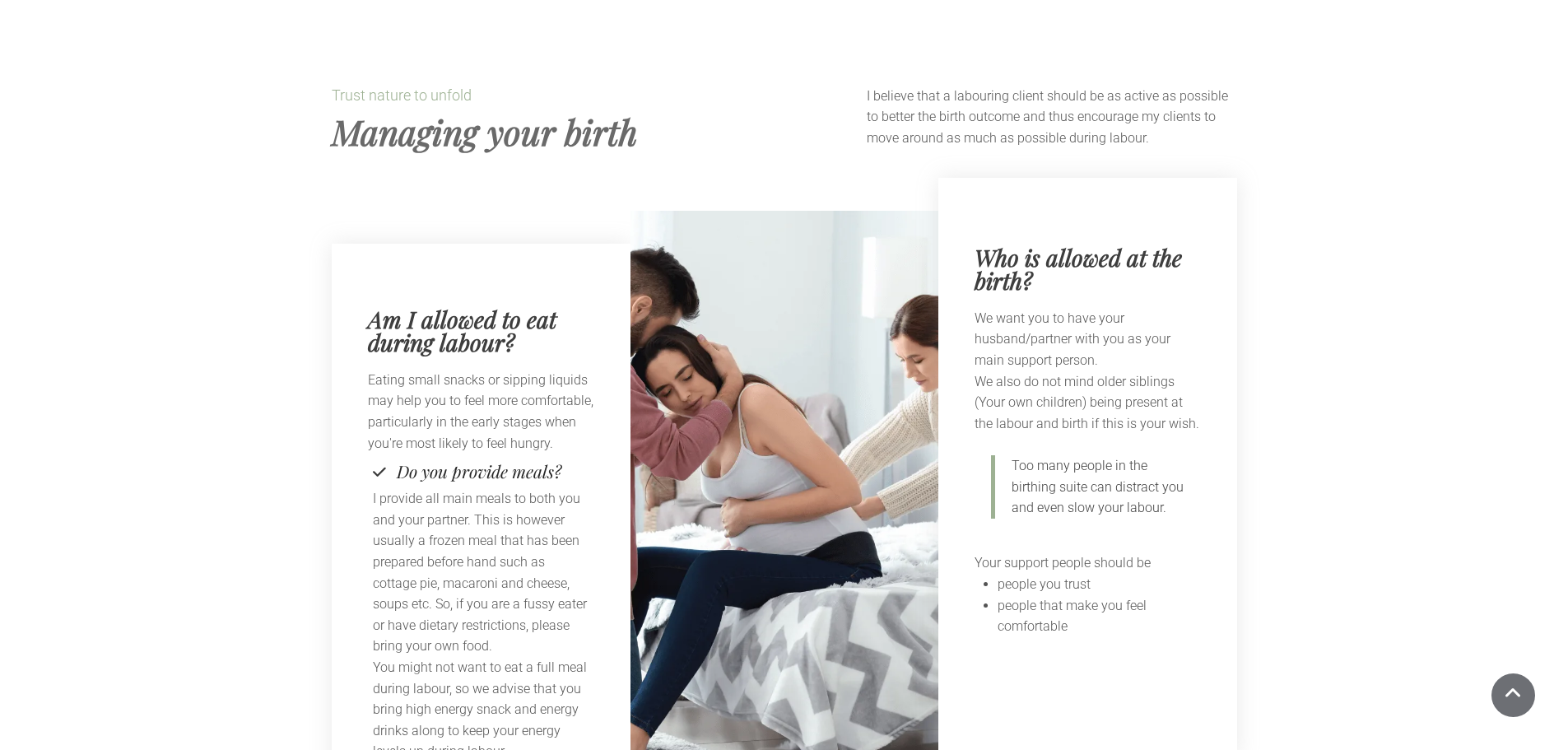
scroll to position [5026, 0]
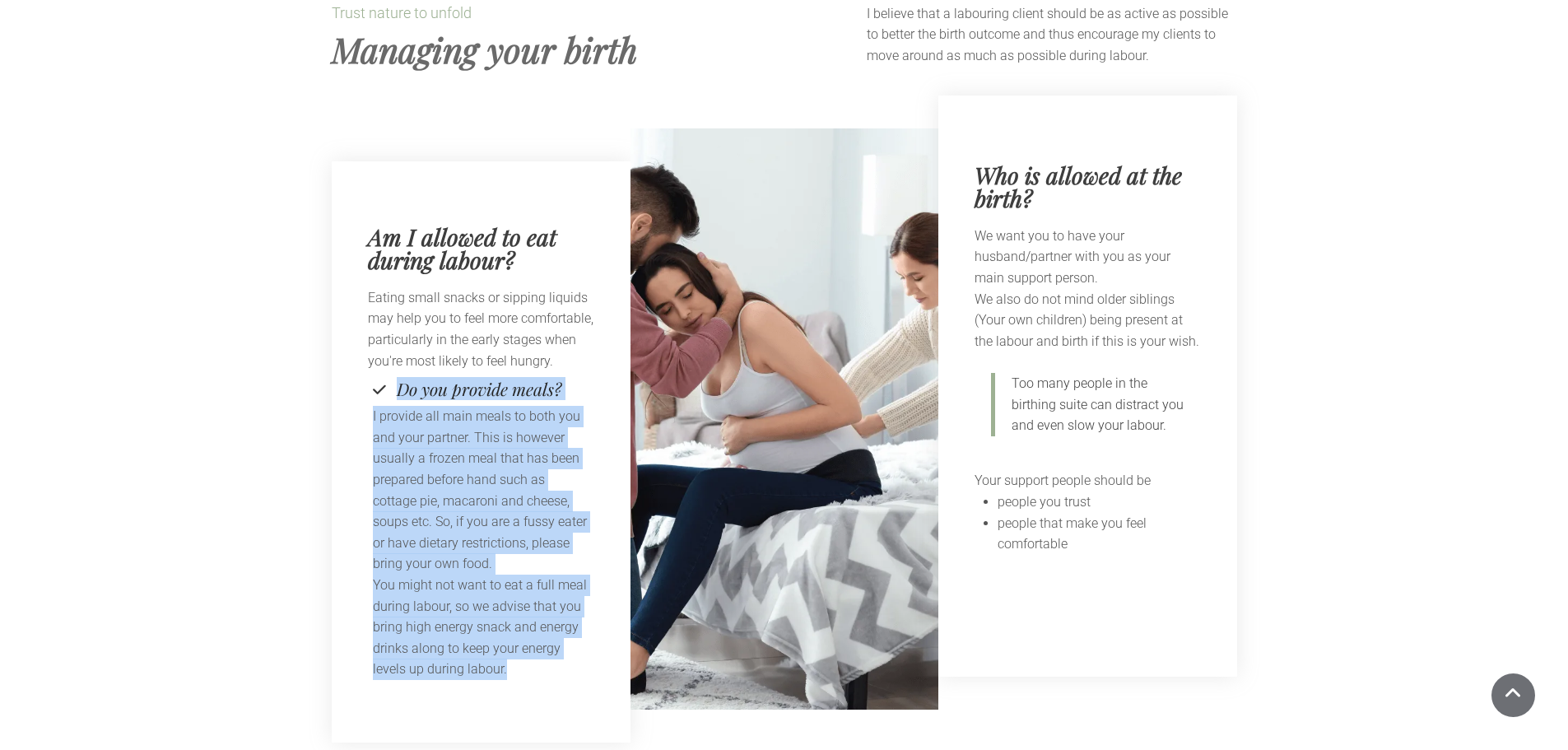
drag, startPoint x: 445, startPoint y: 358, endPoint x: 568, endPoint y: 628, distance: 296.7
click at [568, 628] on div "Do you provide meals? I provide all main meals to both you and your partner. Th…" at bounding box center [481, 530] width 227 height 310
click at [568, 628] on p "You might not want to eat a full meal during labour, so we advise that you brin…" at bounding box center [481, 627] width 216 height 105
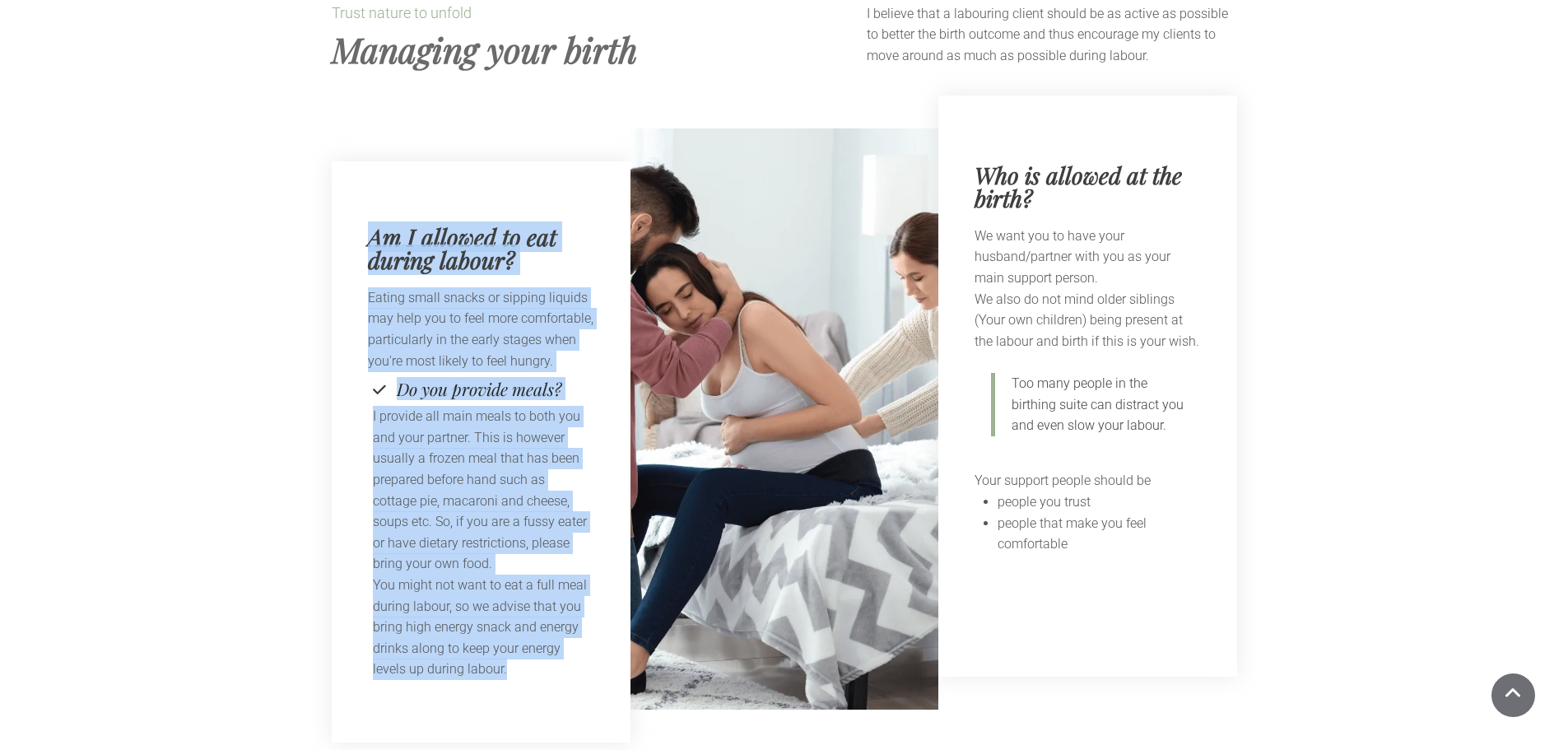
drag, startPoint x: 530, startPoint y: 624, endPoint x: 340, endPoint y: 173, distance: 489.4
click at [340, 173] on div "Am I allowed to eat during labour? Eating small snacks or sipping liquids may h…" at bounding box center [481, 452] width 299 height 581
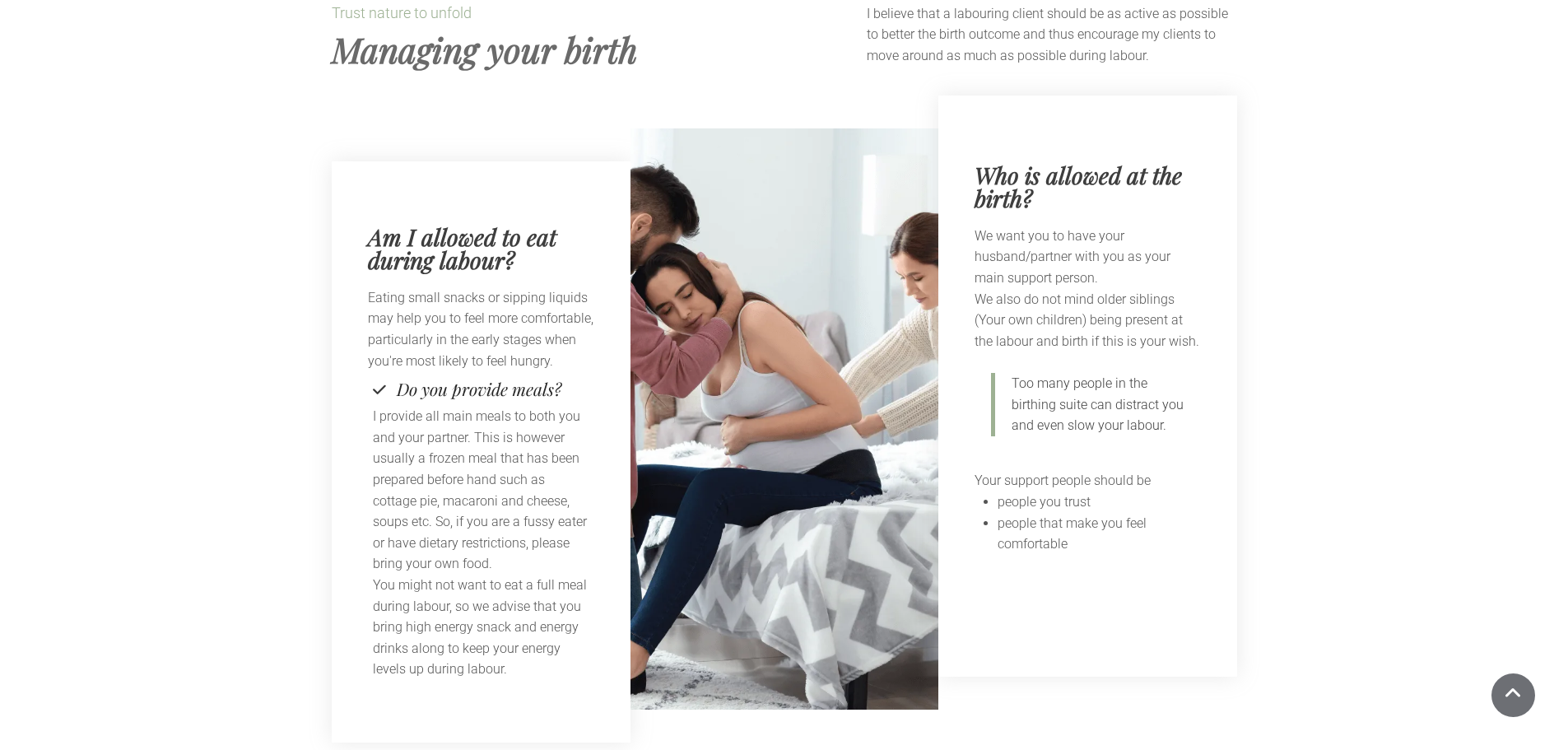
click at [1104, 111] on div at bounding box center [1087, 127] width 227 height 65
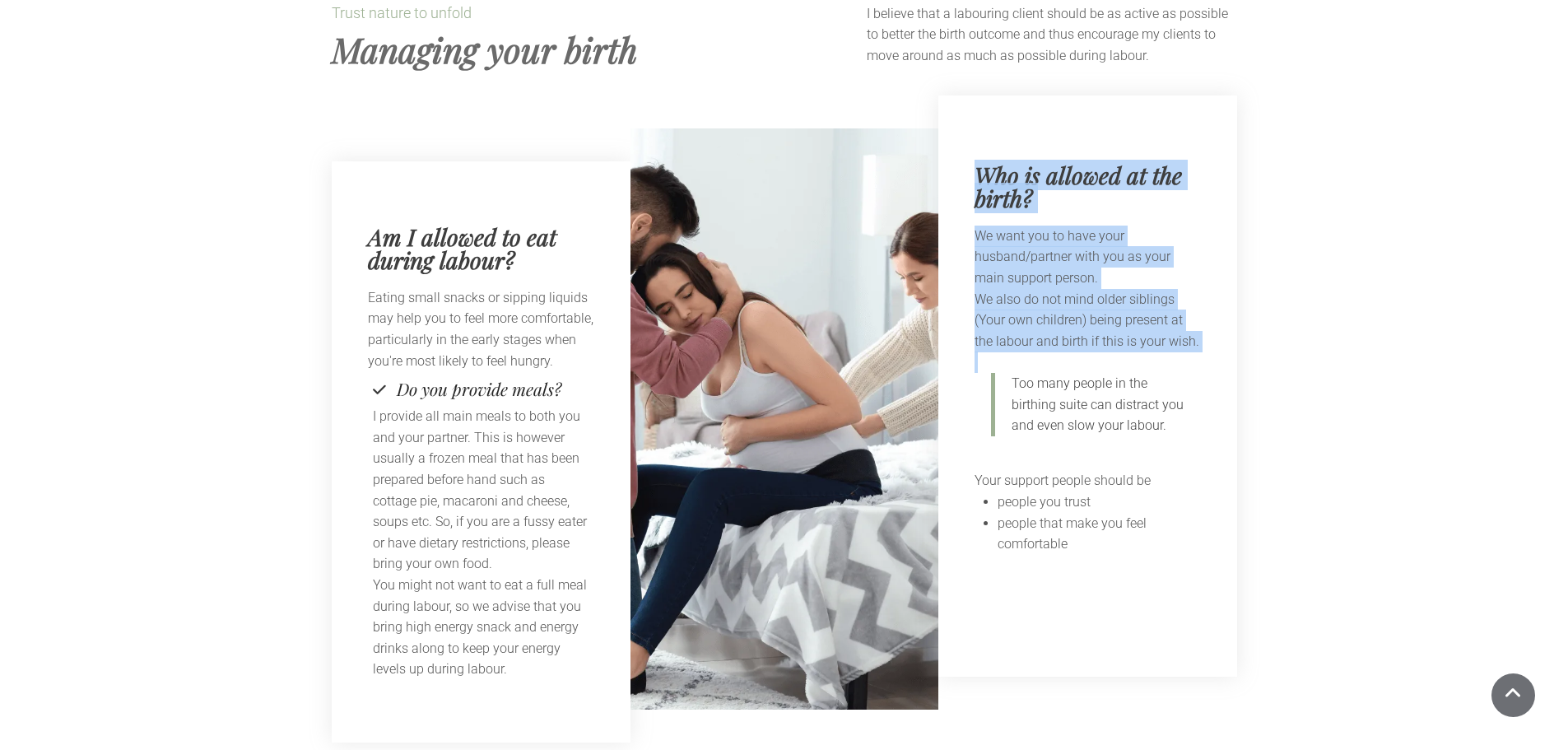
drag, startPoint x: 980, startPoint y: 135, endPoint x: 1170, endPoint y: 308, distance: 257.0
click at [1170, 308] on div "Who is allowed at the birth? We want you to have your husband/partner with you …" at bounding box center [1088, 386] width 299 height 581
click at [1052, 289] on p "We also do not mind older siblings (Your own children) being present at the lab…" at bounding box center [1087, 320] width 227 height 64
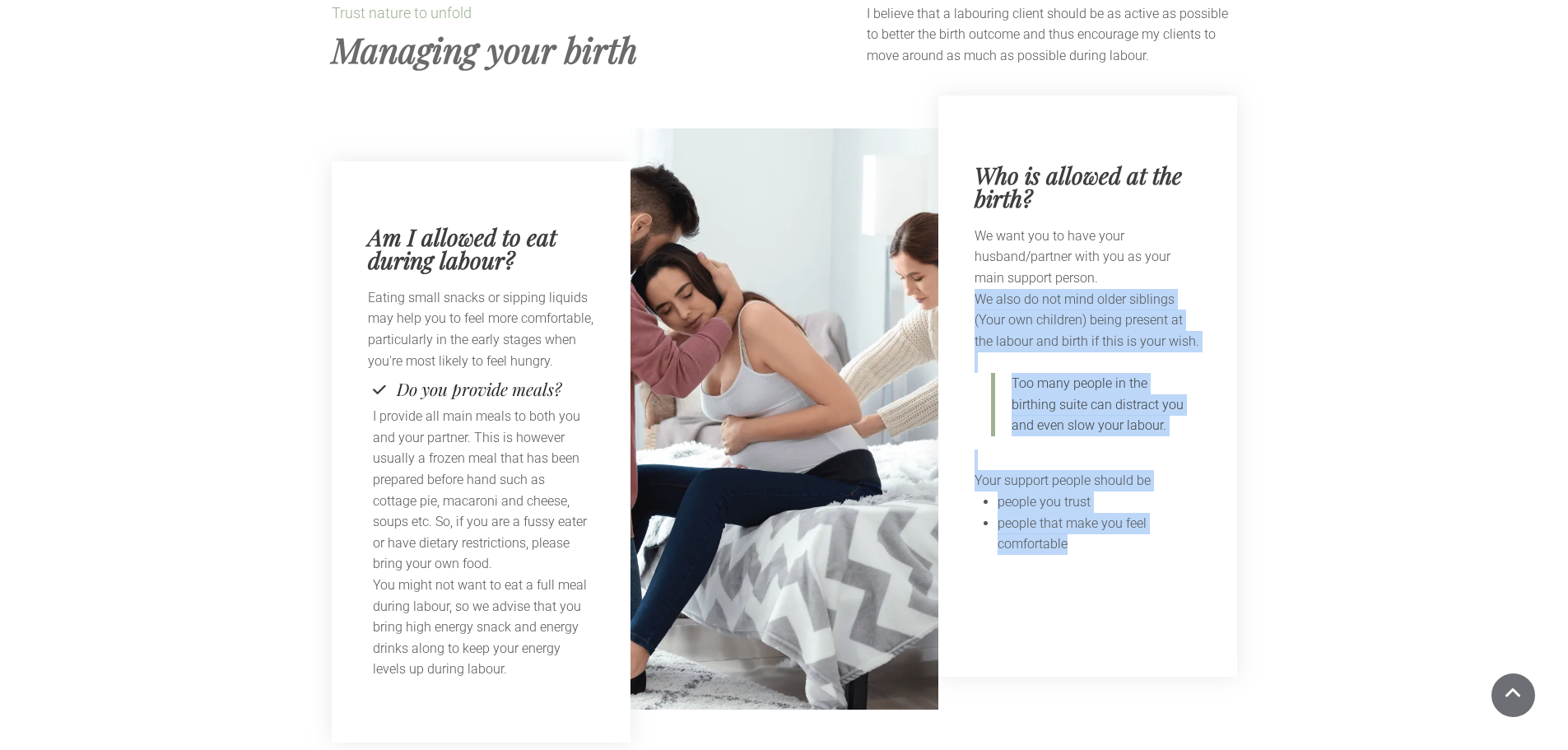
drag, startPoint x: 977, startPoint y: 257, endPoint x: 1149, endPoint y: 500, distance: 297.7
click at [1149, 500] on div "We want you to have your husband/partner with you as your main support person. …" at bounding box center [1087, 390] width 227 height 329
click at [1148, 514] on li "people that make you feel comfortable" at bounding box center [1099, 535] width 204 height 42
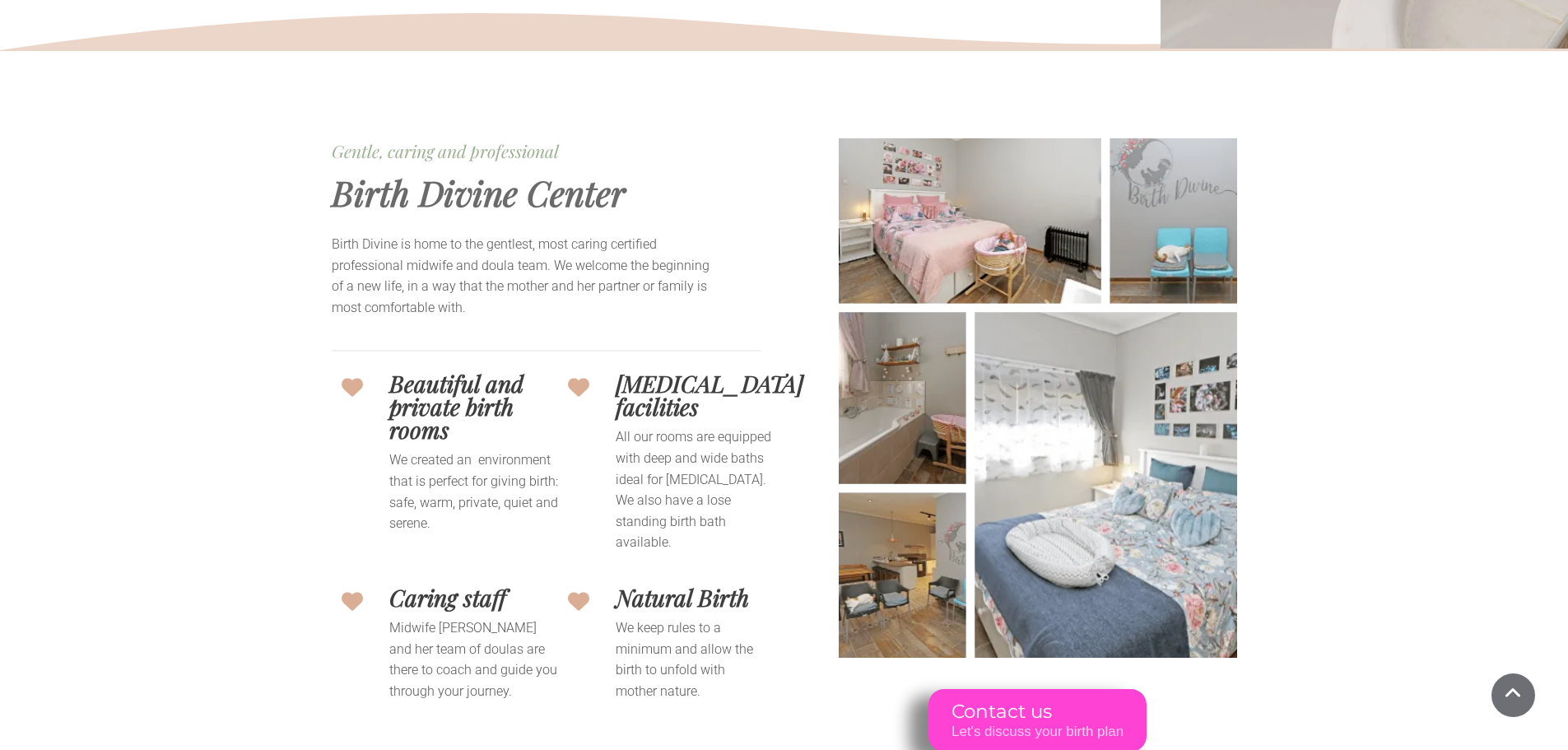
scroll to position [579, 0]
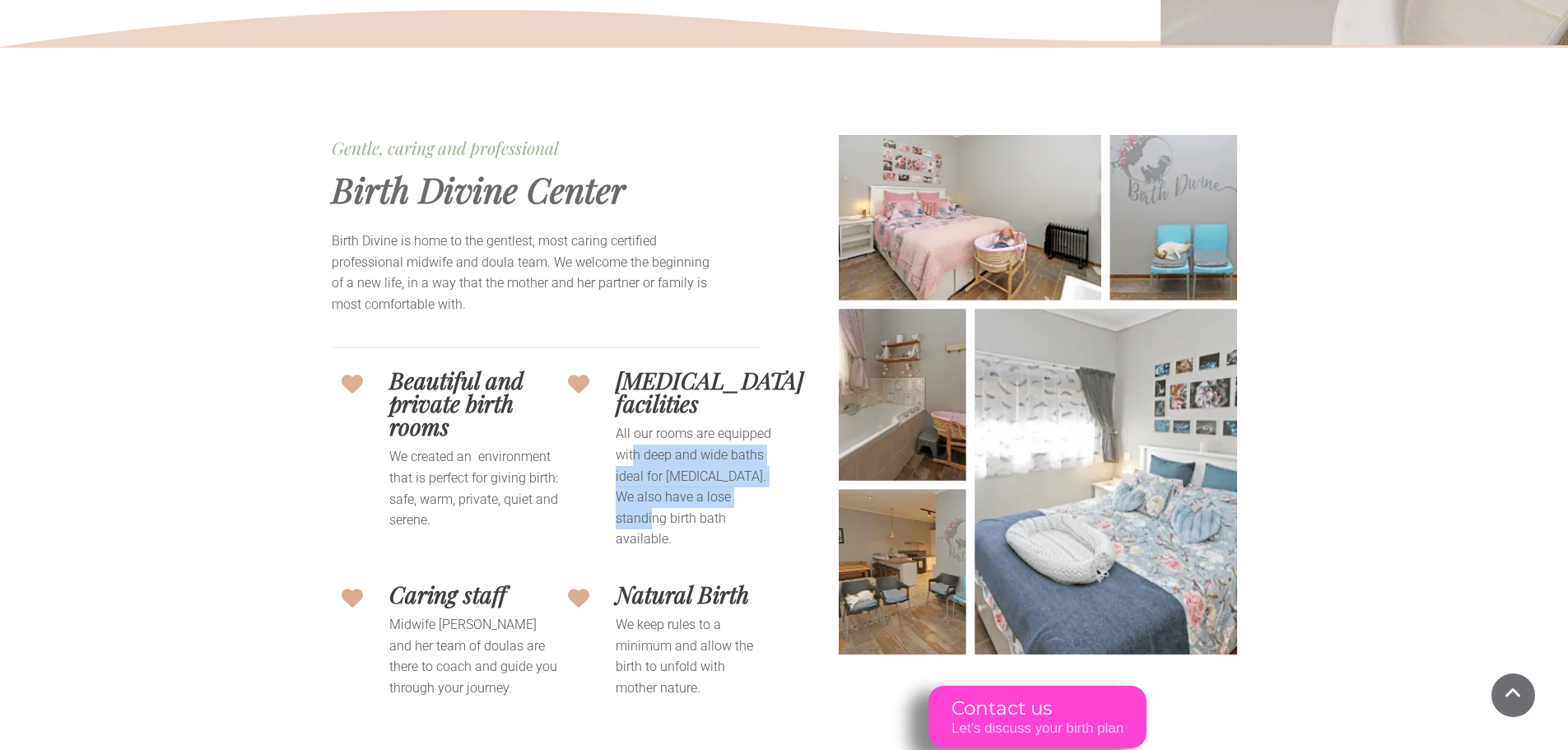
drag, startPoint x: 633, startPoint y: 452, endPoint x: 735, endPoint y: 496, distance: 111.1
click at [736, 487] on p "All our rooms are equipped with deep and wide baths ideal for [MEDICAL_DATA]. W…" at bounding box center [700, 486] width 169 height 126
click at [713, 526] on p "All our rooms are equipped with deep and wide baths ideal for [MEDICAL_DATA]. W…" at bounding box center [700, 486] width 169 height 126
drag, startPoint x: 703, startPoint y: 521, endPoint x: 614, endPoint y: 435, distance: 123.8
click at [614, 435] on div "All our rooms are equipped with deep and wide baths ideal for [MEDICAL_DATA]. W…" at bounding box center [671, 486] width 227 height 126
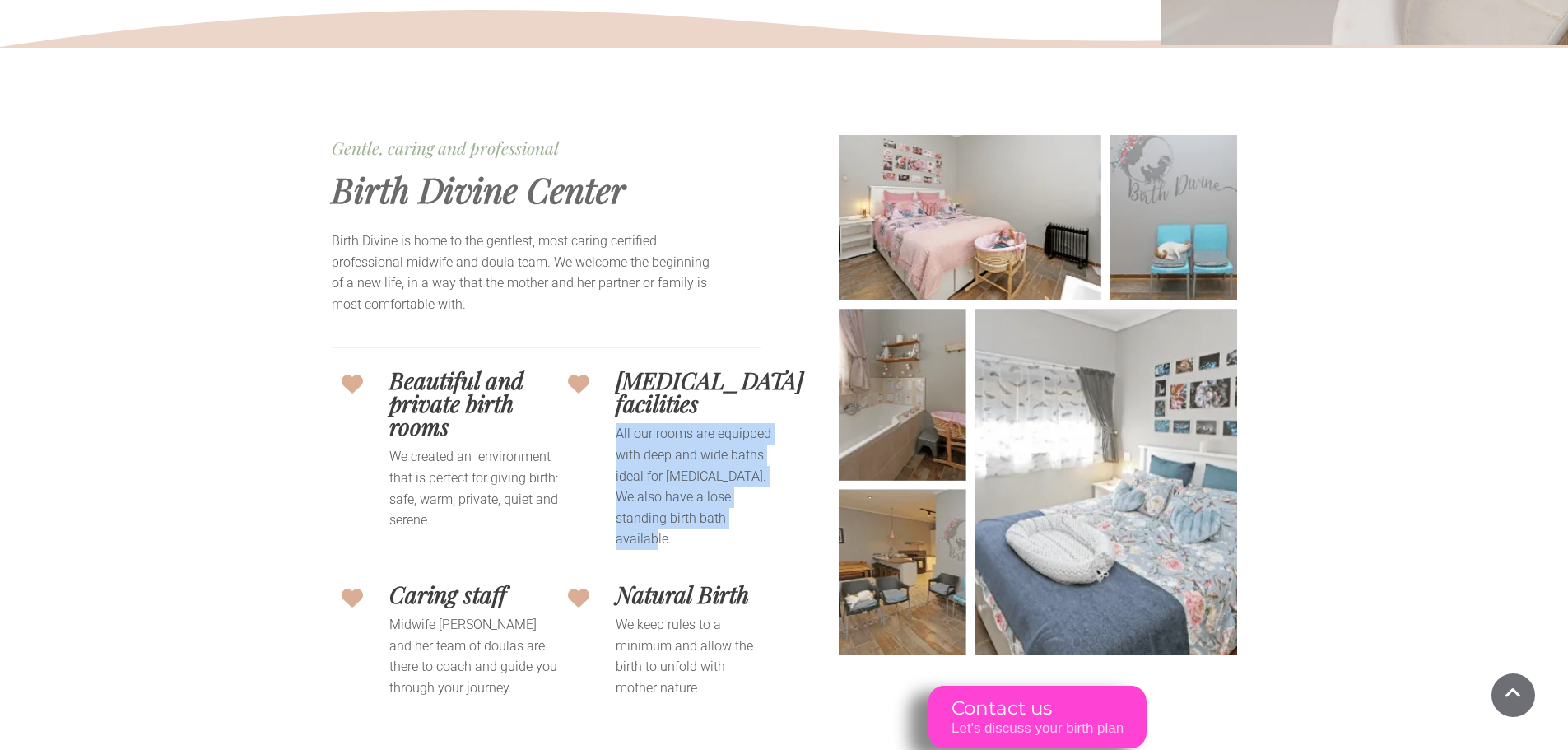
click at [630, 451] on p "All our rooms are equipped with deep and wide baths ideal for [MEDICAL_DATA]. W…" at bounding box center [700, 486] width 169 height 126
drag, startPoint x: 620, startPoint y: 451, endPoint x: 713, endPoint y: 519, distance: 115.2
click at [713, 519] on p "All our rooms are equipped with deep and wide baths ideal for [MEDICAL_DATA]. W…" at bounding box center [700, 486] width 169 height 126
drag, startPoint x: 705, startPoint y: 519, endPoint x: 614, endPoint y: 456, distance: 110.7
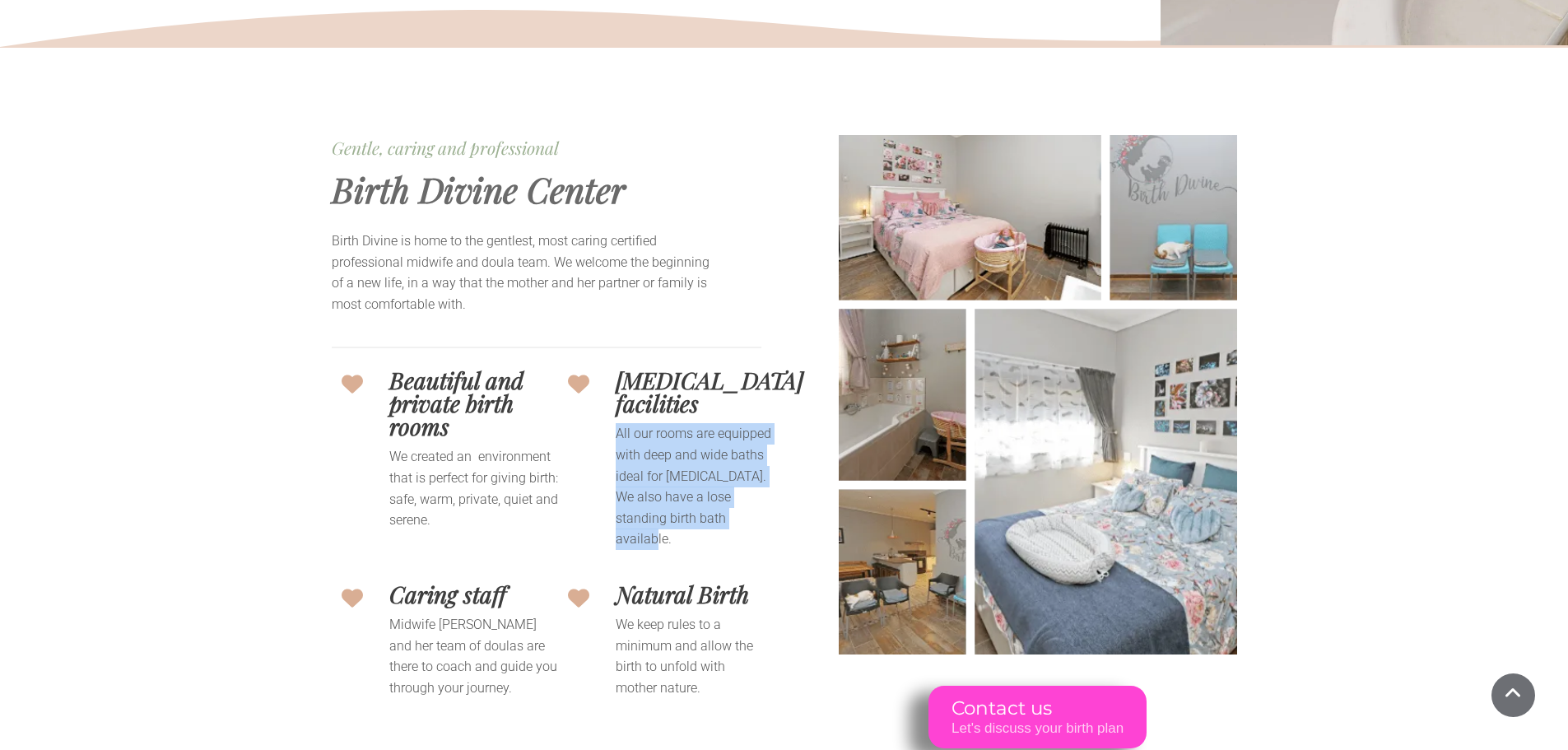
click at [614, 456] on div "All our rooms are equipped with deep and wide baths ideal for [MEDICAL_DATA]. W…" at bounding box center [671, 486] width 227 height 126
click at [664, 463] on p "All our rooms are equipped with deep and wide baths ideal for [MEDICAL_DATA]. W…" at bounding box center [700, 486] width 169 height 126
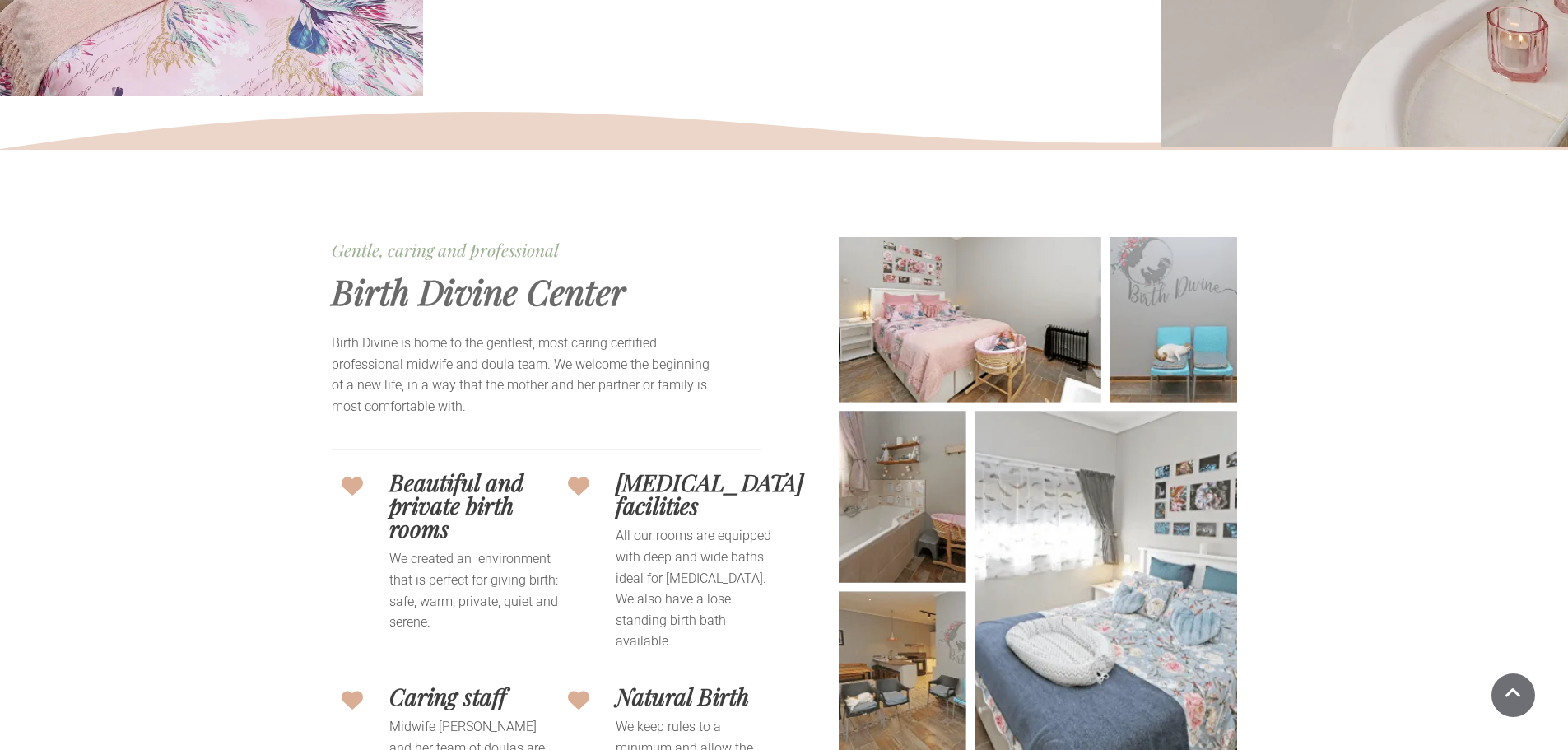
scroll to position [414, 0]
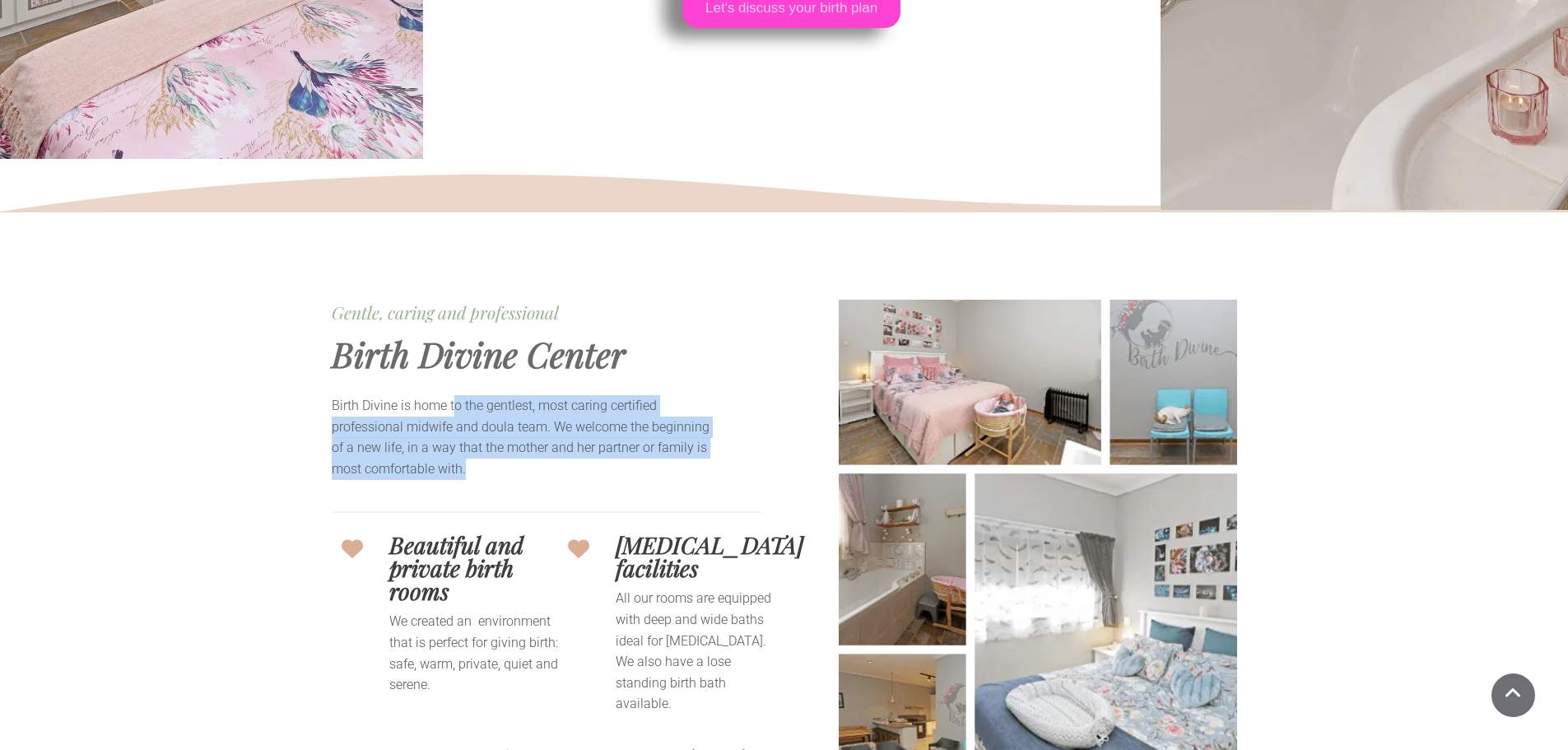
drag, startPoint x: 454, startPoint y: 410, endPoint x: 502, endPoint y: 472, distance: 78.4
click at [502, 472] on p "Birth Divine is home to the gentlest, most caring certified professional midwif…" at bounding box center [524, 437] width 385 height 84
click at [448, 455] on p "Birth Divine is home to the gentlest, most caring certified professional midwif…" at bounding box center [524, 437] width 385 height 84
drag, startPoint x: 332, startPoint y: 403, endPoint x: 551, endPoint y: 465, distance: 227.6
click at [551, 465] on p "Birth Divine is home to the gentlest, most caring certified professional midwif…" at bounding box center [524, 437] width 385 height 84
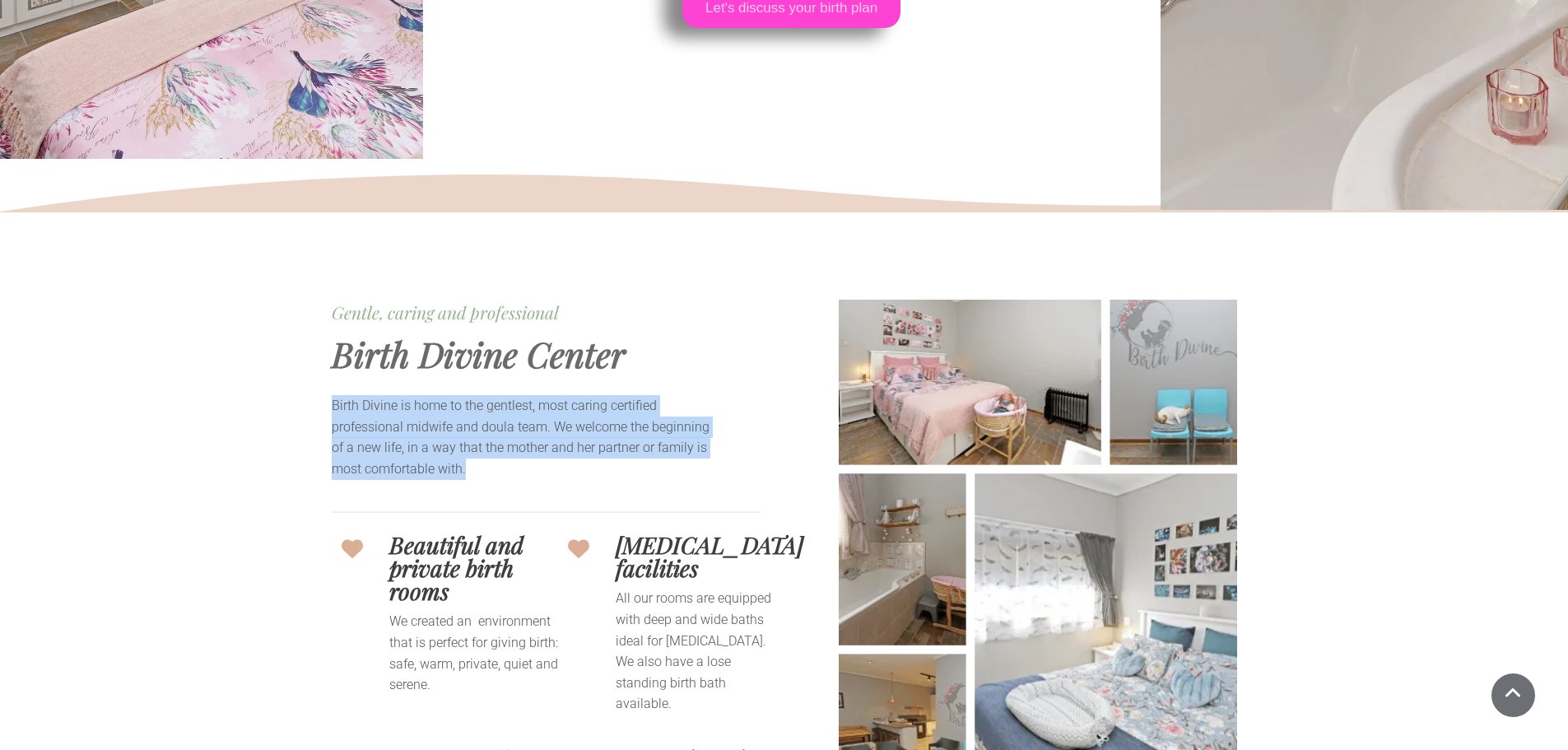
click at [551, 465] on p "Birth Divine is home to the gentlest, most caring certified professional midwif…" at bounding box center [524, 437] width 385 height 84
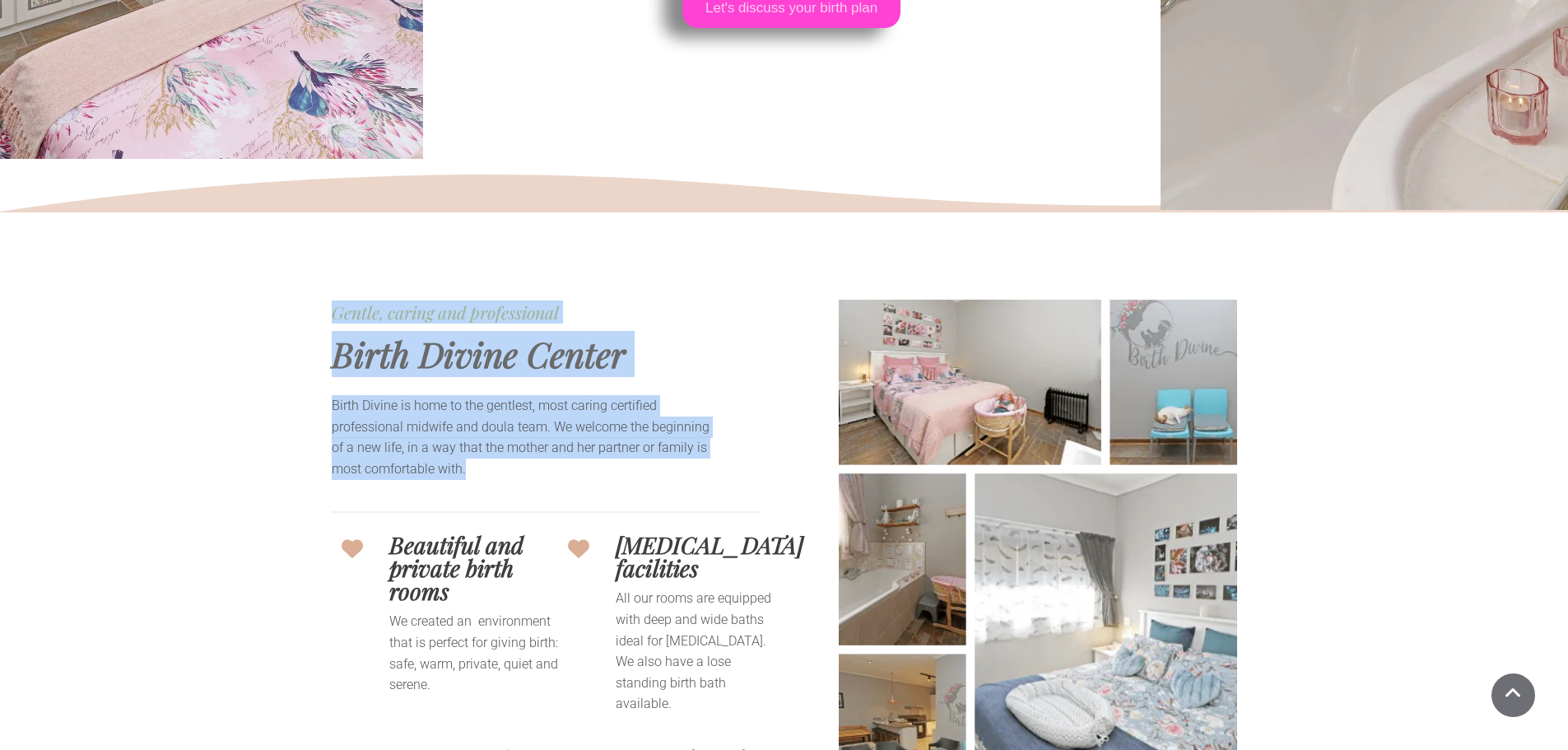
drag, startPoint x: 458, startPoint y: 463, endPoint x: 303, endPoint y: 298, distance: 226.4
click at [459, 342] on span "Birth Divine Center" at bounding box center [479, 354] width 294 height 46
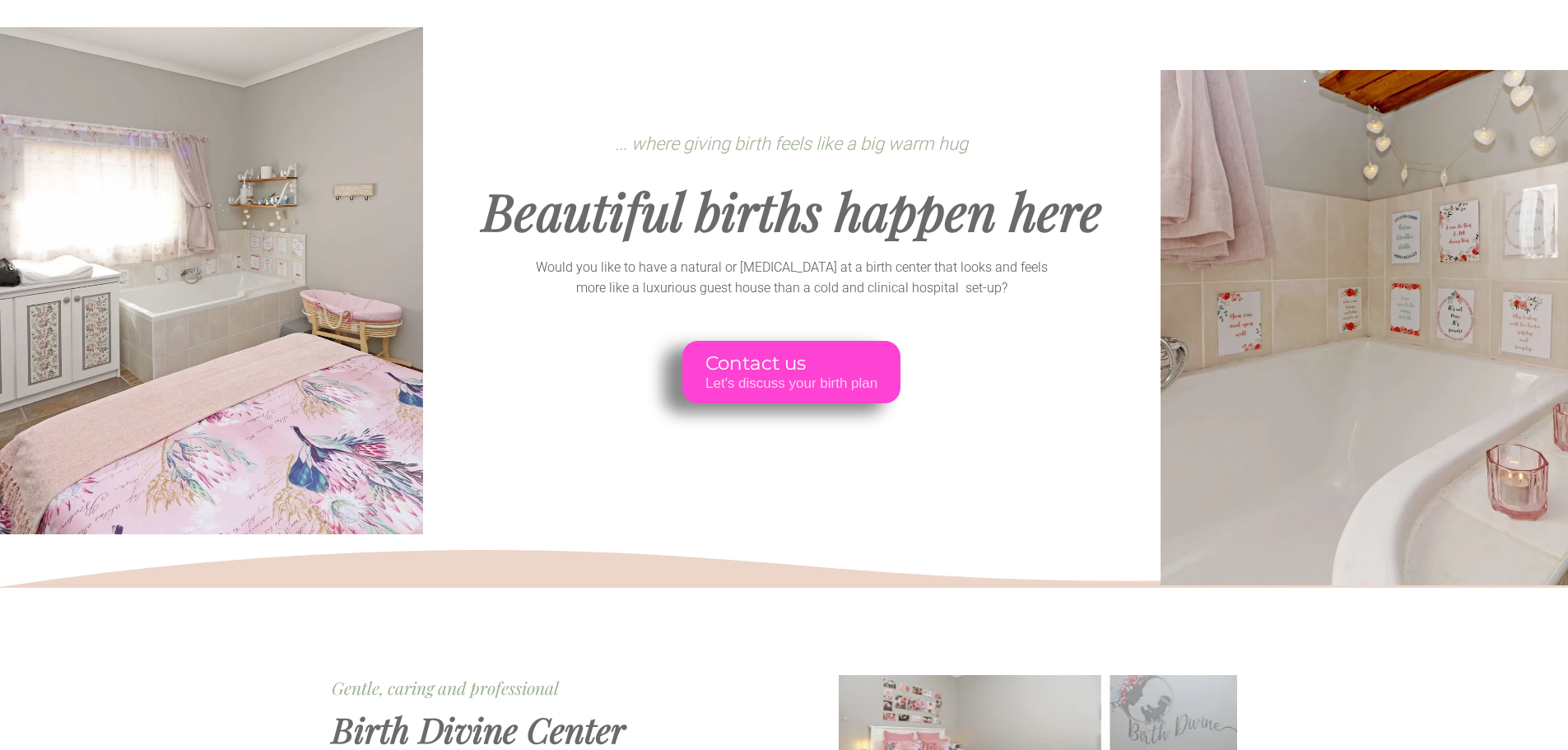
scroll to position [0, 0]
